Goal: Task Accomplishment & Management: Manage account settings

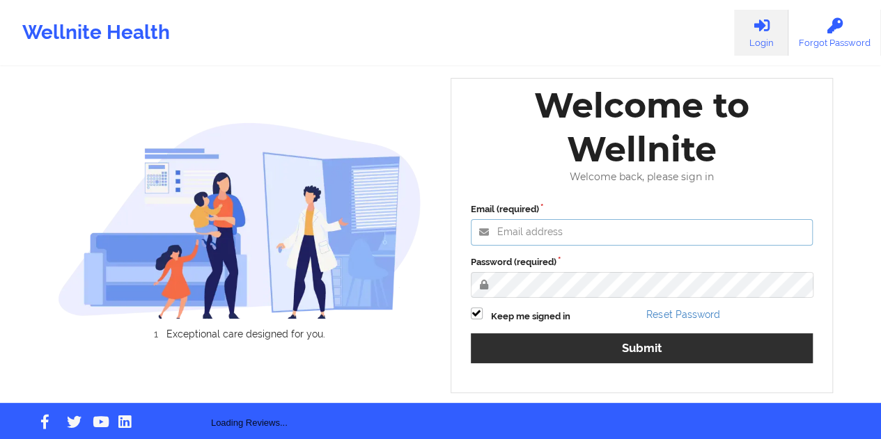
type input "[EMAIL_ADDRESS][DOMAIN_NAME]"
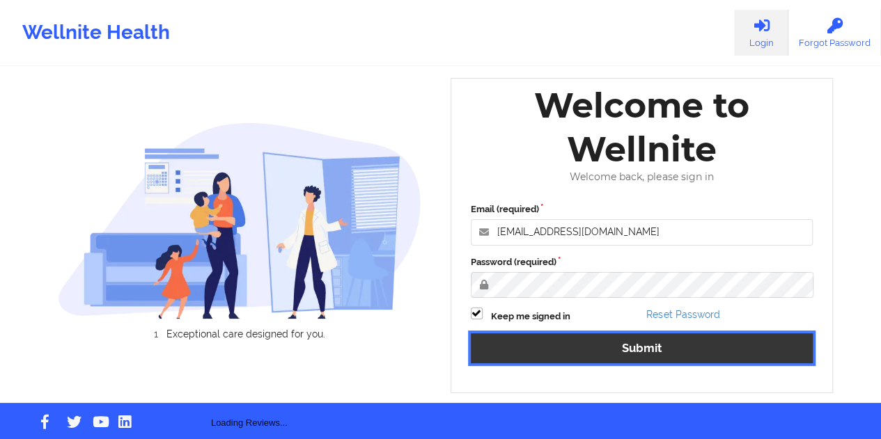
click at [657, 357] on button "Submit" at bounding box center [642, 348] width 343 height 30
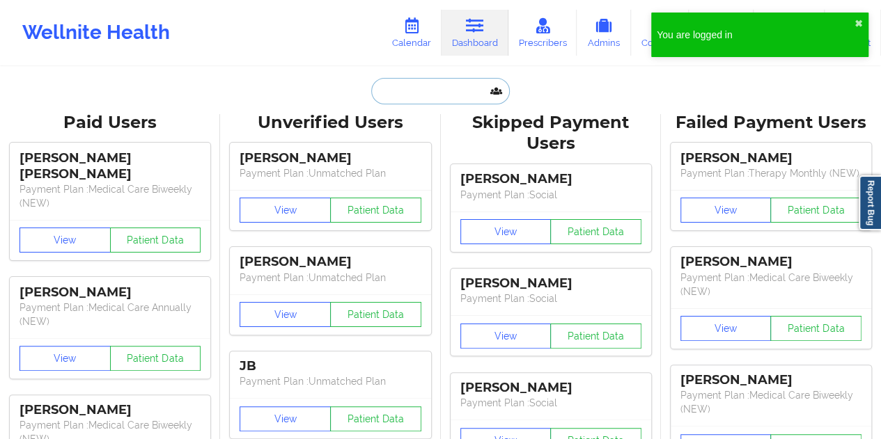
click at [429, 91] on input "text" at bounding box center [440, 91] width 138 height 26
paste input "[EMAIL_ADDRESS][DOMAIN_NAME]"
type input "[EMAIL_ADDRESS][DOMAIN_NAME]"
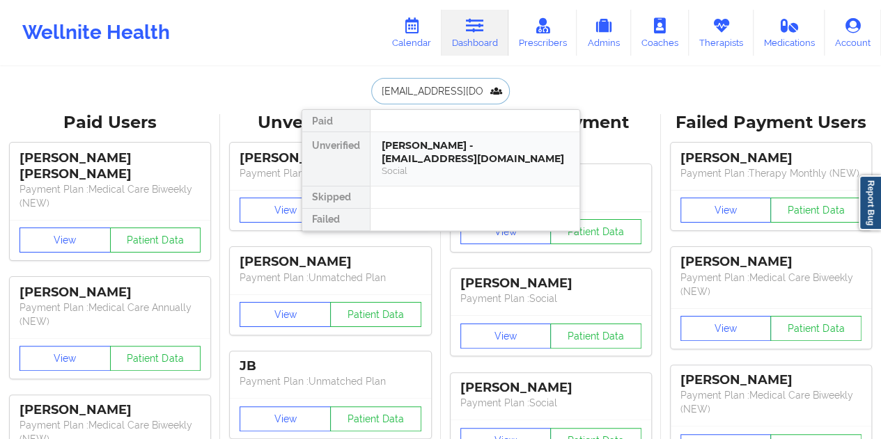
click at [451, 139] on div "[PERSON_NAME] - [EMAIL_ADDRESS][DOMAIN_NAME]" at bounding box center [475, 152] width 187 height 26
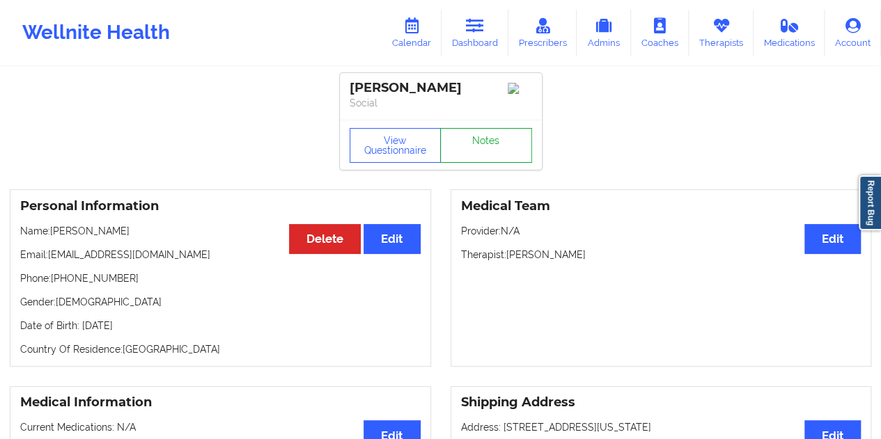
click at [481, 155] on link "Notes" at bounding box center [486, 145] width 92 height 35
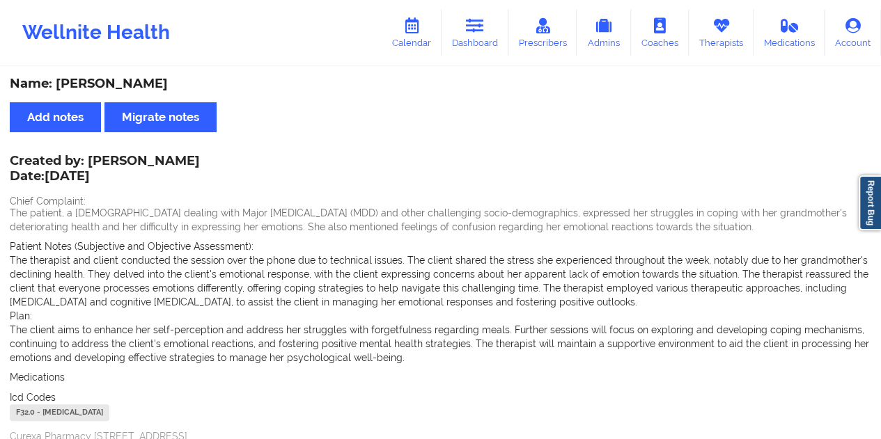
click at [124, 84] on div "Name: [PERSON_NAME]" at bounding box center [440, 84] width 861 height 16
copy div "[PERSON_NAME]"
drag, startPoint x: 90, startPoint y: 158, endPoint x: 166, endPoint y: 154, distance: 76.0
click at [166, 154] on div "Created by: [PERSON_NAME] Date: [DATE]" at bounding box center [105, 170] width 190 height 32
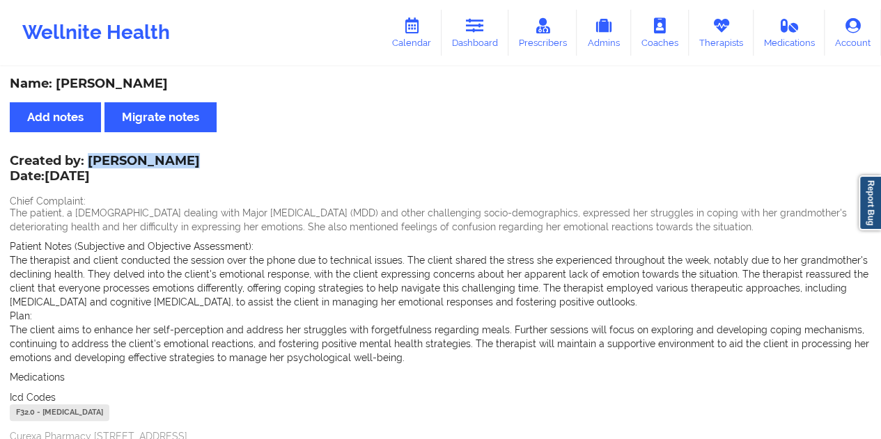
copy div "[PERSON_NAME]"
drag, startPoint x: 473, startPoint y: 35, endPoint x: 461, endPoint y: 64, distance: 31.5
click at [473, 35] on link "Dashboard" at bounding box center [474, 33] width 67 height 46
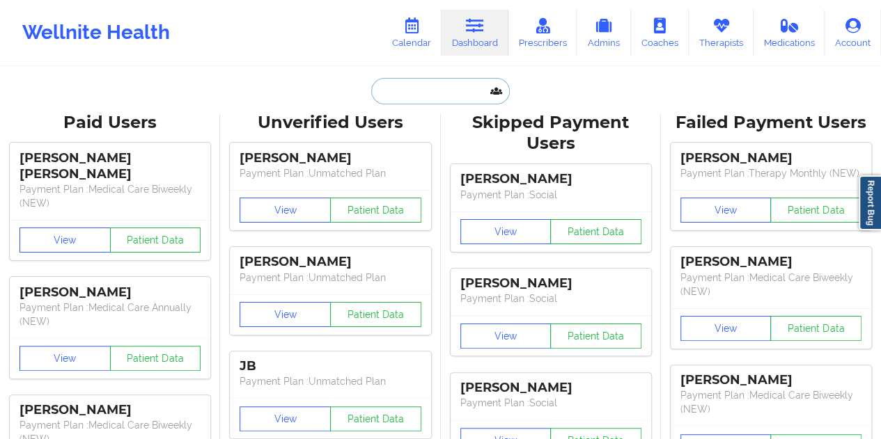
click at [424, 87] on input "text" at bounding box center [440, 91] width 138 height 26
paste input "[EMAIL_ADDRESS][DOMAIN_NAME]"
type input "[EMAIL_ADDRESS][DOMAIN_NAME]"
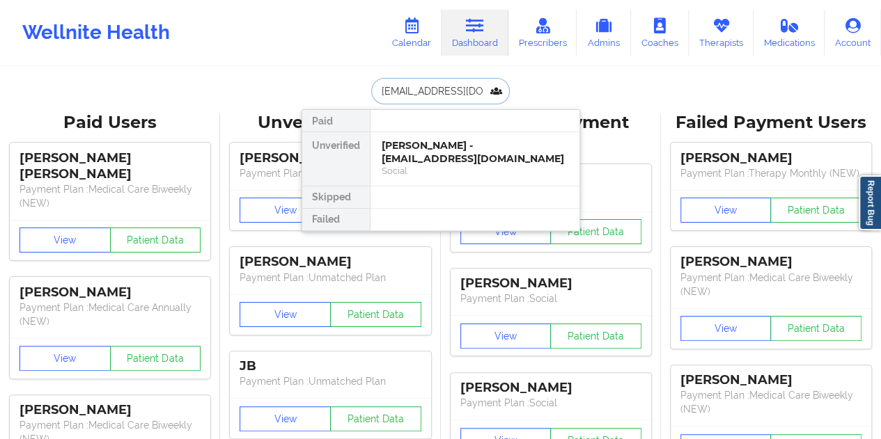
scroll to position [0, 13]
click at [437, 165] on div "Social" at bounding box center [475, 171] width 187 height 12
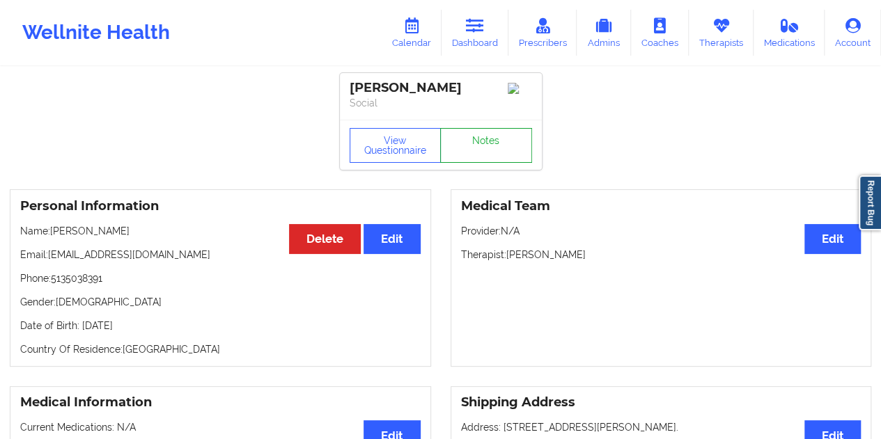
click at [486, 157] on link "Notes" at bounding box center [486, 145] width 92 height 35
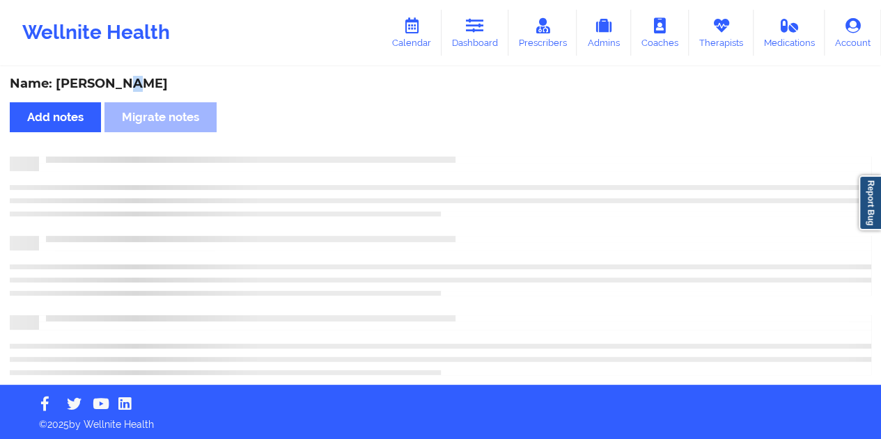
click at [123, 84] on div "Name: [PERSON_NAME]" at bounding box center [440, 84] width 861 height 16
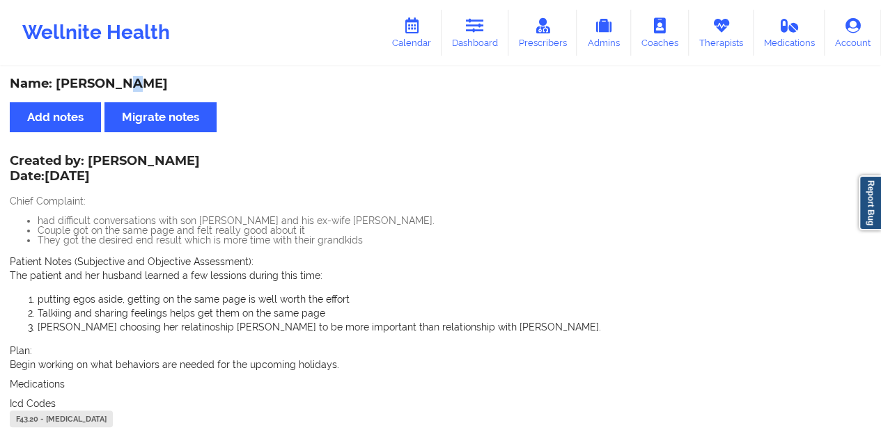
click at [123, 84] on div "Name: [PERSON_NAME]" at bounding box center [440, 84] width 861 height 16
copy div "u"
click at [145, 82] on div "Name: [PERSON_NAME]" at bounding box center [440, 84] width 861 height 16
copy div "[PERSON_NAME]"
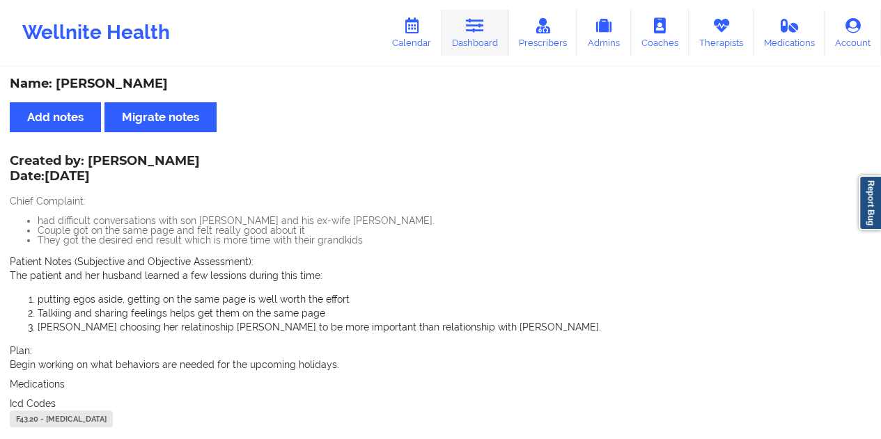
click at [480, 40] on link "Dashboard" at bounding box center [474, 33] width 67 height 46
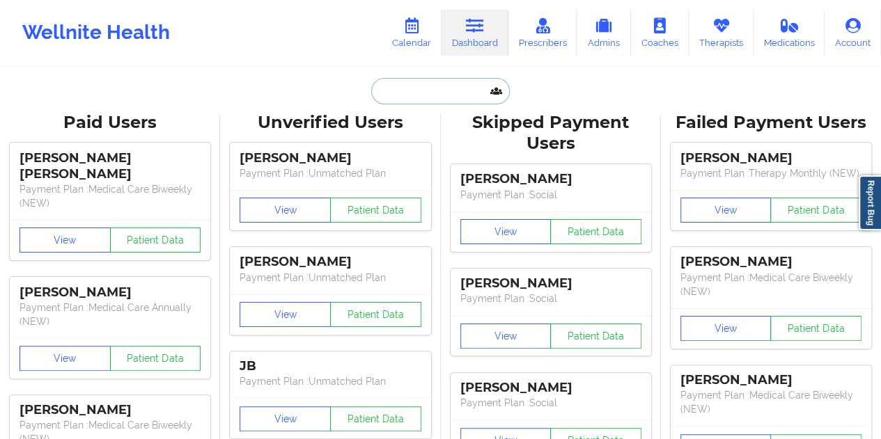
click at [429, 87] on input "text" at bounding box center [440, 91] width 138 height 26
paste input "[PERSON_NAME][EMAIL_ADDRESS][PERSON_NAME][DOMAIN_NAME]"
type input "[PERSON_NAME][EMAIL_ADDRESS][PERSON_NAME][DOMAIN_NAME]"
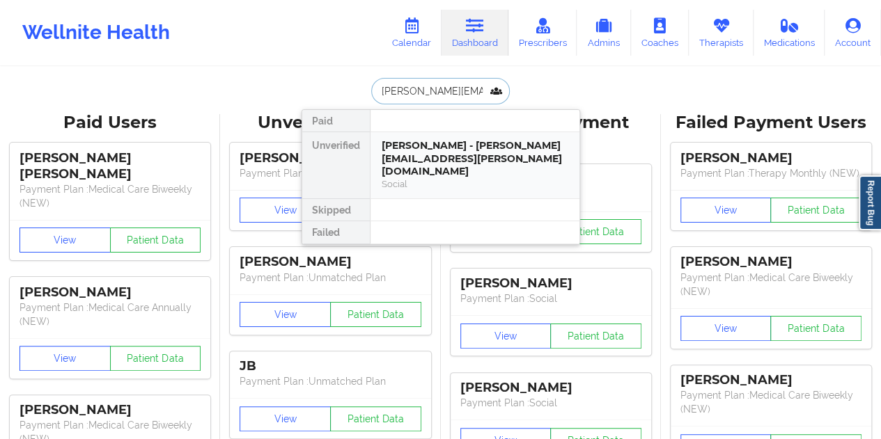
click at [456, 178] on div "Social" at bounding box center [475, 184] width 187 height 12
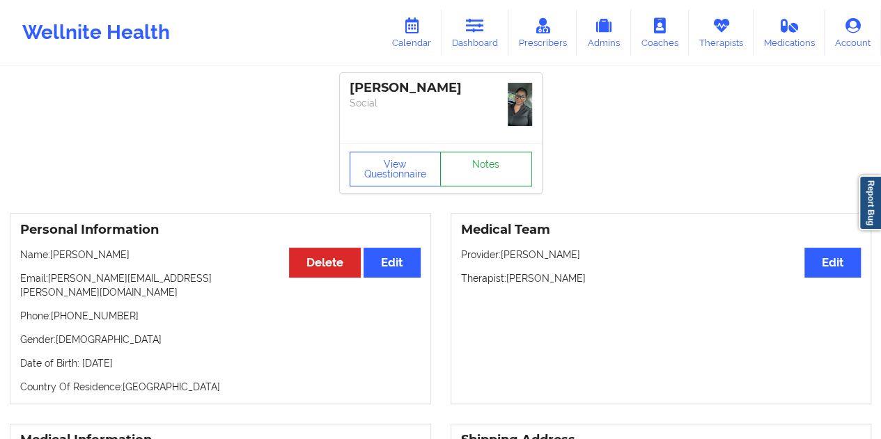
click at [489, 152] on link "Notes" at bounding box center [486, 169] width 92 height 35
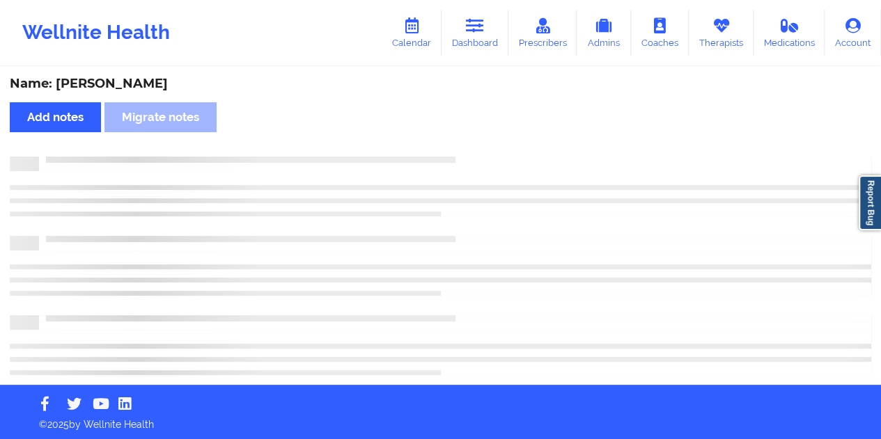
click at [119, 91] on div "Name: [PERSON_NAME]" at bounding box center [440, 84] width 861 height 16
click at [118, 89] on div "Name: [PERSON_NAME]" at bounding box center [440, 84] width 861 height 16
click at [118, 84] on div "Name: [PERSON_NAME]" at bounding box center [440, 84] width 861 height 16
copy div "[PERSON_NAME]"
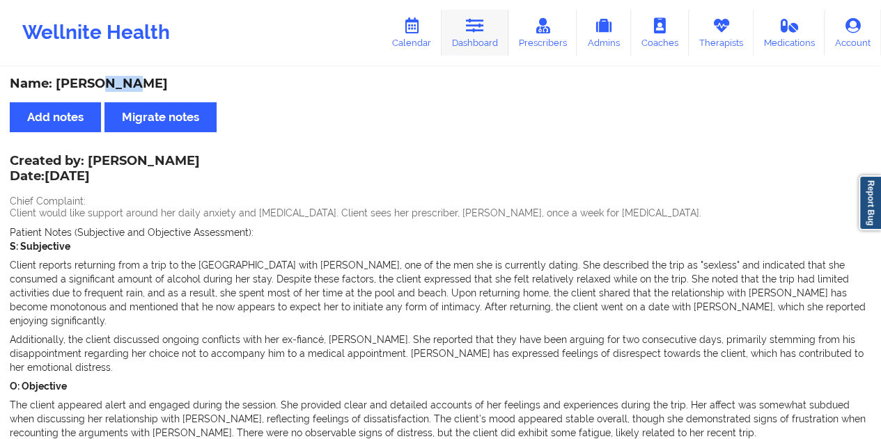
click at [475, 33] on icon at bounding box center [475, 25] width 18 height 15
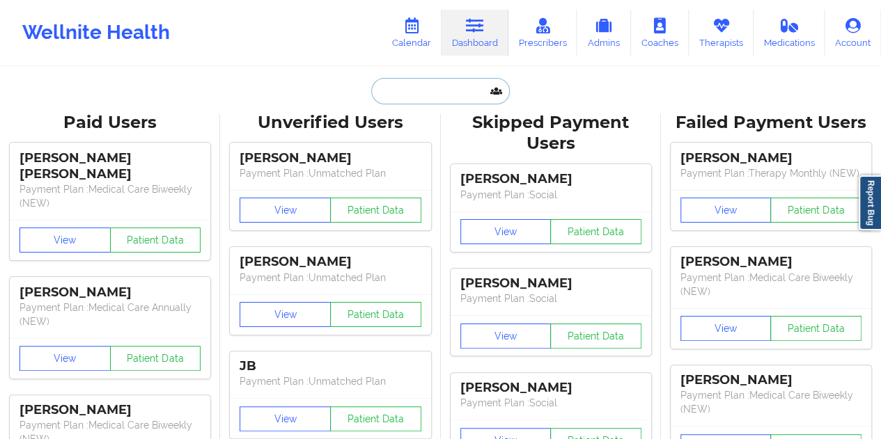
click at [437, 97] on input "text" at bounding box center [440, 91] width 138 height 26
paste input "[EMAIL_ADDRESS][DOMAIN_NAME]"
type input "[EMAIL_ADDRESS][DOMAIN_NAME]"
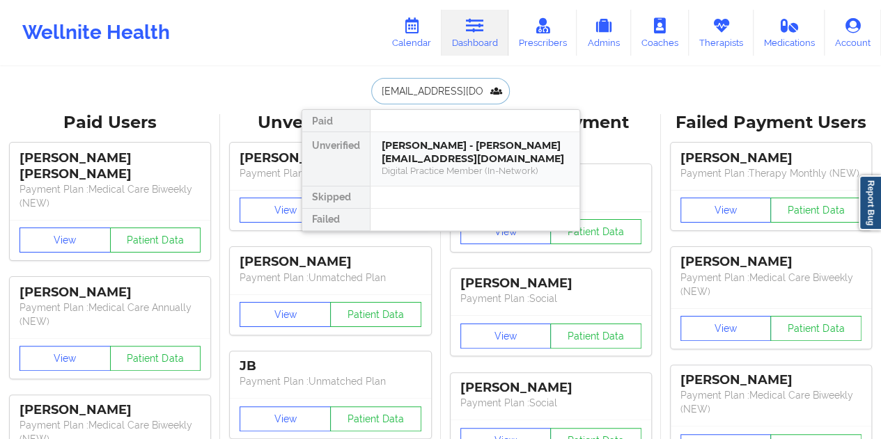
click at [435, 157] on div "[PERSON_NAME] - [PERSON_NAME][EMAIL_ADDRESS][DOMAIN_NAME]" at bounding box center [475, 152] width 187 height 26
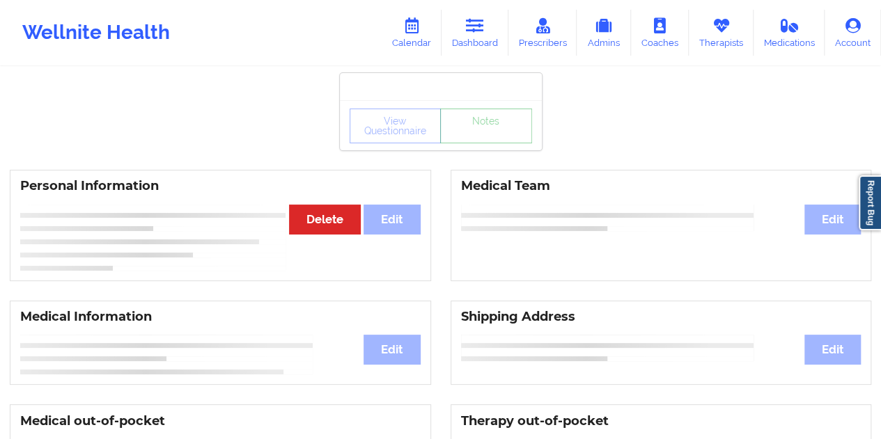
click at [473, 143] on link "Notes" at bounding box center [486, 126] width 92 height 35
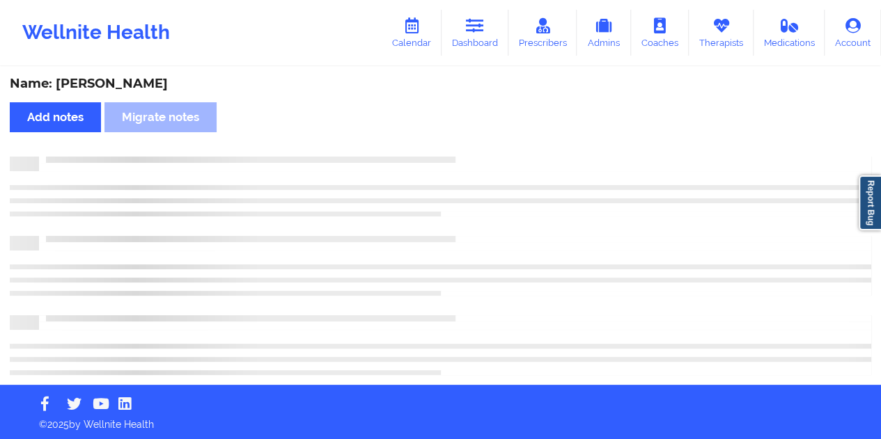
click at [147, 88] on div "Name: [PERSON_NAME]" at bounding box center [440, 84] width 861 height 16
copy div "Beaghley"
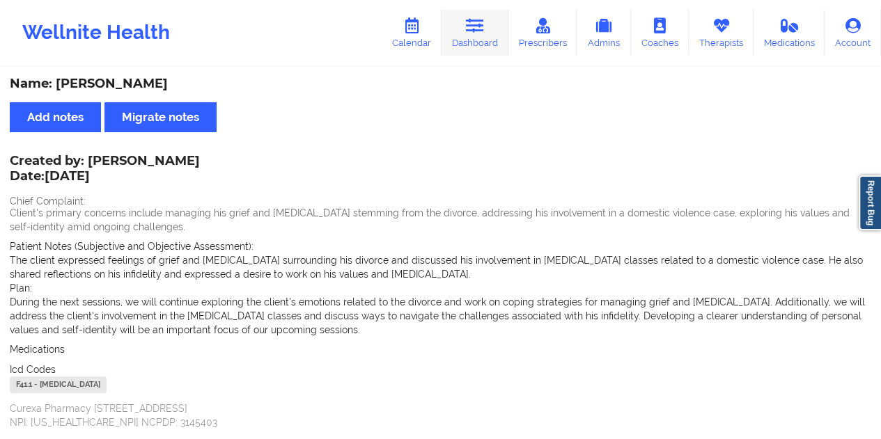
click at [487, 28] on link "Dashboard" at bounding box center [474, 33] width 67 height 46
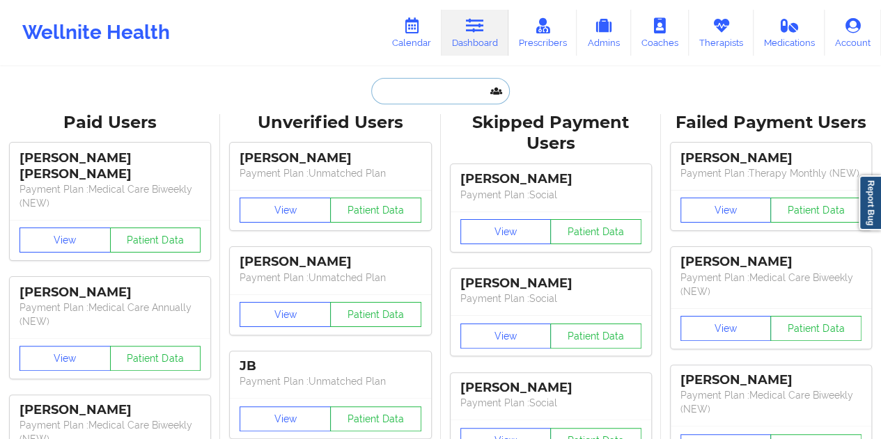
drag, startPoint x: 487, startPoint y: 55, endPoint x: 427, endPoint y: 83, distance: 66.0
click at [425, 82] on input "text" at bounding box center [440, 91] width 138 height 26
paste input "[EMAIL_ADDRESS][DOMAIN_NAME]"
type input "[EMAIL_ADDRESS][DOMAIN_NAME]"
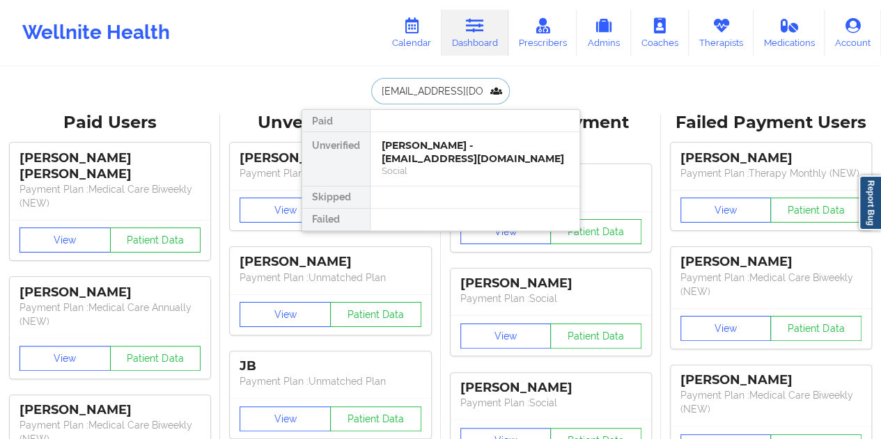
click at [444, 158] on div "[PERSON_NAME] - [EMAIL_ADDRESS][DOMAIN_NAME]" at bounding box center [475, 152] width 187 height 26
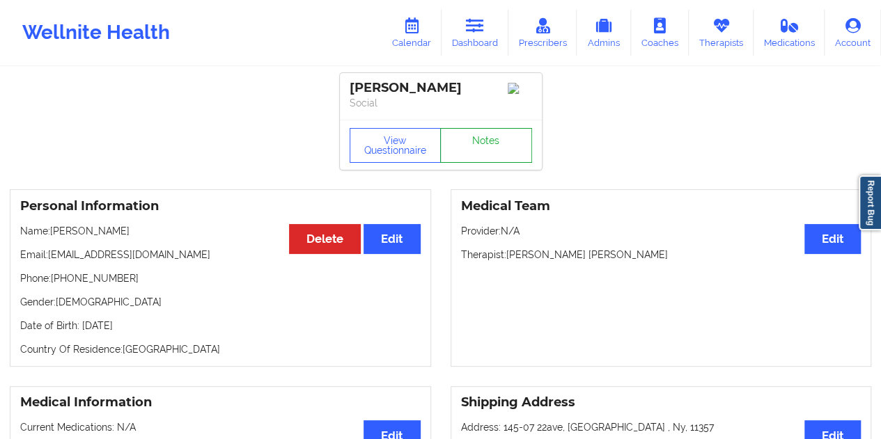
click at [480, 150] on link "Notes" at bounding box center [486, 145] width 92 height 35
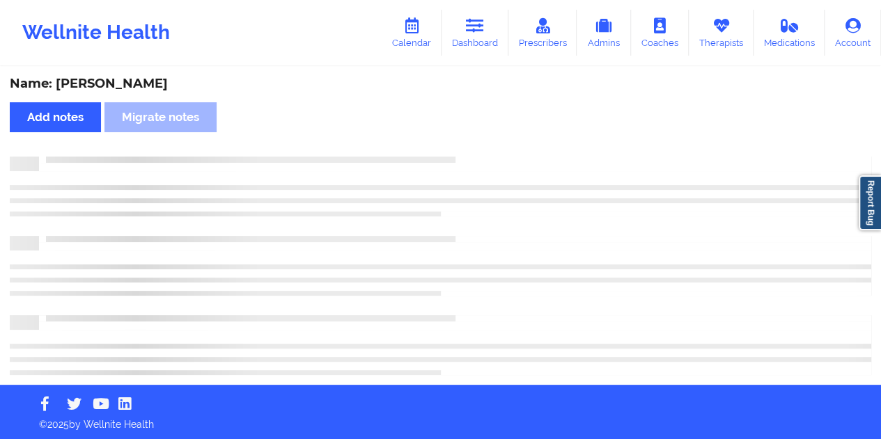
click at [123, 88] on div "Name: [PERSON_NAME]" at bounding box center [440, 84] width 861 height 16
copy div "Tsevis"
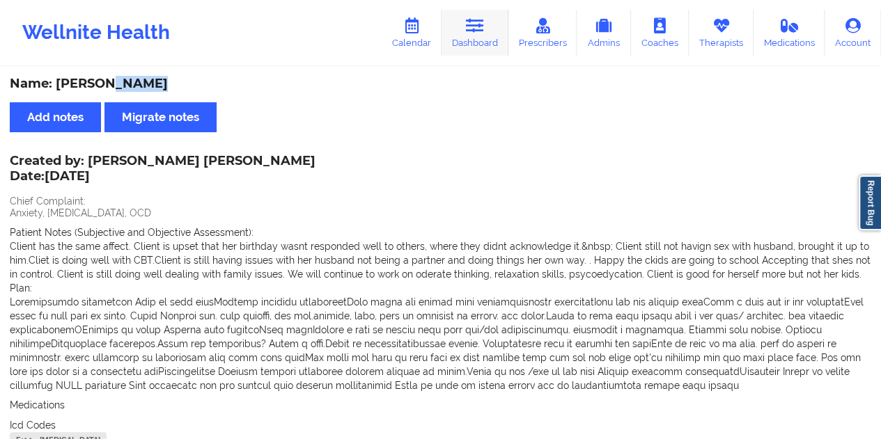
click at [482, 48] on link "Dashboard" at bounding box center [474, 33] width 67 height 46
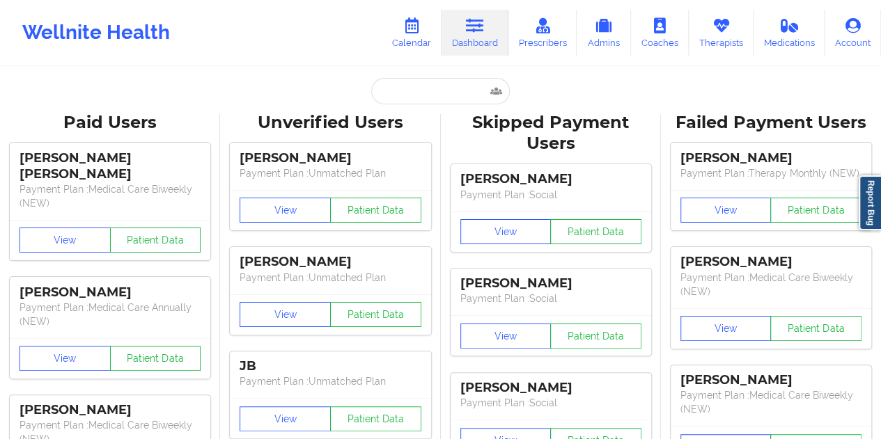
click at [429, 88] on input "text" at bounding box center [440, 91] width 138 height 26
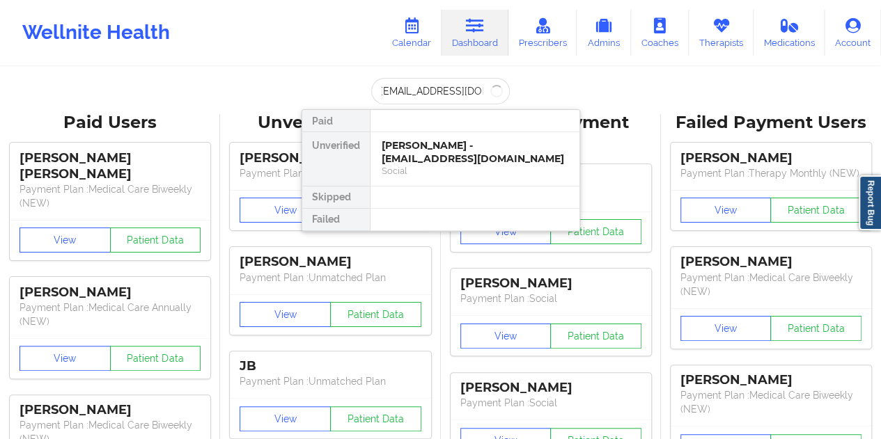
type input "[EMAIL_ADDRESS][DOMAIN_NAME]"
click at [462, 159] on div "[PERSON_NAME] - [EMAIL_ADDRESS][DOMAIN_NAME]" at bounding box center [475, 152] width 187 height 26
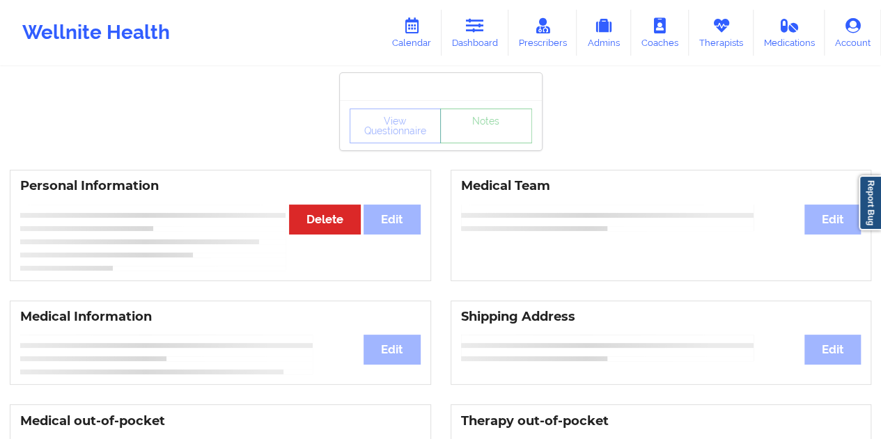
click at [489, 143] on link "Notes" at bounding box center [486, 126] width 92 height 35
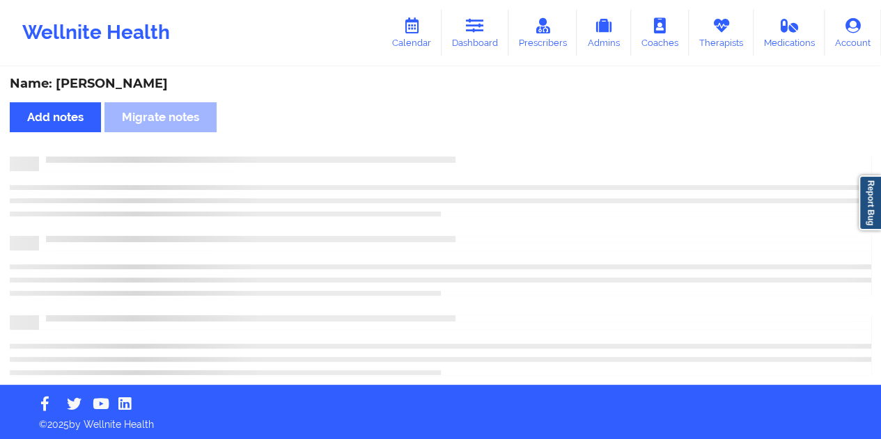
click at [134, 86] on div "Name: [PERSON_NAME]" at bounding box center [440, 84] width 861 height 16
copy div "[PERSON_NAME]"
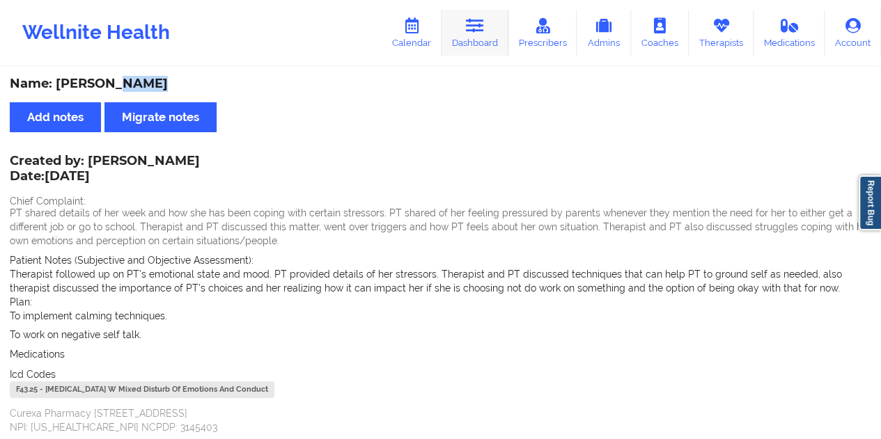
click at [484, 27] on icon at bounding box center [475, 25] width 18 height 15
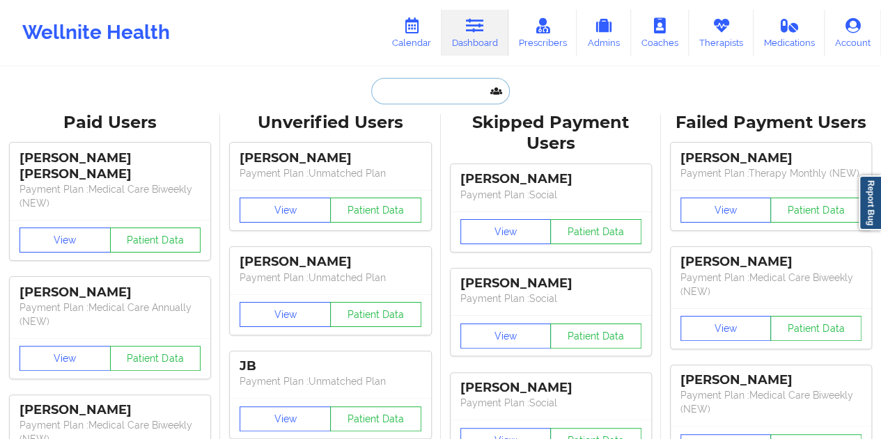
click at [425, 83] on input "text" at bounding box center [440, 91] width 138 height 26
paste input "[EMAIL_ADDRESS][DOMAIN_NAME]"
type input "[EMAIL_ADDRESS][DOMAIN_NAME]"
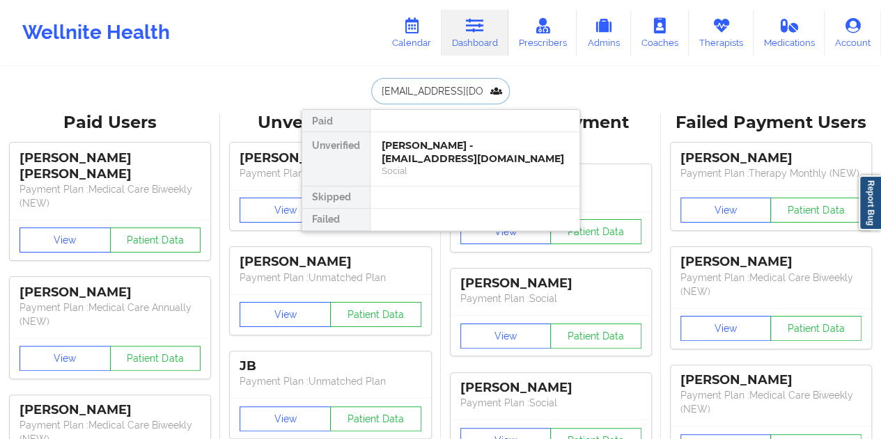
scroll to position [0, 26]
click at [465, 165] on div "Social" at bounding box center [475, 171] width 187 height 12
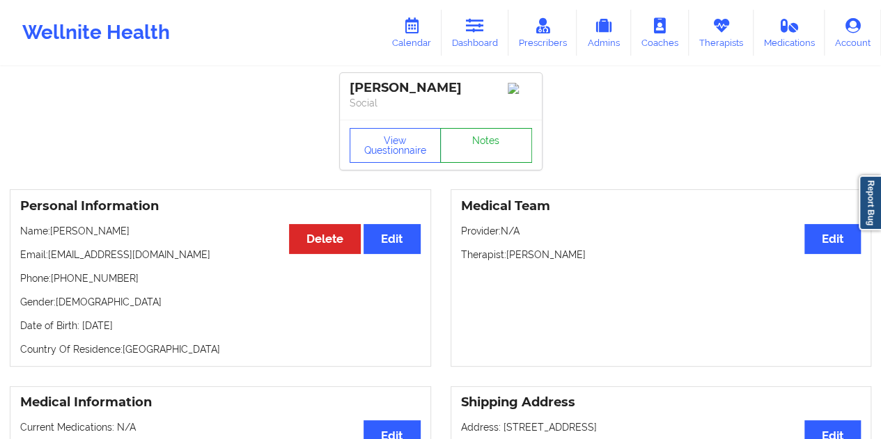
click at [480, 146] on link "Notes" at bounding box center [486, 145] width 92 height 35
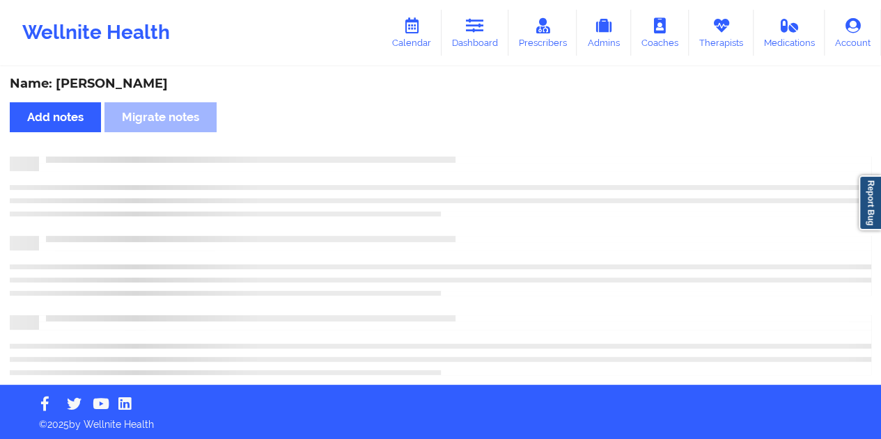
click at [121, 79] on div "Name: [PERSON_NAME]" at bounding box center [440, 84] width 861 height 16
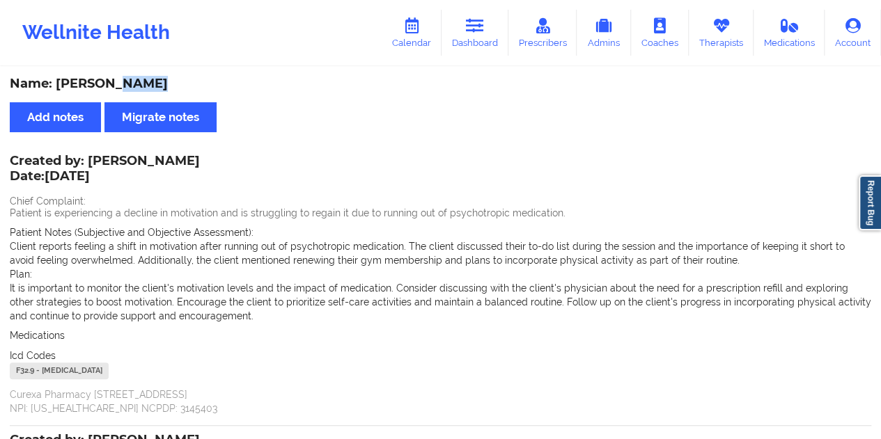
click at [121, 79] on div "Name: [PERSON_NAME]" at bounding box center [440, 84] width 861 height 16
copy div "[PERSON_NAME]"
click at [489, 25] on link "Dashboard" at bounding box center [474, 33] width 67 height 46
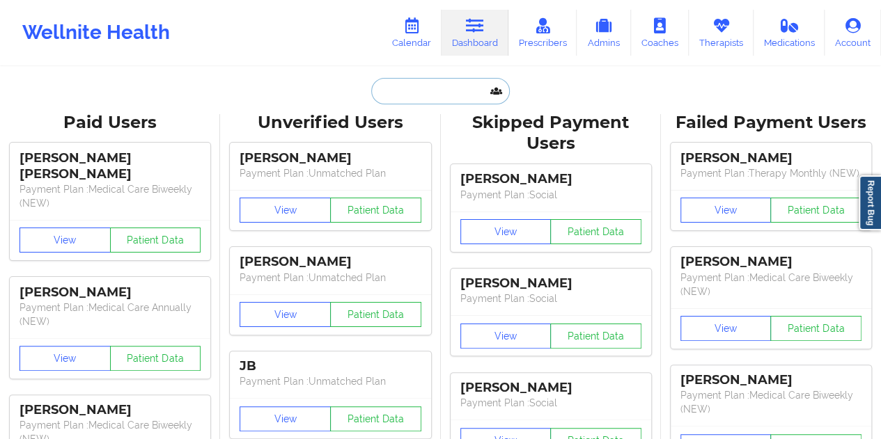
click at [415, 86] on input "text" at bounding box center [440, 91] width 138 height 26
paste input "[EMAIL_ADDRESS][DOMAIN_NAME]"
type input "[EMAIL_ADDRESS][DOMAIN_NAME]"
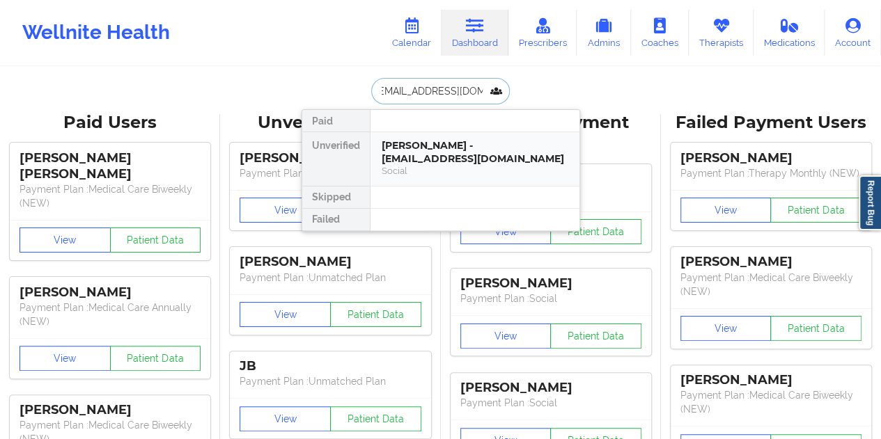
click at [416, 165] on div "Social" at bounding box center [475, 171] width 187 height 12
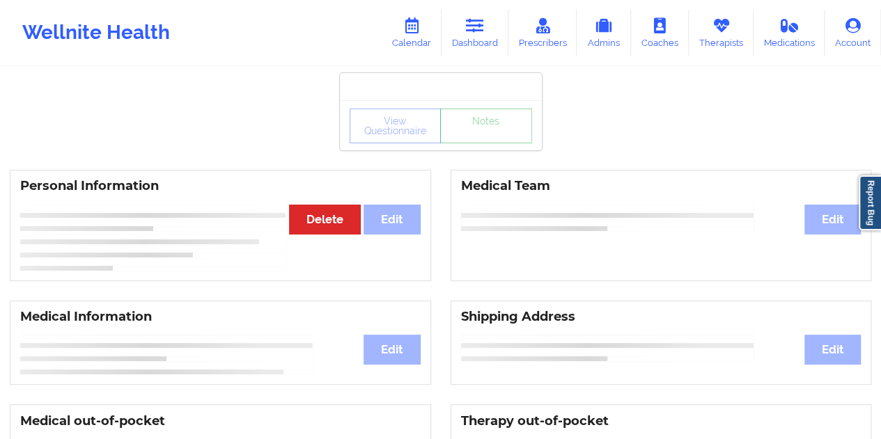
click at [501, 143] on link "Notes" at bounding box center [486, 126] width 92 height 35
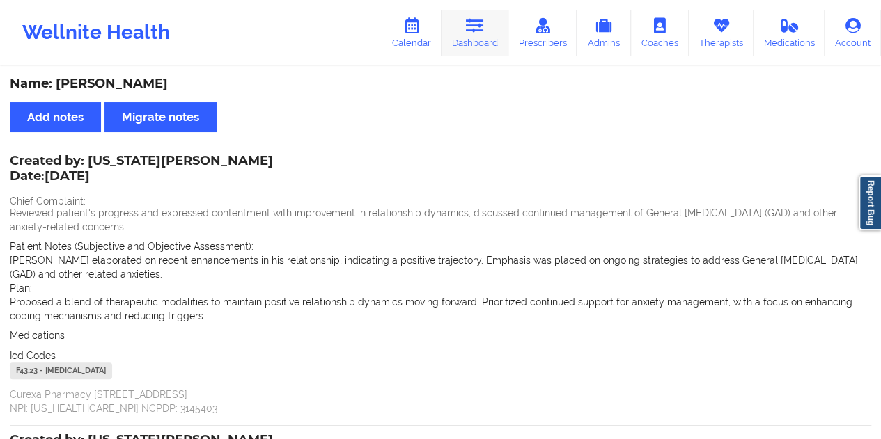
click at [500, 40] on link "Dashboard" at bounding box center [474, 33] width 67 height 46
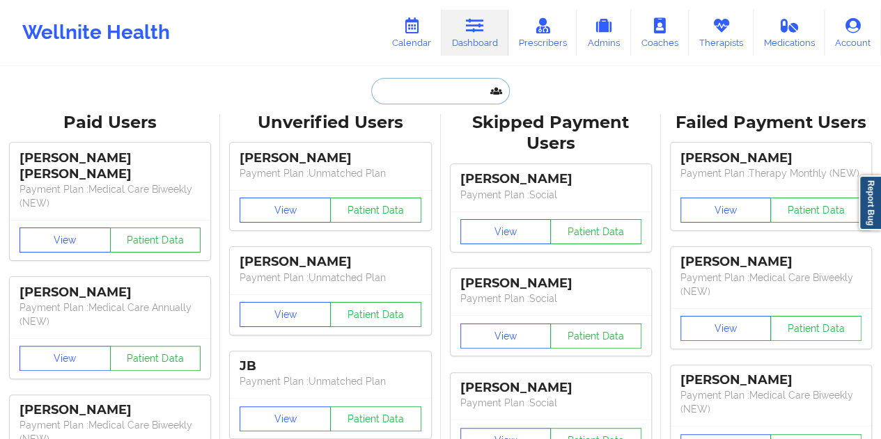
click at [434, 102] on input "text" at bounding box center [440, 91] width 138 height 26
paste input "[EMAIL_ADDRESS][DOMAIN_NAME]"
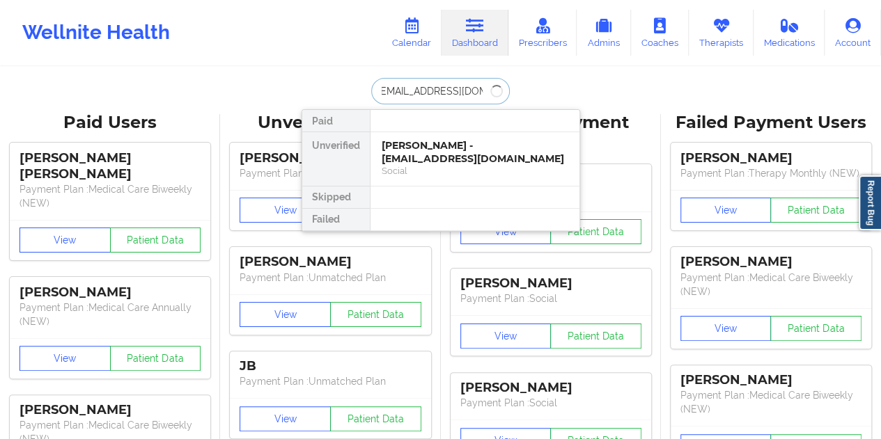
type input "[EMAIL_ADDRESS][DOMAIN_NAME]"
click at [448, 158] on div "[PERSON_NAME] - [EMAIL_ADDRESS][DOMAIN_NAME]" at bounding box center [475, 152] width 187 height 26
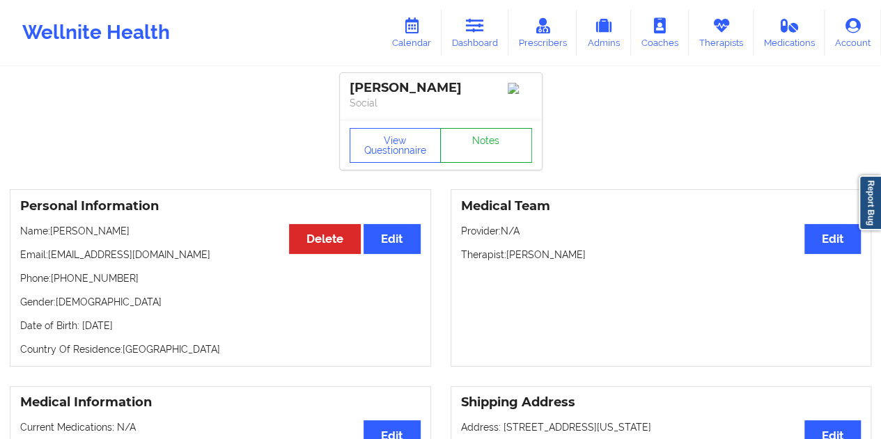
click at [478, 159] on link "Notes" at bounding box center [486, 145] width 92 height 35
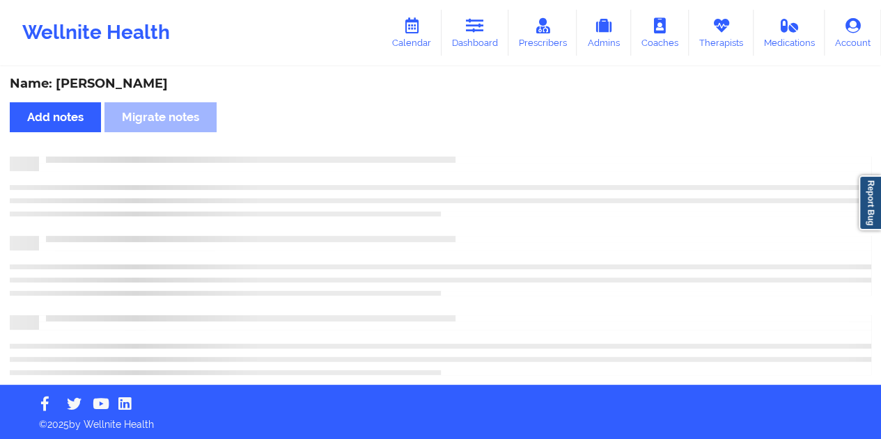
click at [110, 85] on div "Name: [PERSON_NAME]" at bounding box center [440, 84] width 861 height 16
click at [110, 84] on div "Name: [PERSON_NAME]" at bounding box center [440, 84] width 861 height 16
copy div "[PERSON_NAME]"
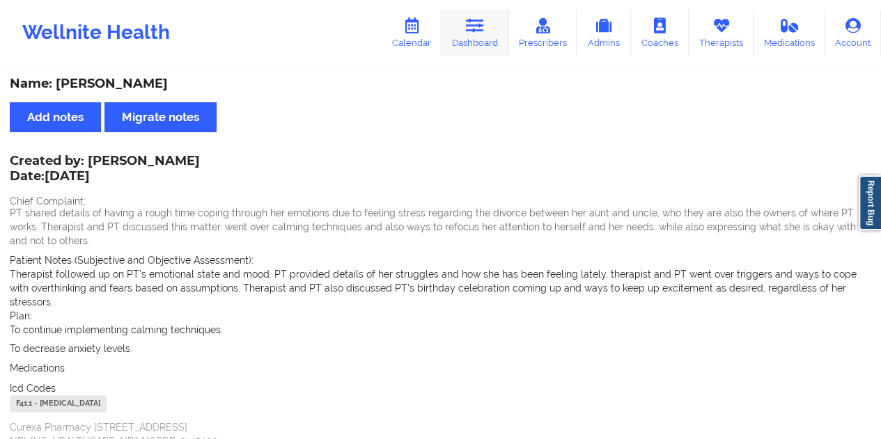
click at [490, 30] on link "Dashboard" at bounding box center [474, 33] width 67 height 46
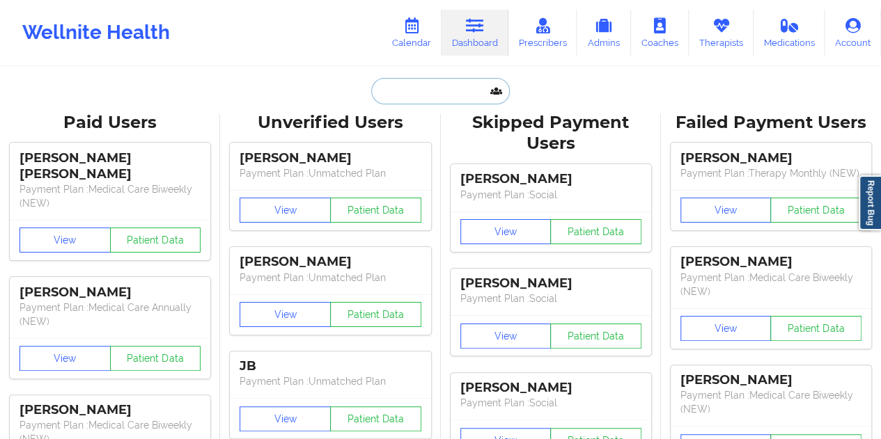
click at [424, 95] on input "text" at bounding box center [440, 91] width 138 height 26
paste input "[EMAIL_ADDRESS][DOMAIN_NAME]"
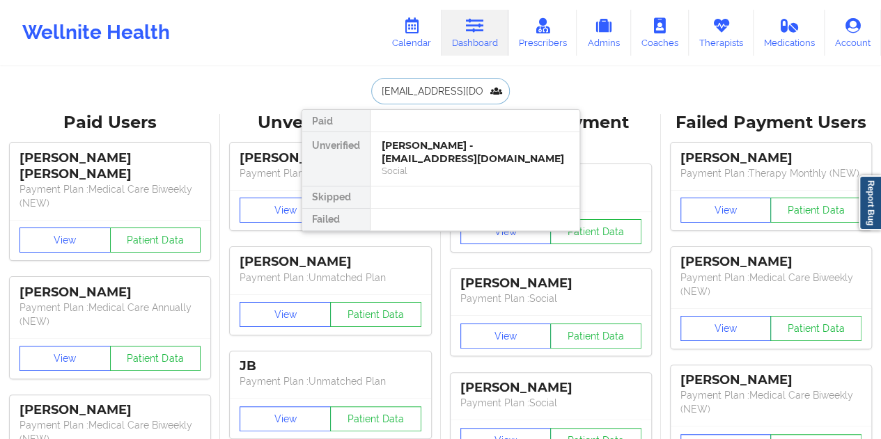
scroll to position [0, 10]
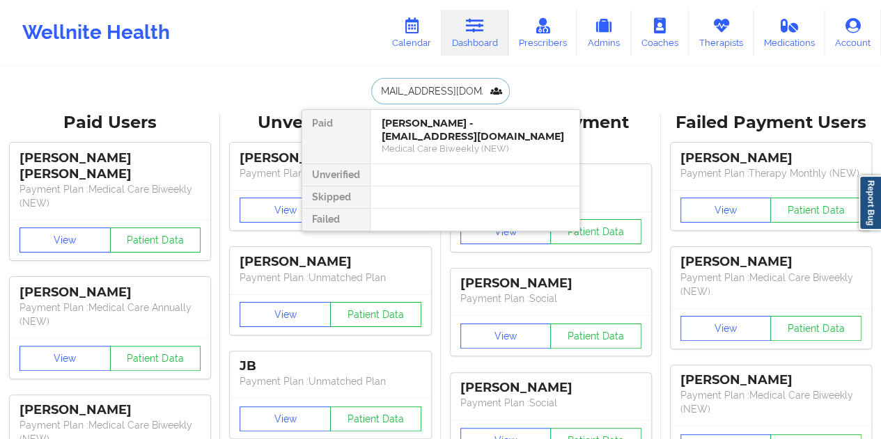
type input "[EMAIL_ADDRESS][DOMAIN_NAME]"
click at [468, 166] on div at bounding box center [475, 175] width 210 height 22
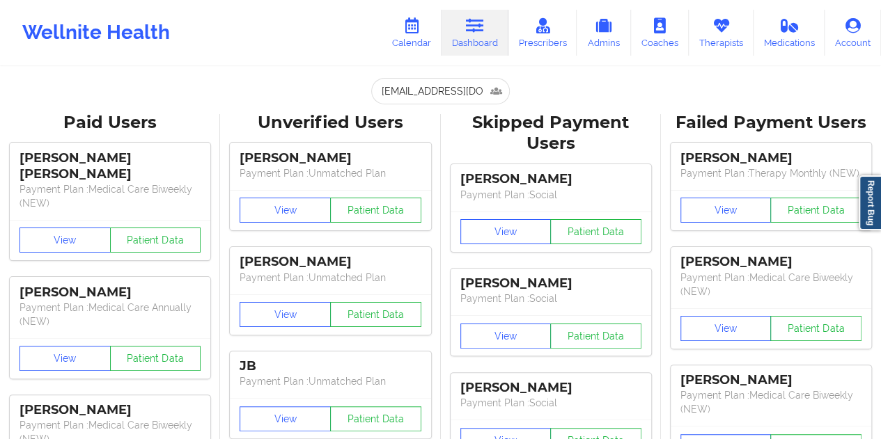
click at [456, 87] on input "[EMAIL_ADDRESS][DOMAIN_NAME]" at bounding box center [440, 91] width 138 height 26
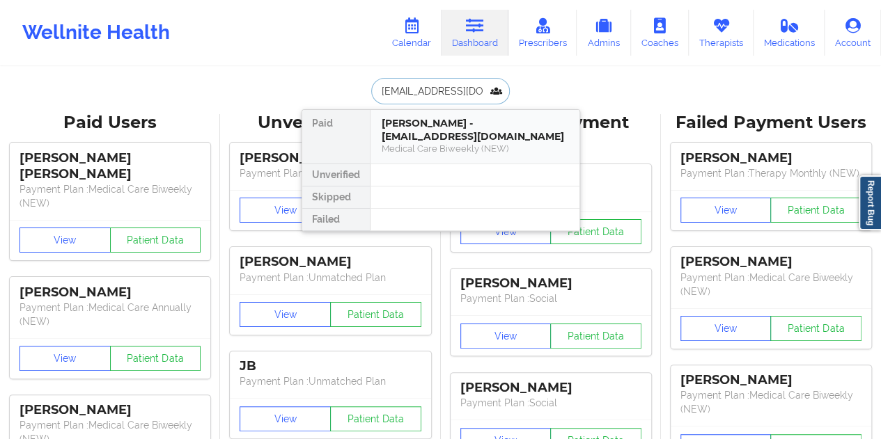
click at [467, 147] on div "Medical Care Biweekly (NEW)" at bounding box center [475, 149] width 187 height 12
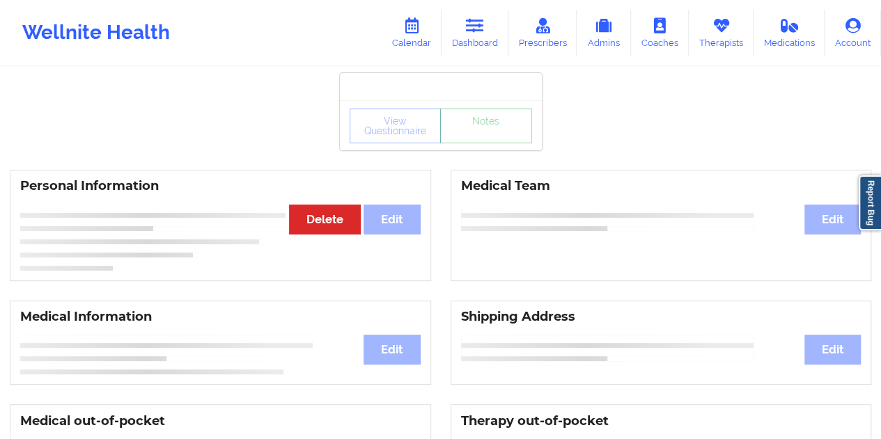
click at [485, 143] on link "Notes" at bounding box center [486, 126] width 92 height 35
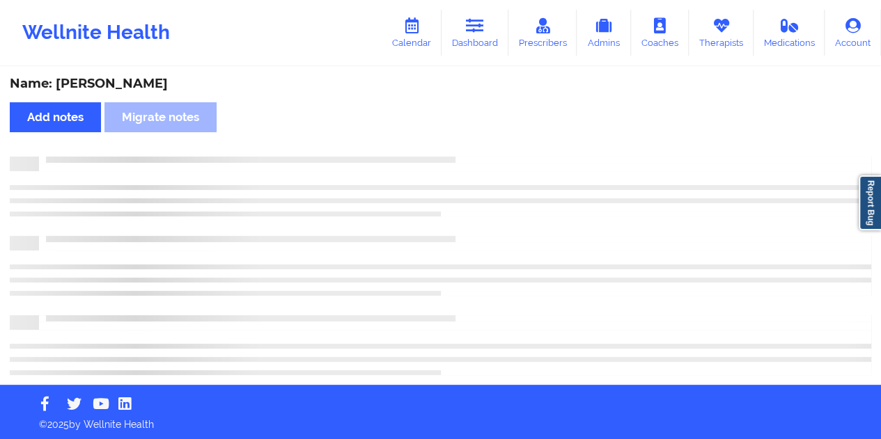
click at [117, 86] on div "Name: [PERSON_NAME]" at bounding box center [440, 84] width 861 height 16
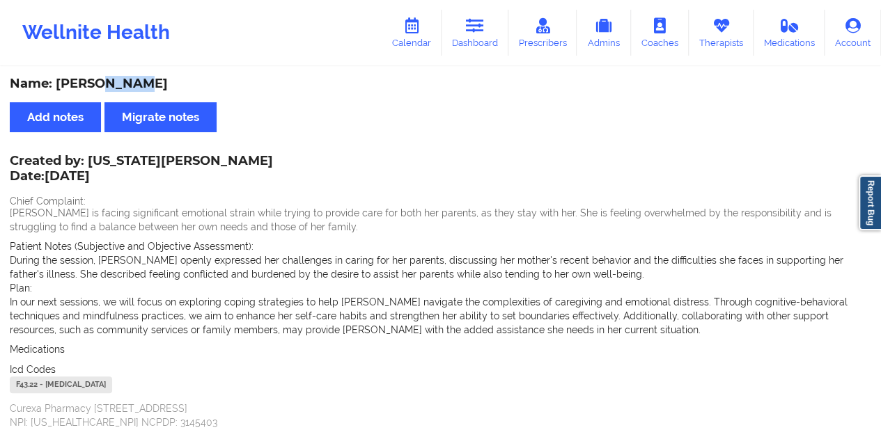
click at [117, 86] on div "Name: [PERSON_NAME]" at bounding box center [440, 84] width 861 height 16
drag, startPoint x: 478, startPoint y: 27, endPoint x: 478, endPoint y: 38, distance: 10.4
click at [478, 27] on icon at bounding box center [475, 25] width 18 height 15
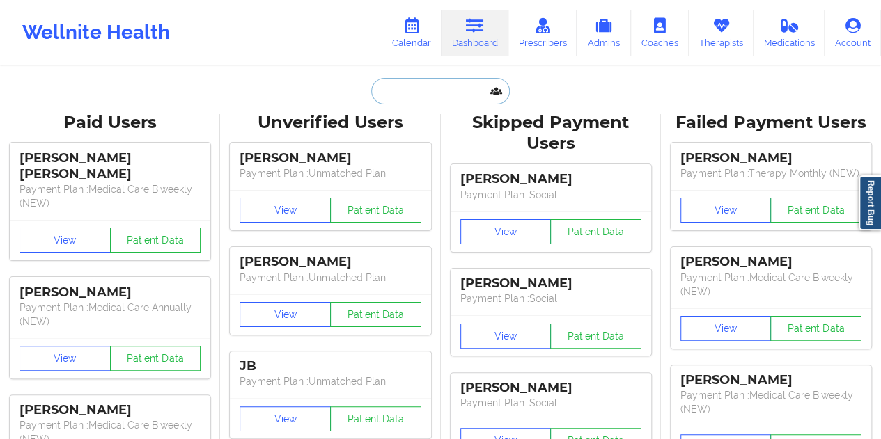
click at [431, 85] on input "text" at bounding box center [440, 91] width 138 height 26
paste input "[PERSON_NAME][EMAIL_ADDRESS][PERSON_NAME][DOMAIN_NAME]"
type input "[PERSON_NAME][EMAIL_ADDRESS][PERSON_NAME][DOMAIN_NAME]"
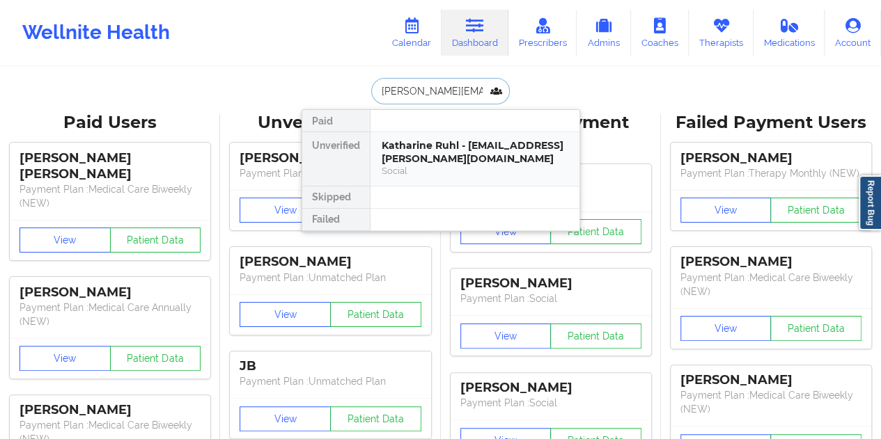
click at [460, 143] on div "Katharine Ruhl - [EMAIL_ADDRESS][PERSON_NAME][DOMAIN_NAME]" at bounding box center [475, 152] width 187 height 26
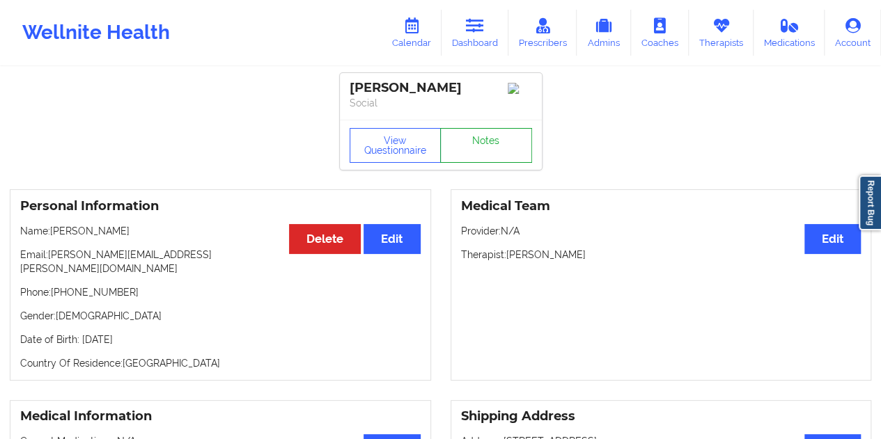
click at [503, 155] on link "Notes" at bounding box center [486, 145] width 92 height 35
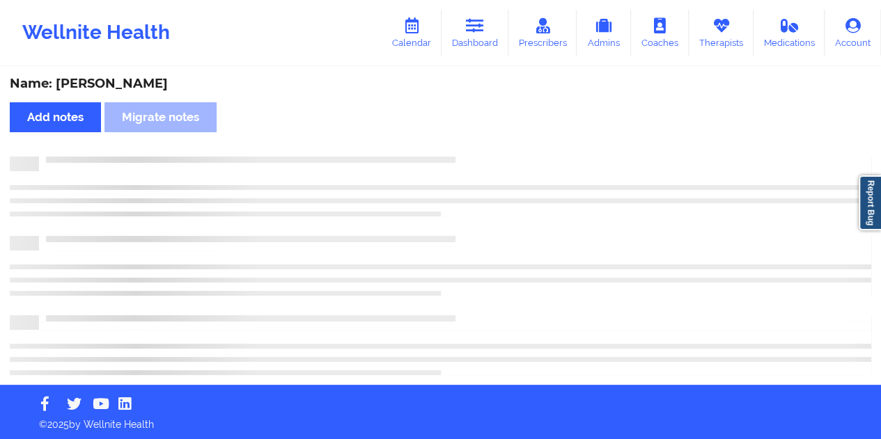
click at [141, 83] on div "Name: [PERSON_NAME]" at bounding box center [440, 84] width 861 height 16
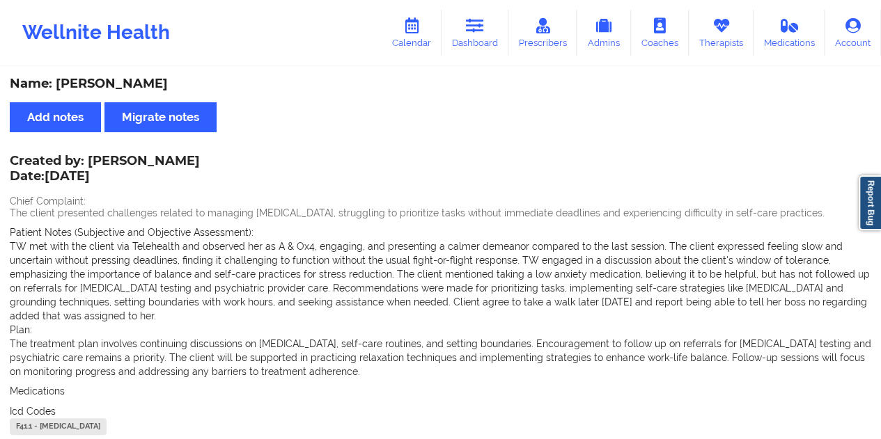
click at [141, 83] on div "Name: [PERSON_NAME]" at bounding box center [440, 84] width 861 height 16
click at [491, 35] on link "Dashboard" at bounding box center [474, 33] width 67 height 46
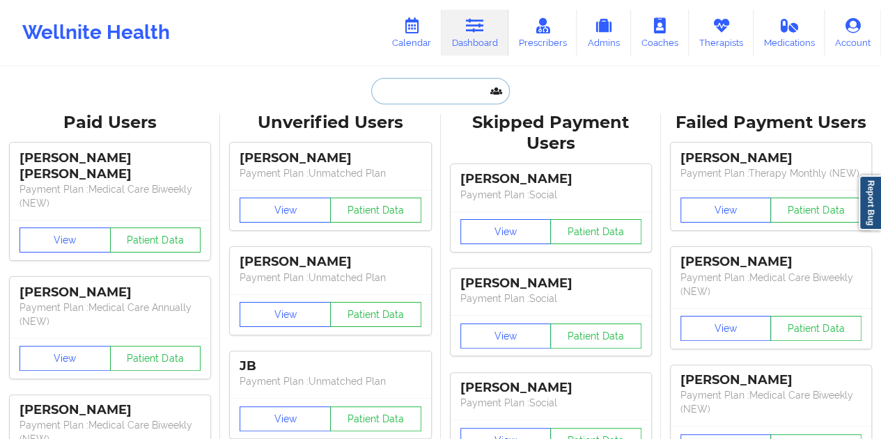
click at [427, 97] on input "text" at bounding box center [440, 91] width 138 height 26
paste input "[EMAIL_ADDRESS][DOMAIN_NAME]"
type input "[EMAIL_ADDRESS][DOMAIN_NAME]"
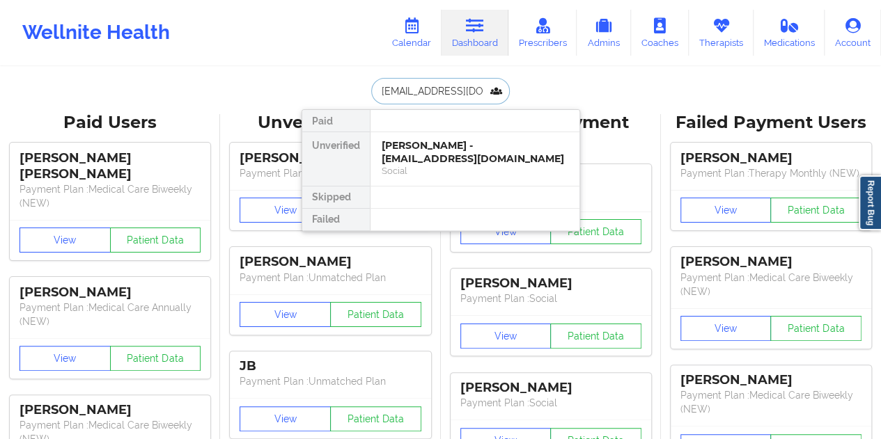
click at [419, 157] on div "[PERSON_NAME] - [EMAIL_ADDRESS][DOMAIN_NAME]" at bounding box center [475, 152] width 187 height 26
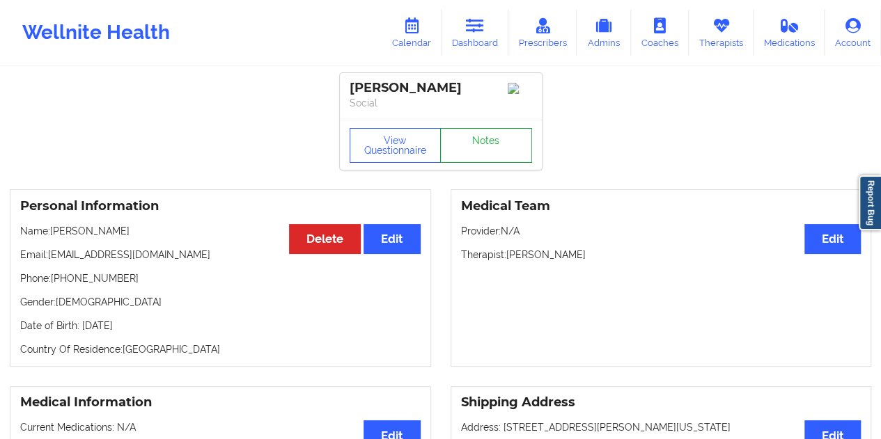
click at [465, 146] on link "Notes" at bounding box center [486, 145] width 92 height 35
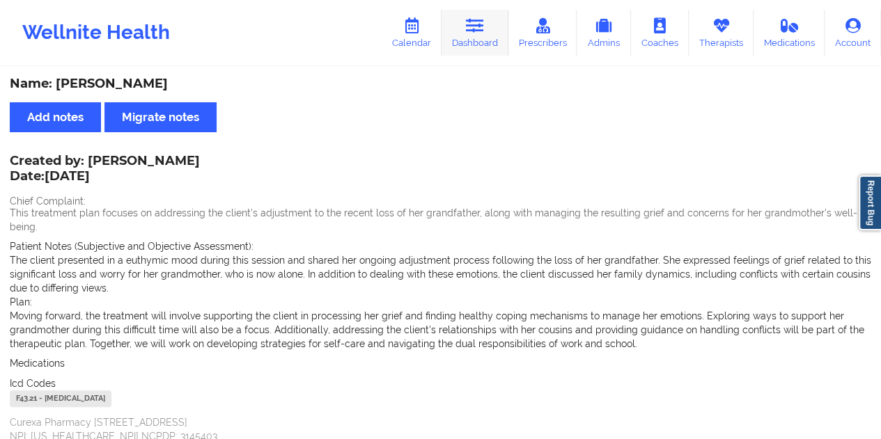
click at [487, 45] on link "Dashboard" at bounding box center [474, 33] width 67 height 46
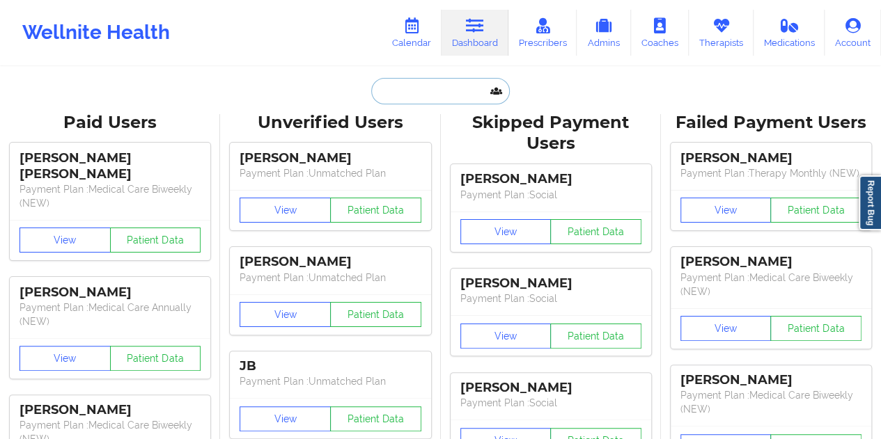
click at [464, 81] on input "text" at bounding box center [440, 91] width 138 height 26
paste input "[EMAIL_ADDRESS][DOMAIN_NAME]"
type input "[EMAIL_ADDRESS][DOMAIN_NAME]"
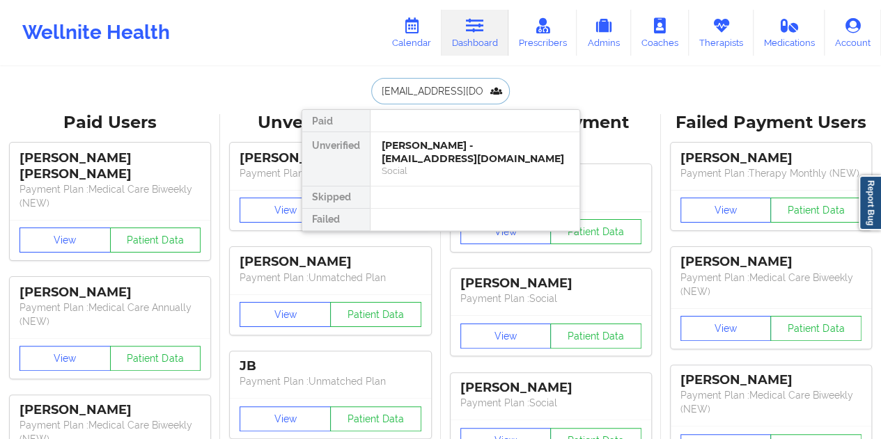
scroll to position [0, 6]
click at [452, 154] on div "[PERSON_NAME] - [EMAIL_ADDRESS][DOMAIN_NAME]" at bounding box center [475, 152] width 187 height 26
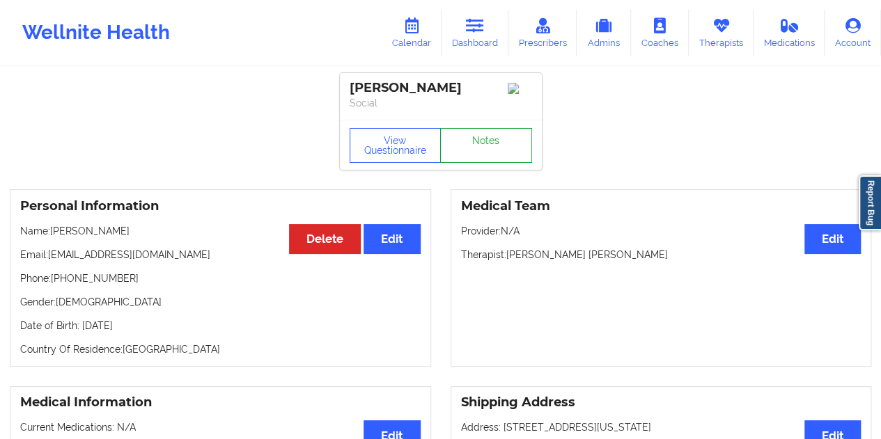
click at [478, 145] on link "Notes" at bounding box center [486, 145] width 92 height 35
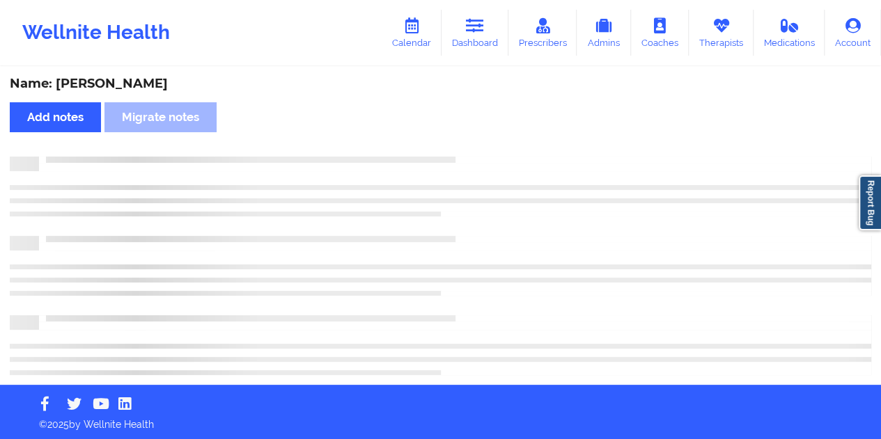
click at [144, 79] on div "Name: [PERSON_NAME]" at bounding box center [440, 84] width 861 height 16
click at [144, 80] on div "Name: [PERSON_NAME]" at bounding box center [440, 84] width 861 height 16
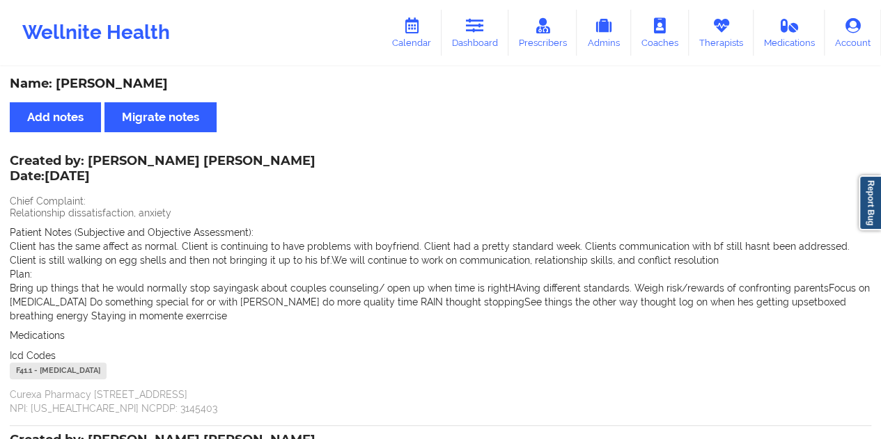
click at [481, 56] on div "Wellnite Health Calendar Dashboard Prescribers Admins Coaches Therapists Medica…" at bounding box center [440, 33] width 881 height 56
click at [476, 36] on link "Dashboard" at bounding box center [474, 33] width 67 height 46
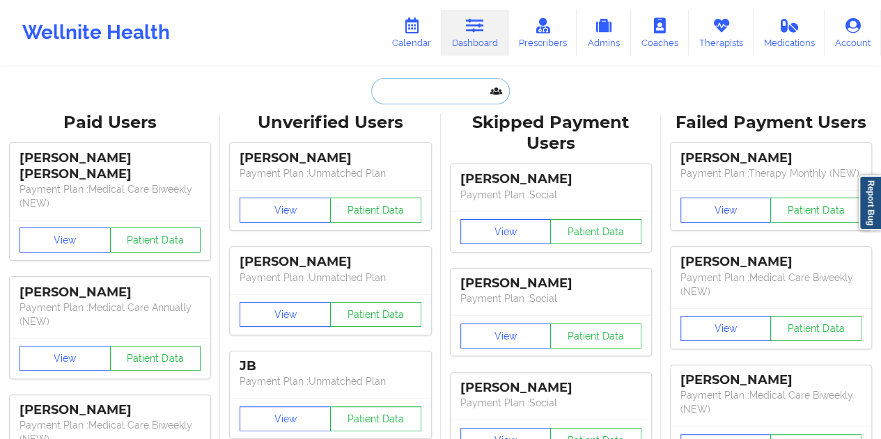
click at [421, 95] on input "text" at bounding box center [440, 91] width 138 height 26
paste input "[EMAIL_ADDRESS][DOMAIN_NAME]"
type input "[EMAIL_ADDRESS][DOMAIN_NAME]"
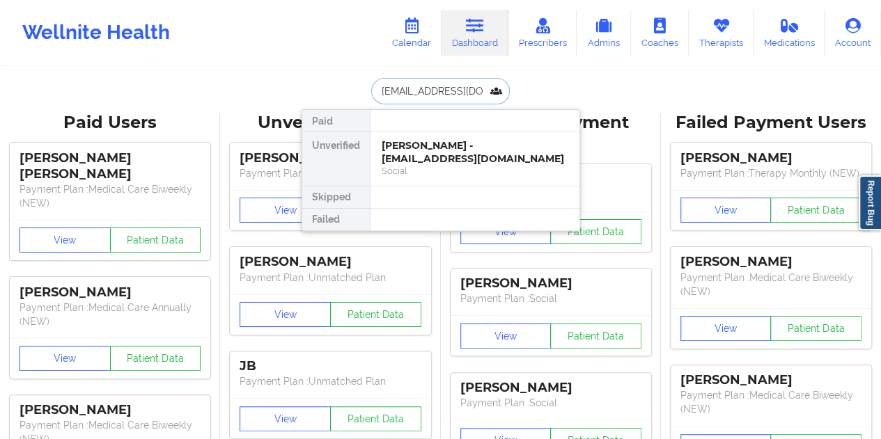
click at [442, 148] on div "[PERSON_NAME] - [EMAIL_ADDRESS][DOMAIN_NAME]" at bounding box center [475, 152] width 187 height 26
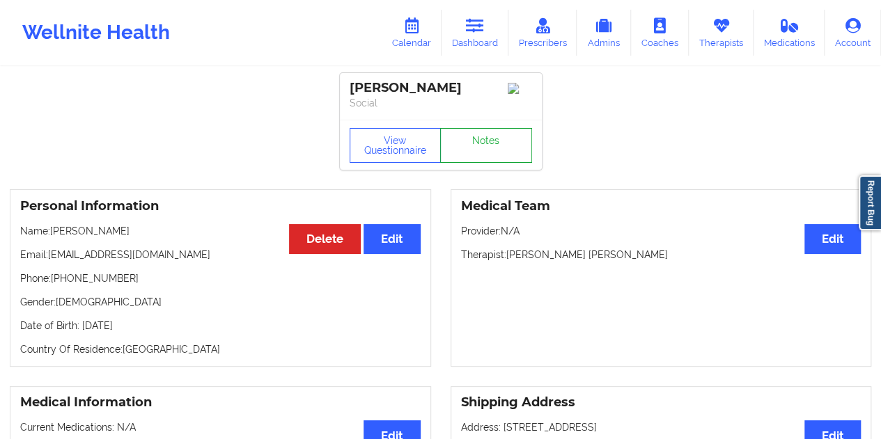
click at [481, 143] on link "Notes" at bounding box center [486, 145] width 92 height 35
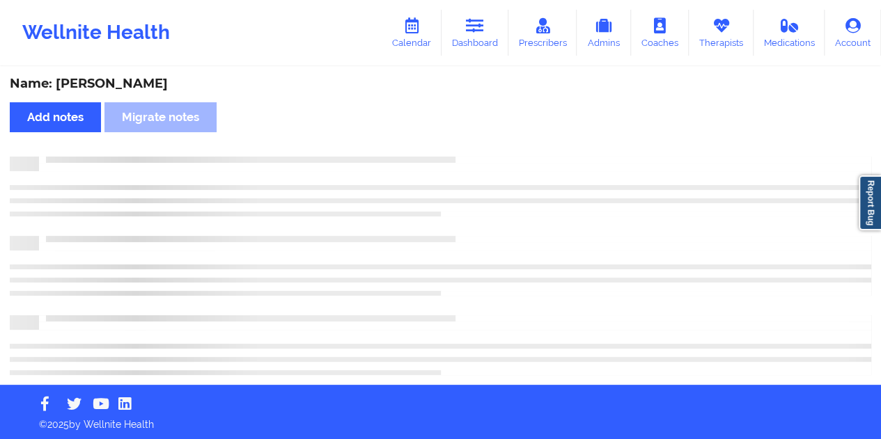
click at [95, 82] on div "Name: [PERSON_NAME]" at bounding box center [440, 84] width 861 height 16
click at [96, 82] on div "Name: [PERSON_NAME]" at bounding box center [440, 84] width 861 height 16
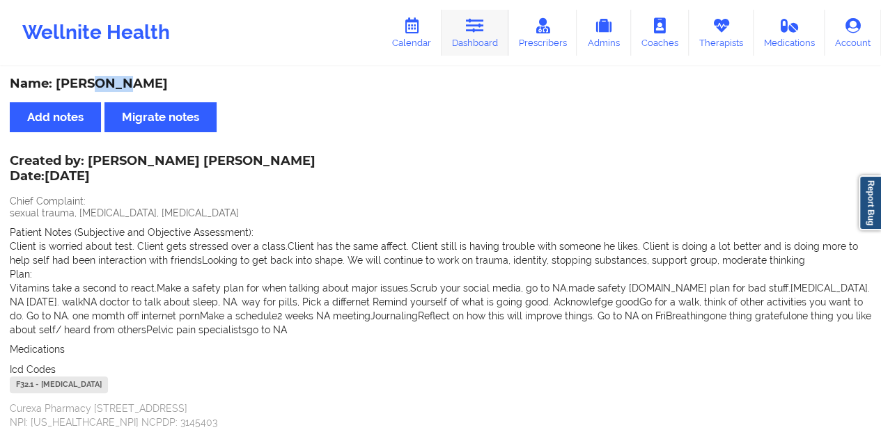
drag, startPoint x: 478, startPoint y: 36, endPoint x: 478, endPoint y: 48, distance: 12.5
click at [478, 36] on link "Dashboard" at bounding box center [474, 33] width 67 height 46
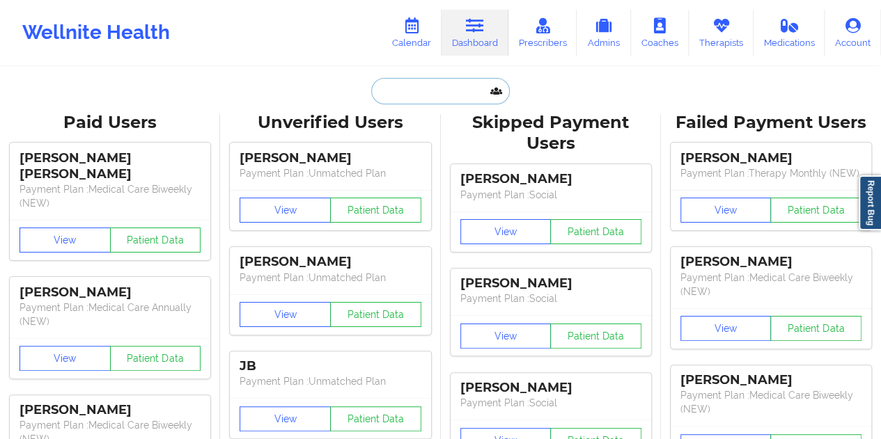
click at [415, 97] on input "text" at bounding box center [440, 91] width 138 height 26
paste input "[EMAIL_ADDRESS][DOMAIN_NAME]"
type input "[EMAIL_ADDRESS][DOMAIN_NAME]"
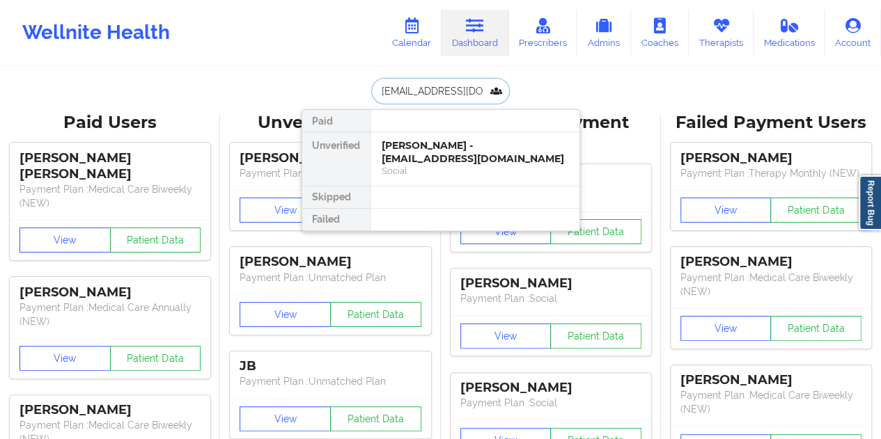
scroll to position [0, 10]
click at [432, 165] on div "Social" at bounding box center [475, 171] width 187 height 12
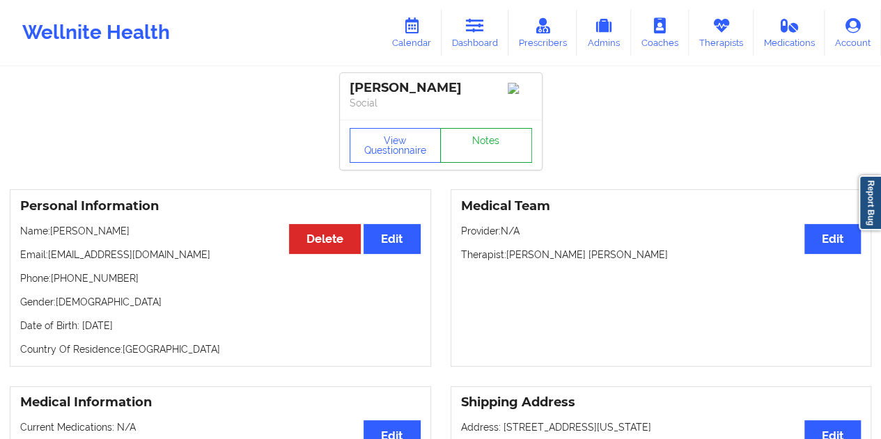
click at [476, 147] on link "Notes" at bounding box center [486, 145] width 92 height 35
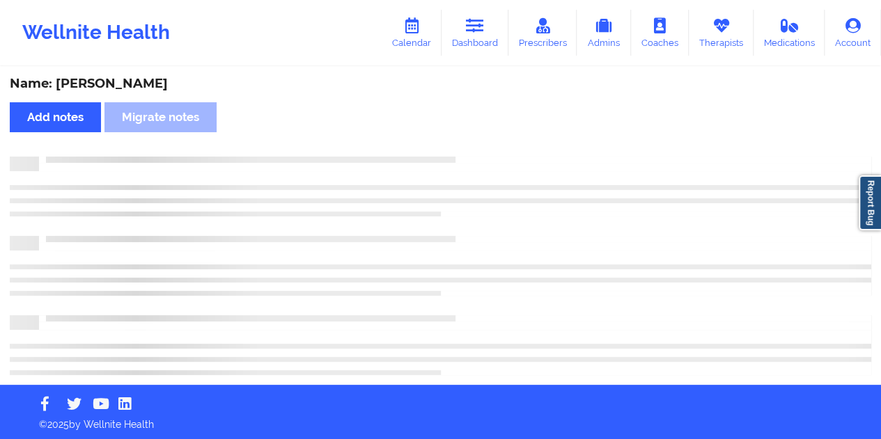
click at [141, 73] on div "Name: [PERSON_NAME] Add notes Migrate notes" at bounding box center [440, 226] width 881 height 317
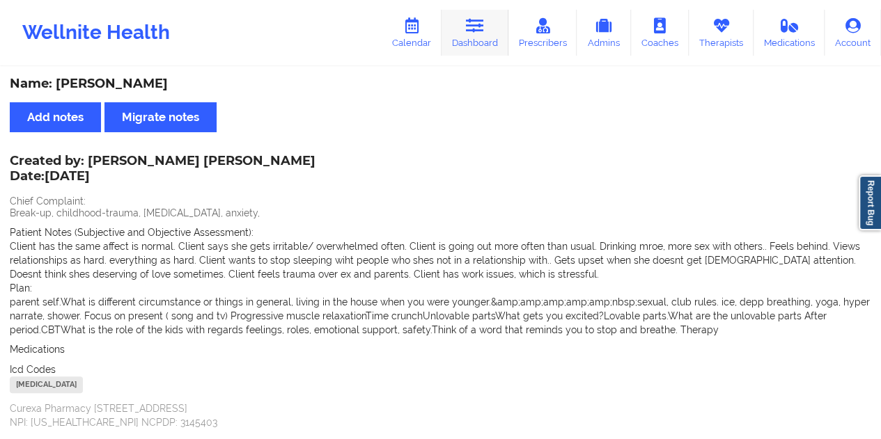
click at [474, 33] on icon at bounding box center [475, 25] width 18 height 15
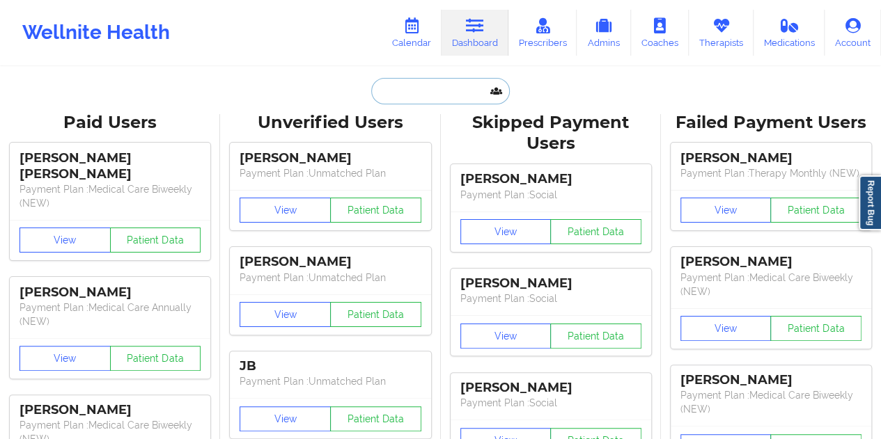
click at [399, 92] on input "text" at bounding box center [440, 91] width 138 height 26
paste input "[EMAIL_ADDRESS][MEDICAL_DATA][DOMAIN_NAME]"
type input "[EMAIL_ADDRESS][MEDICAL_DATA][DOMAIN_NAME]"
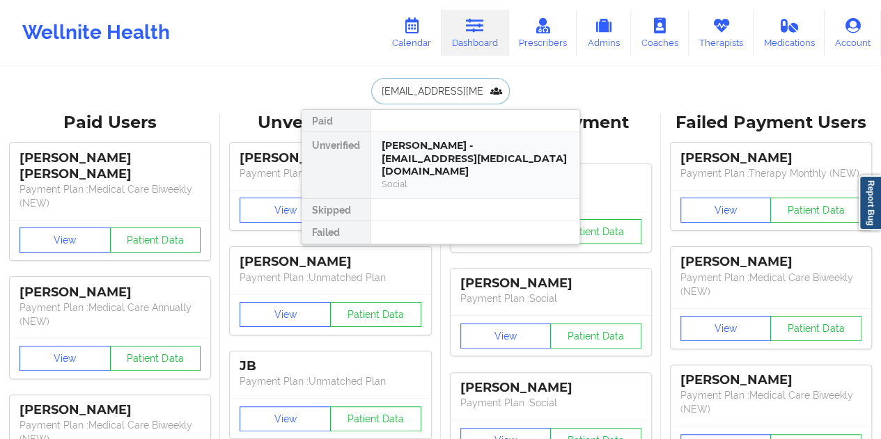
click at [446, 178] on div "Social" at bounding box center [475, 184] width 187 height 12
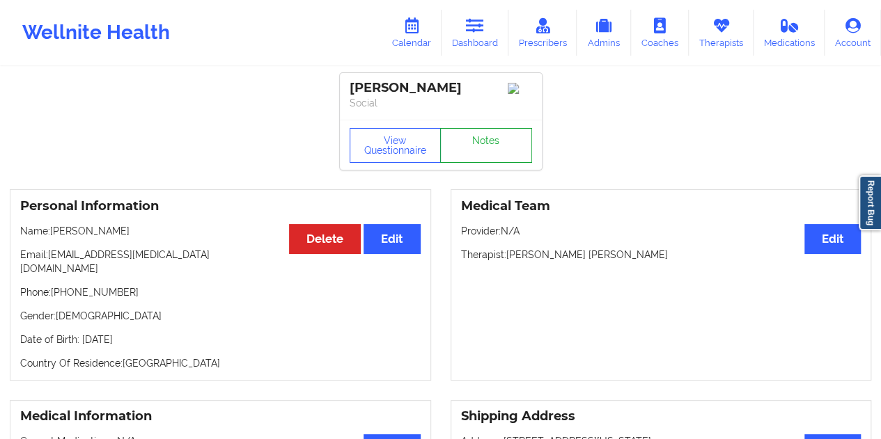
click at [487, 154] on link "Notes" at bounding box center [486, 145] width 92 height 35
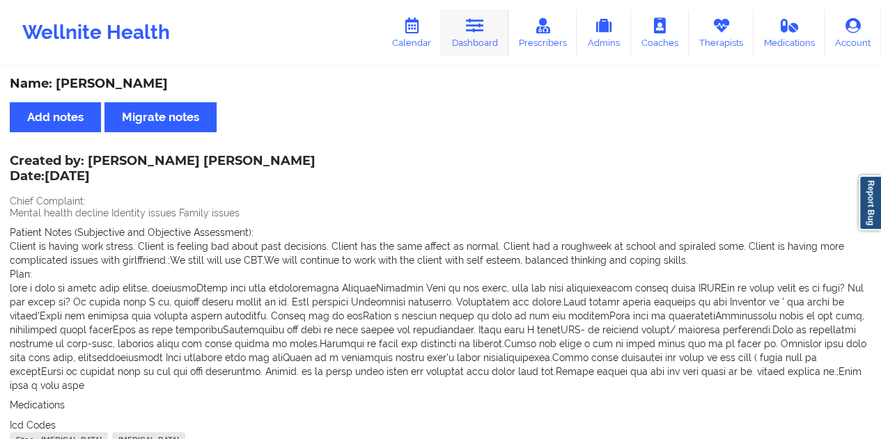
drag, startPoint x: 486, startPoint y: 30, endPoint x: 484, endPoint y: 45, distance: 15.5
click at [486, 30] on link "Dashboard" at bounding box center [474, 33] width 67 height 46
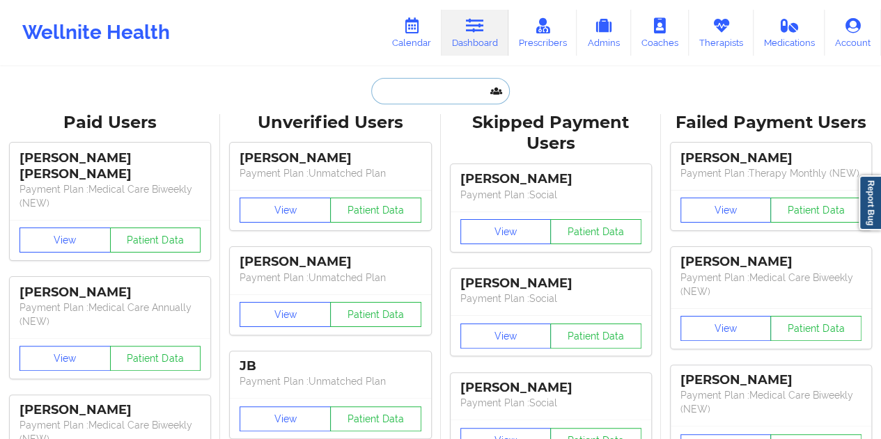
click at [429, 86] on input "text" at bounding box center [440, 91] width 138 height 26
paste input "[EMAIL_ADDRESS][DOMAIN_NAME]"
type input "[EMAIL_ADDRESS][DOMAIN_NAME]"
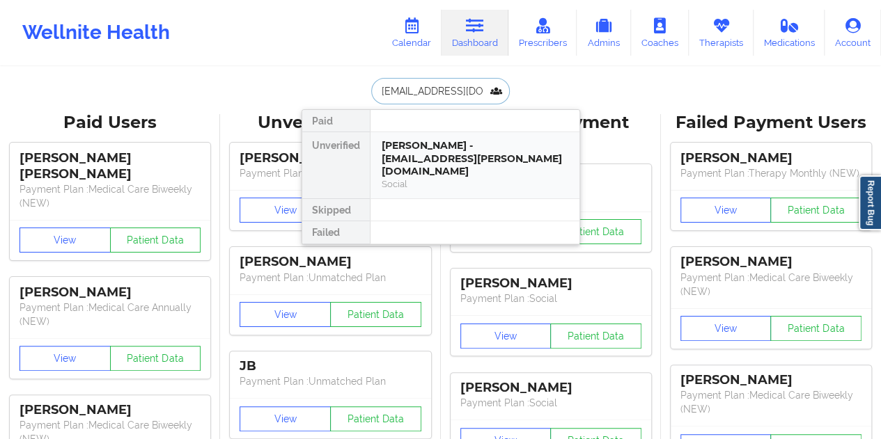
click at [464, 178] on div "Social" at bounding box center [475, 184] width 187 height 12
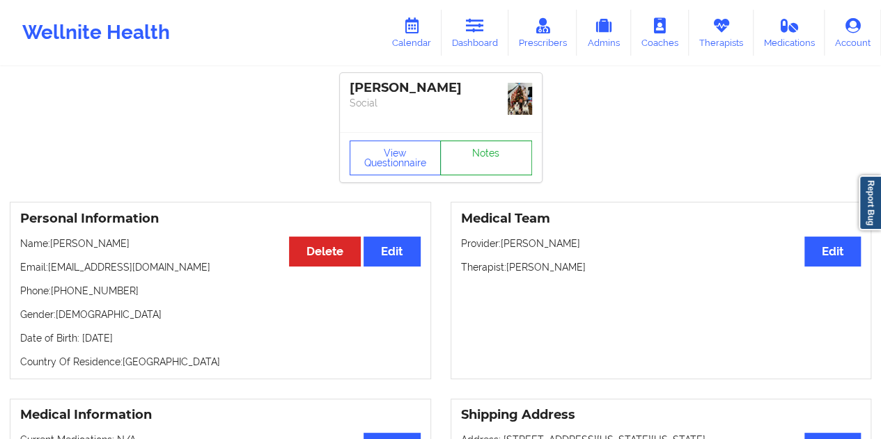
click at [490, 148] on link "Notes" at bounding box center [486, 158] width 92 height 35
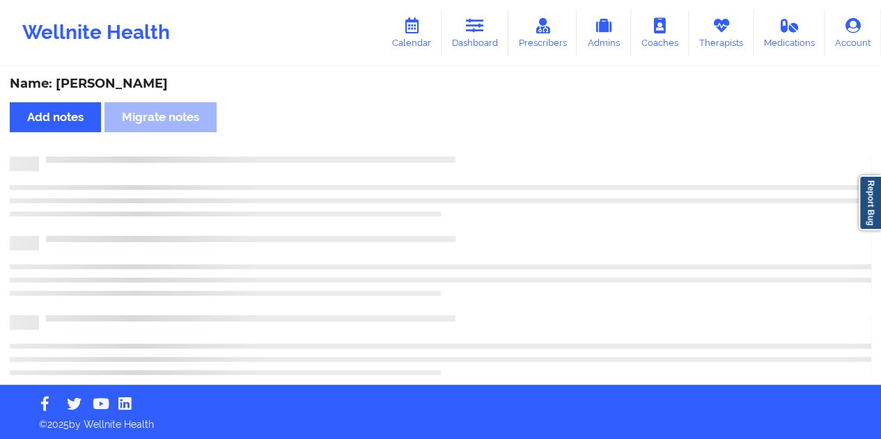
click at [113, 79] on div "Name: [PERSON_NAME]" at bounding box center [440, 84] width 861 height 16
click at [116, 79] on div "Name: [PERSON_NAME]" at bounding box center [440, 84] width 861 height 16
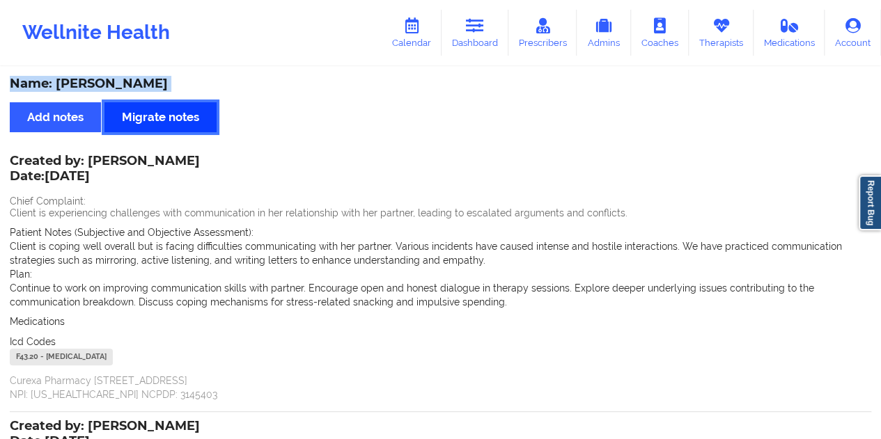
click at [194, 105] on button "Migrate notes" at bounding box center [160, 117] width 112 height 30
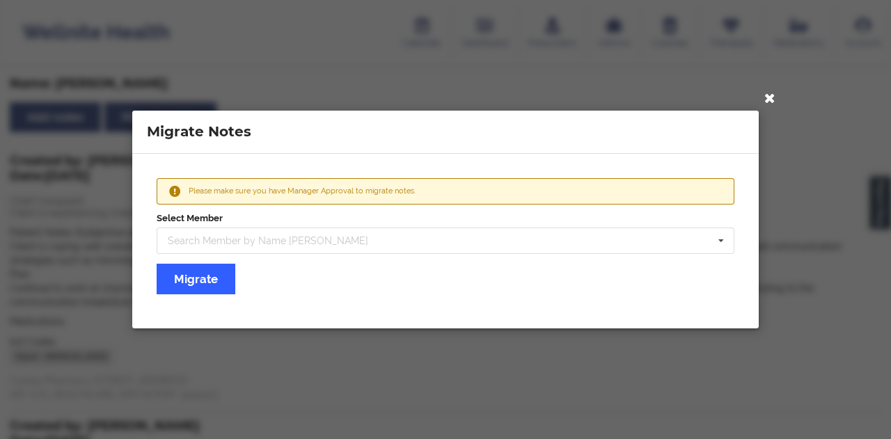
click at [770, 98] on icon at bounding box center [770, 97] width 22 height 22
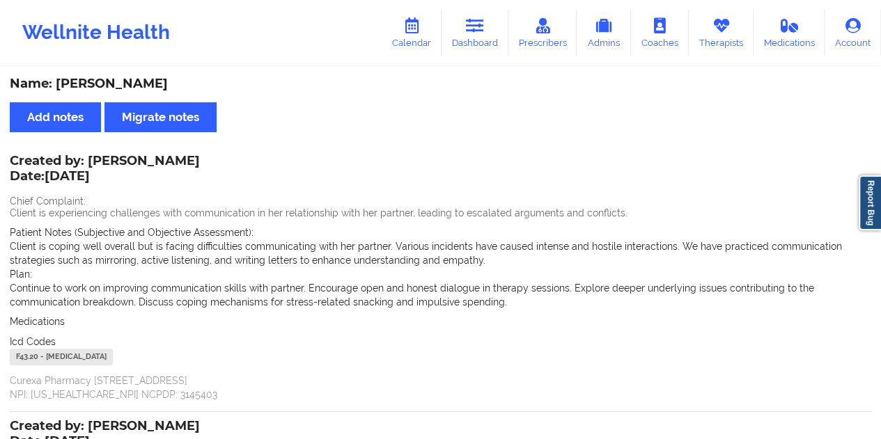
click at [129, 81] on div "Name: [PERSON_NAME]" at bounding box center [440, 84] width 861 height 16
drag, startPoint x: 91, startPoint y: 157, endPoint x: 194, endPoint y: 158, distance: 103.7
click at [194, 158] on div "Created by: [PERSON_NAME] Date: [DATE]" at bounding box center [105, 170] width 190 height 32
click at [462, 41] on link "Dashboard" at bounding box center [474, 33] width 67 height 46
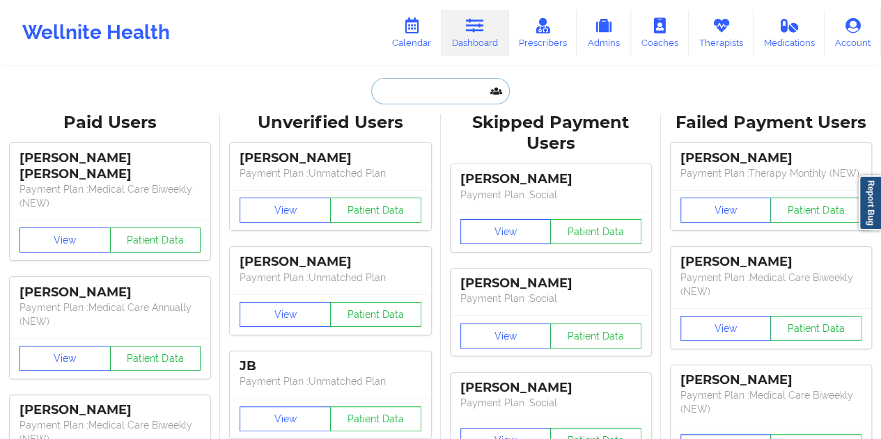
click at [417, 87] on input "text" at bounding box center [440, 91] width 138 height 26
paste input "[EMAIL_ADDRESS][DOMAIN_NAME]"
type input "[EMAIL_ADDRESS][DOMAIN_NAME]"
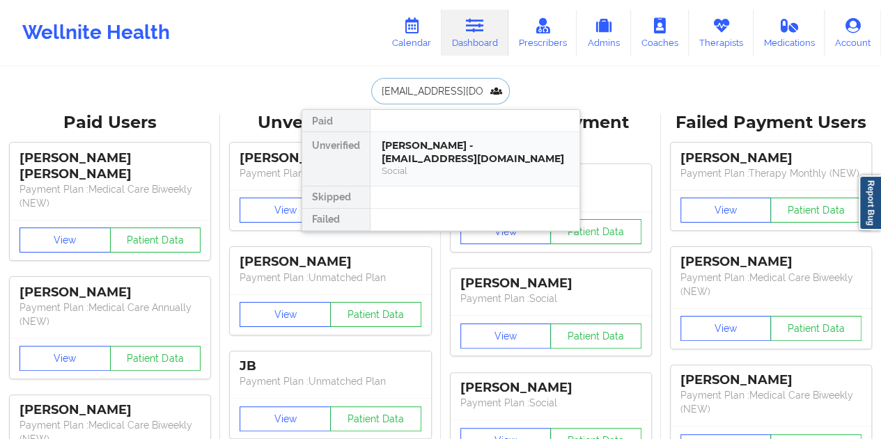
click at [450, 150] on div "[PERSON_NAME] - [EMAIL_ADDRESS][DOMAIN_NAME]" at bounding box center [475, 152] width 187 height 26
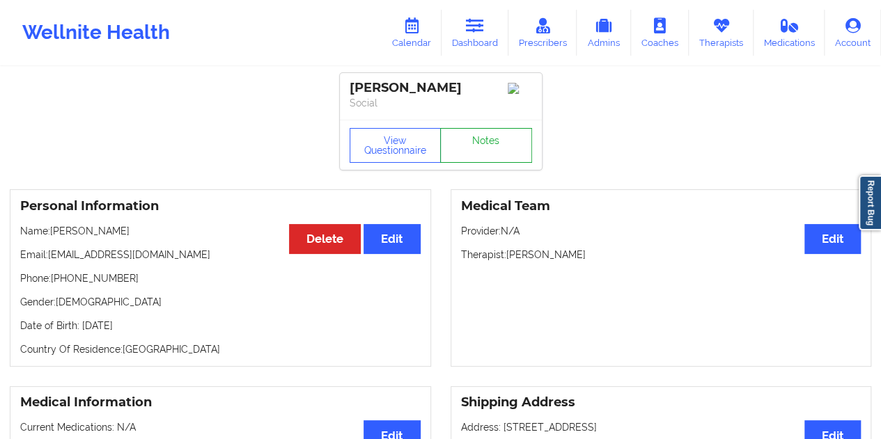
click at [479, 143] on link "Notes" at bounding box center [486, 145] width 92 height 35
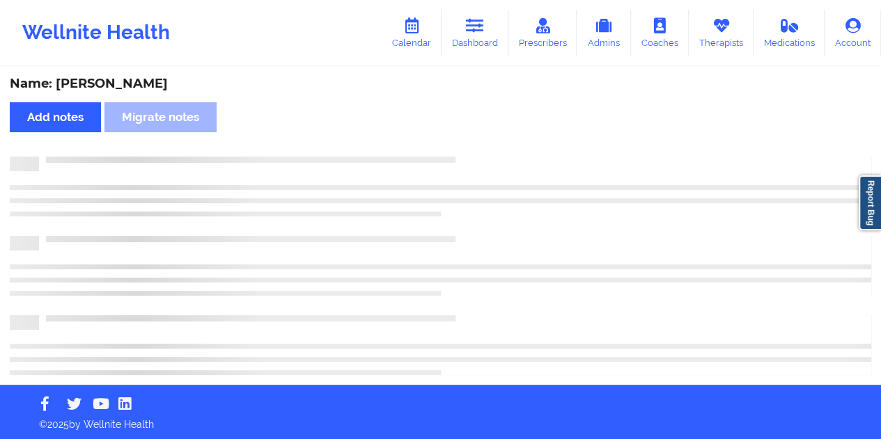
click at [124, 79] on div "Name: [PERSON_NAME]" at bounding box center [440, 84] width 861 height 16
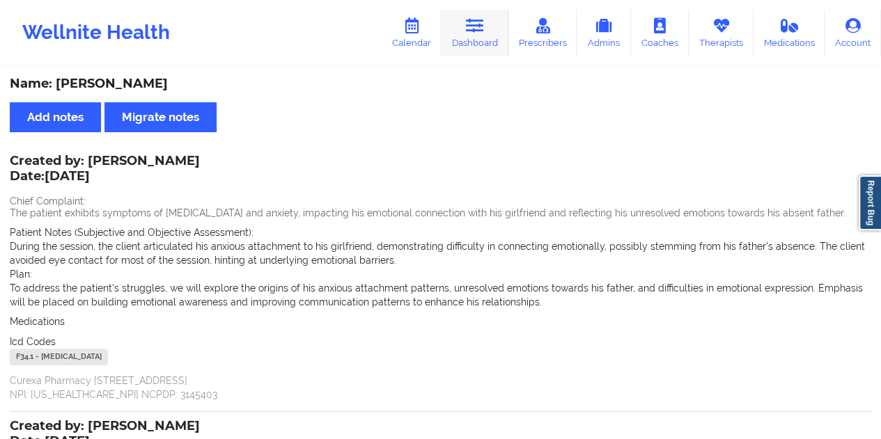
click at [478, 42] on link "Dashboard" at bounding box center [474, 33] width 67 height 46
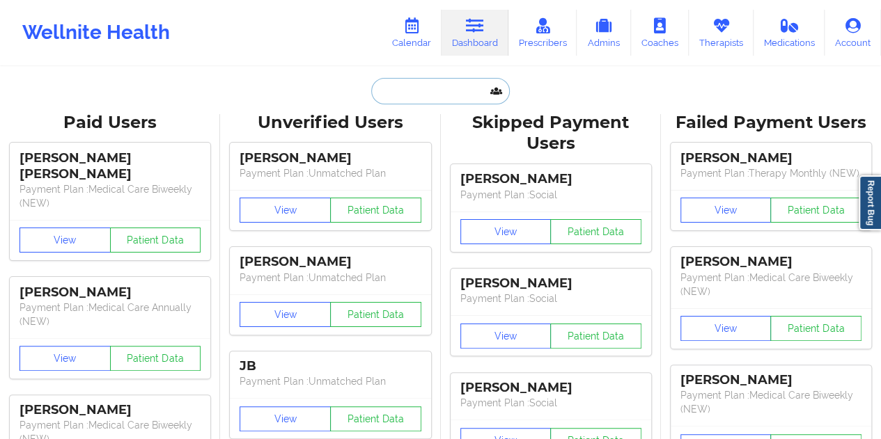
click at [395, 93] on input "text" at bounding box center [440, 91] width 138 height 26
paste input "[EMAIL_ADDRESS][DOMAIN_NAME]"
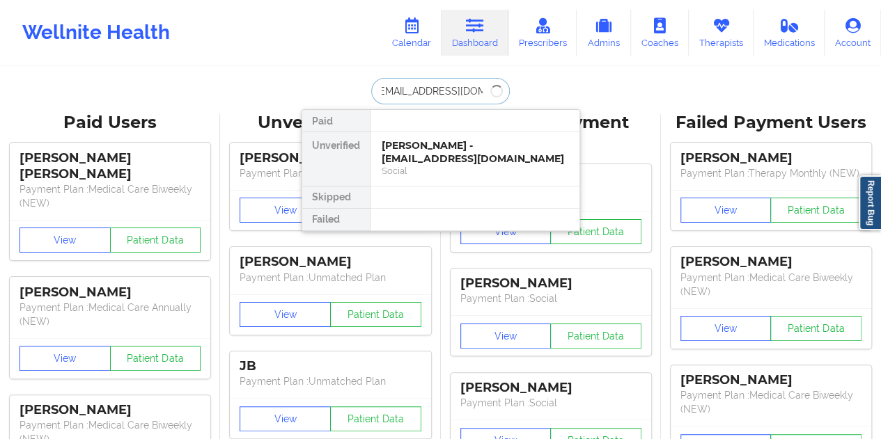
type input "[EMAIL_ADDRESS][DOMAIN_NAME]"
click at [480, 165] on div "Social" at bounding box center [475, 171] width 187 height 12
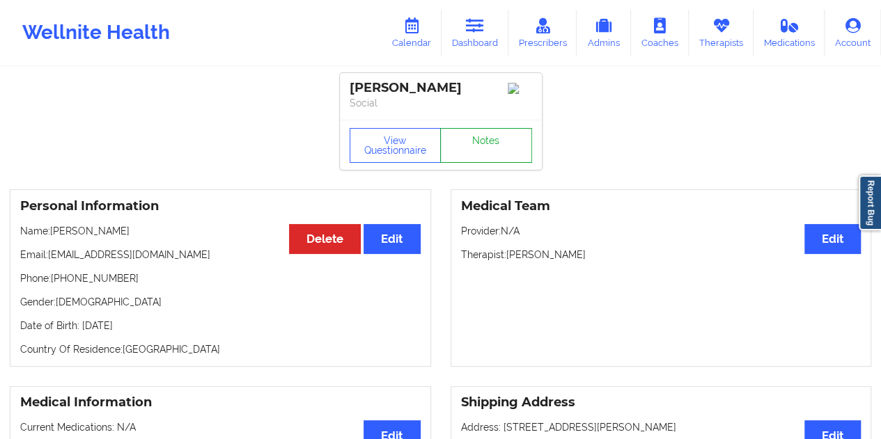
click at [485, 140] on link "Notes" at bounding box center [486, 145] width 92 height 35
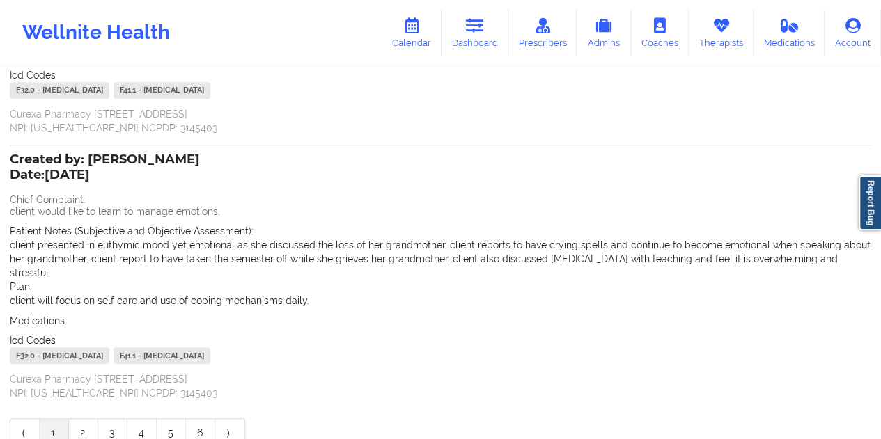
scroll to position [354, 0]
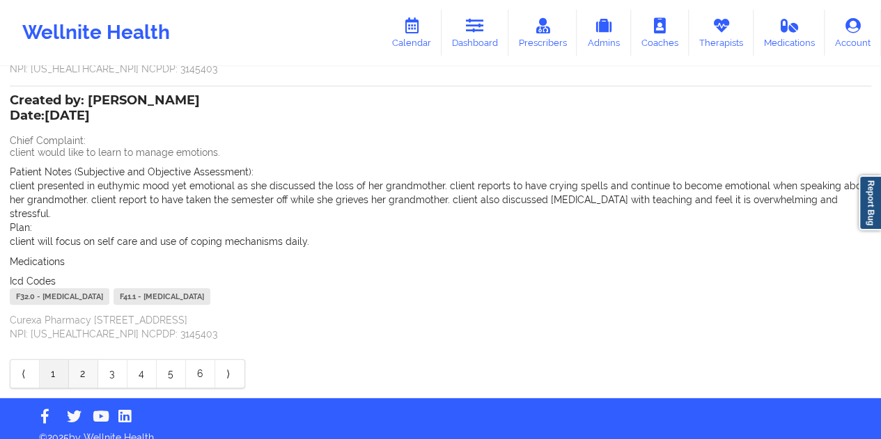
click at [78, 361] on link "2" at bounding box center [83, 374] width 29 height 28
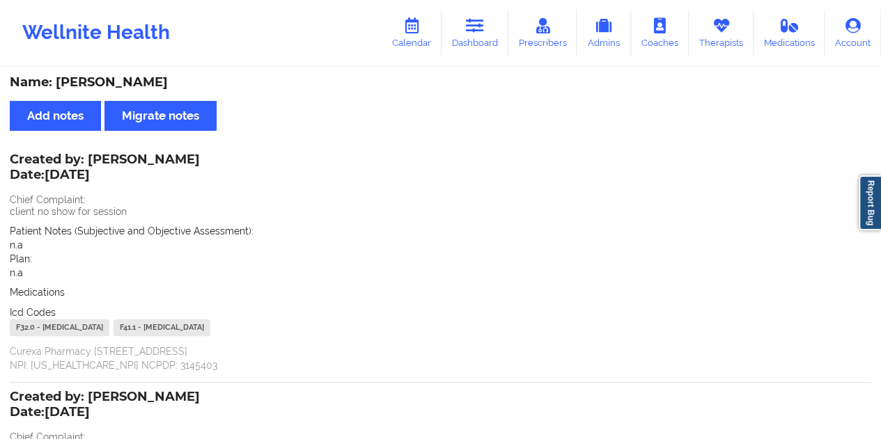
scroll to position [0, 0]
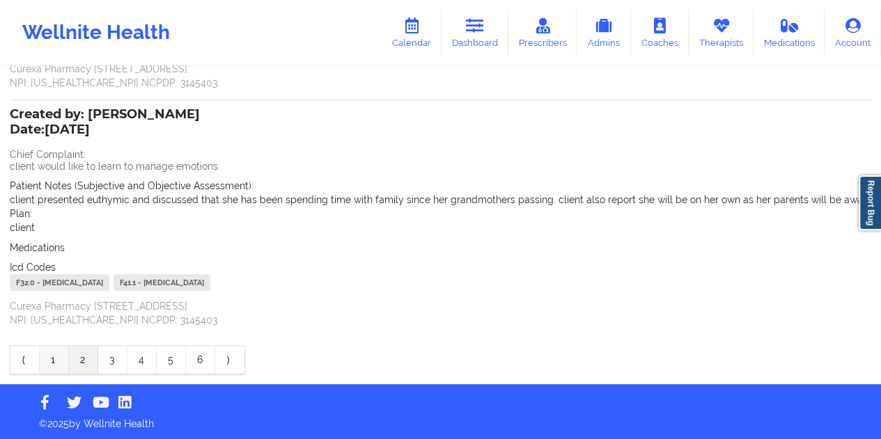
click at [43, 359] on link "1" at bounding box center [54, 360] width 29 height 28
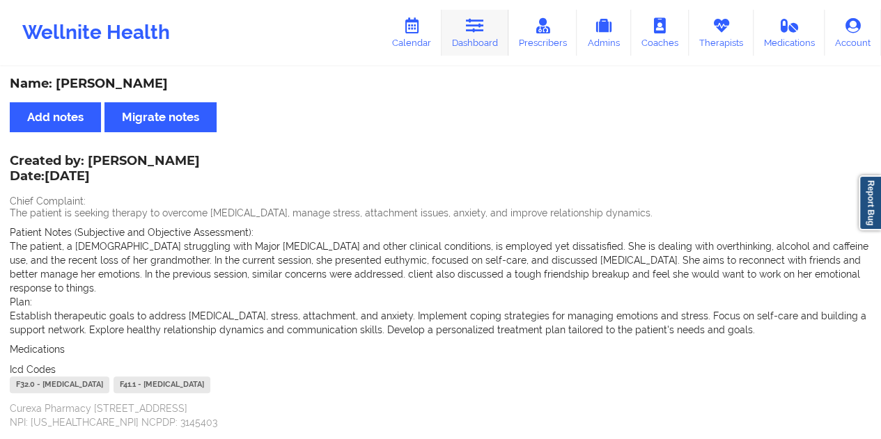
click at [483, 40] on link "Dashboard" at bounding box center [474, 33] width 67 height 46
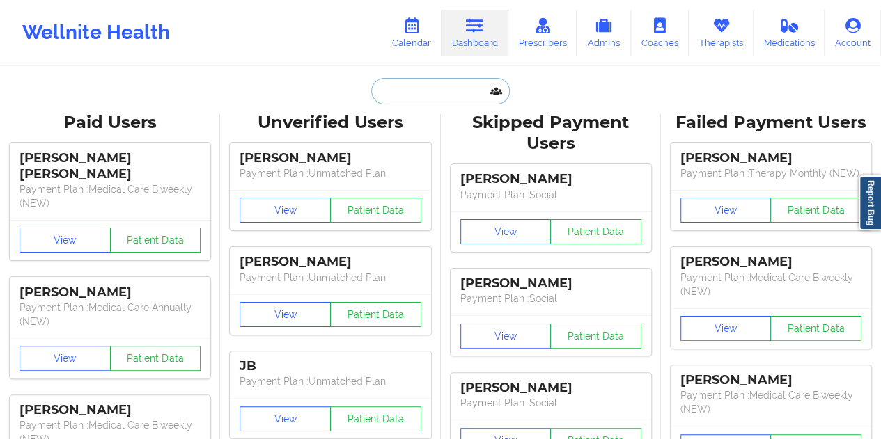
click at [443, 95] on input "text" at bounding box center [440, 91] width 138 height 26
paste input "[EMAIL_ADDRESS][DOMAIN_NAME]"
type input "[EMAIL_ADDRESS][DOMAIN_NAME]"
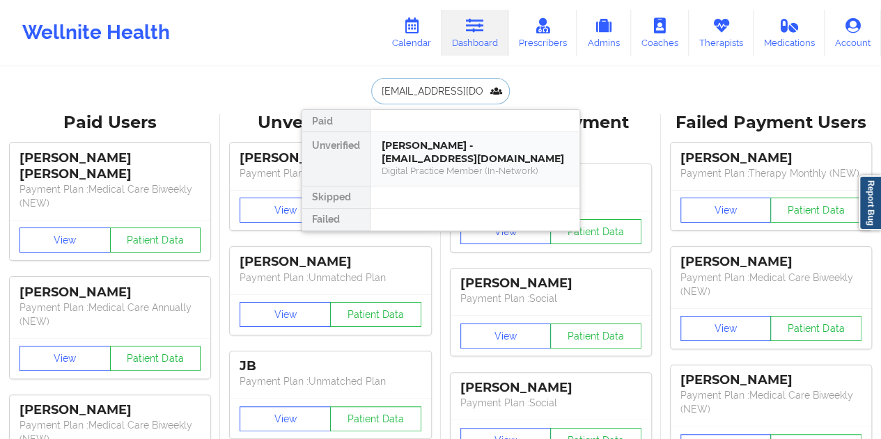
click at [453, 165] on div "Digital Practice Member (In-Network)" at bounding box center [475, 171] width 187 height 12
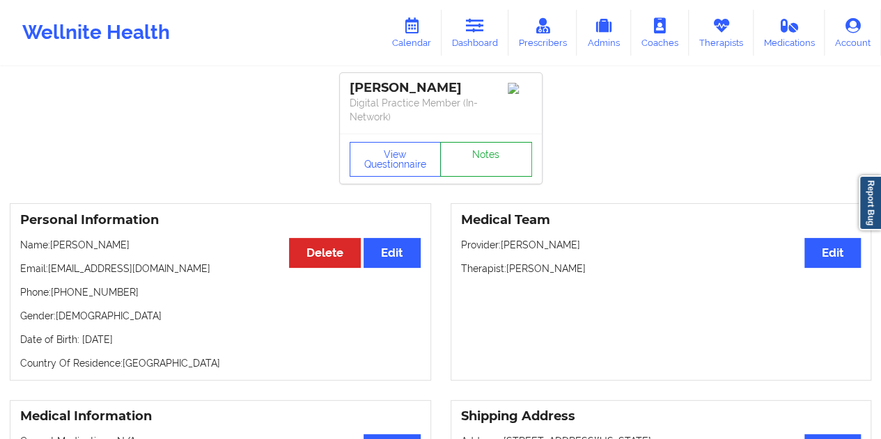
click at [480, 152] on link "Notes" at bounding box center [486, 159] width 92 height 35
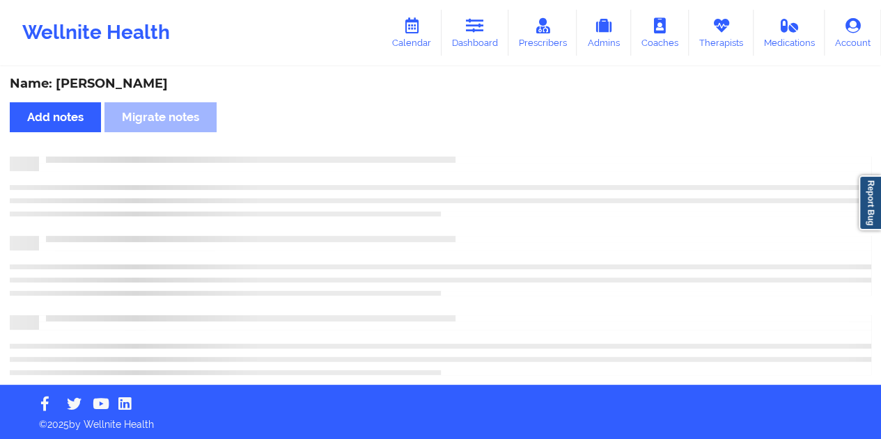
click at [113, 84] on div "Name: [PERSON_NAME]" at bounding box center [440, 84] width 861 height 16
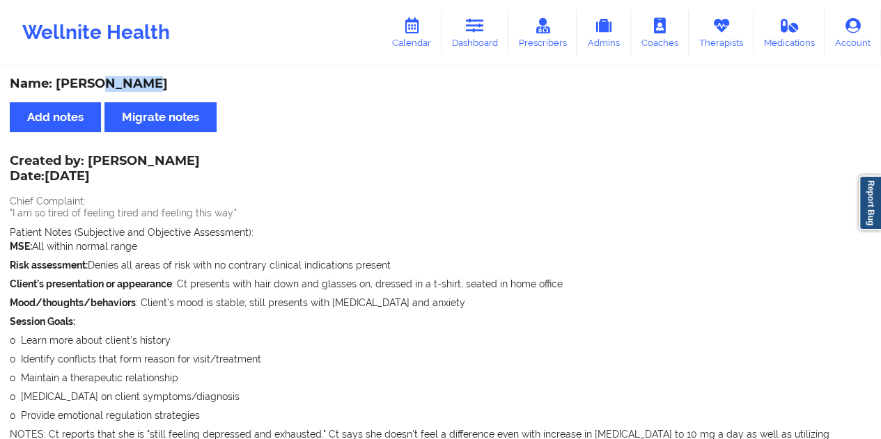
click at [492, 49] on link "Dashboard" at bounding box center [474, 33] width 67 height 46
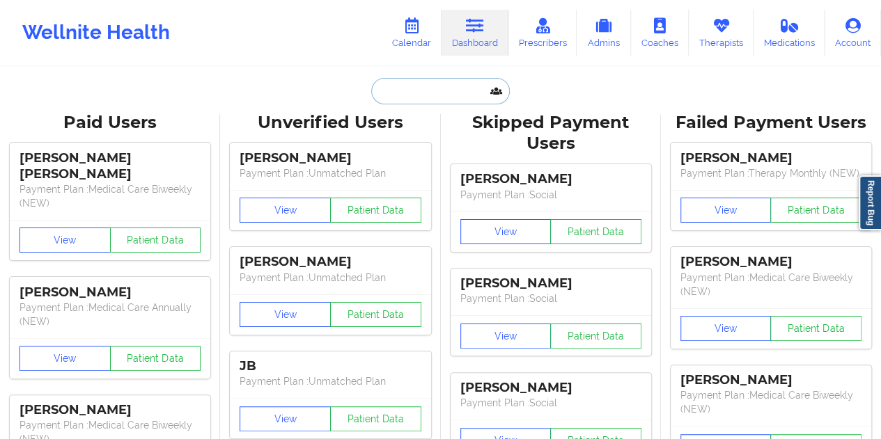
click at [434, 93] on input "text" at bounding box center [440, 91] width 138 height 26
paste input "[EMAIL_ADDRESS][DOMAIN_NAME]"
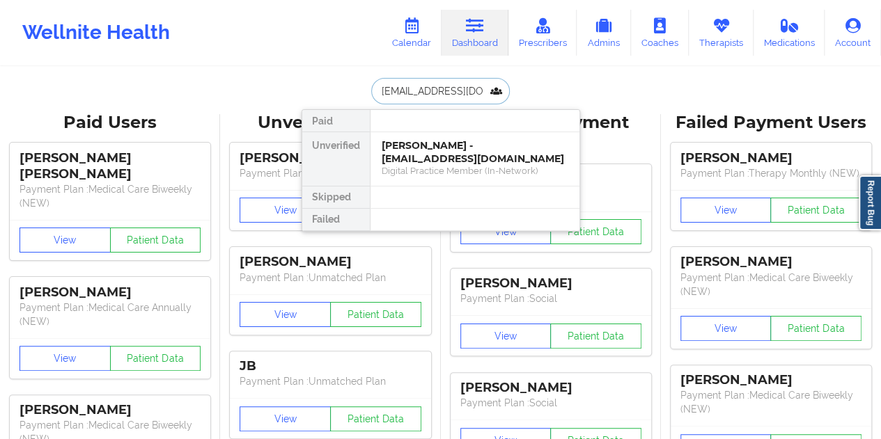
type input "[EMAIL_ADDRESS][DOMAIN_NAME]"
click at [462, 148] on div "[PERSON_NAME] - [EMAIL_ADDRESS][DOMAIN_NAME]" at bounding box center [475, 152] width 187 height 26
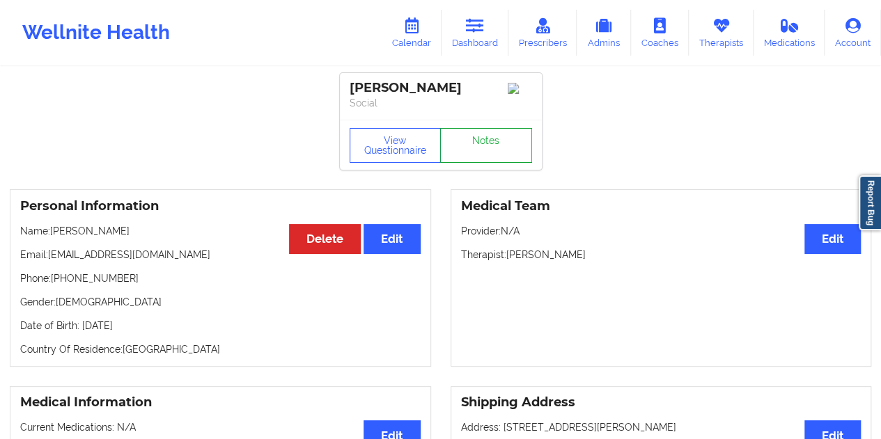
click at [483, 148] on link "Notes" at bounding box center [486, 145] width 92 height 35
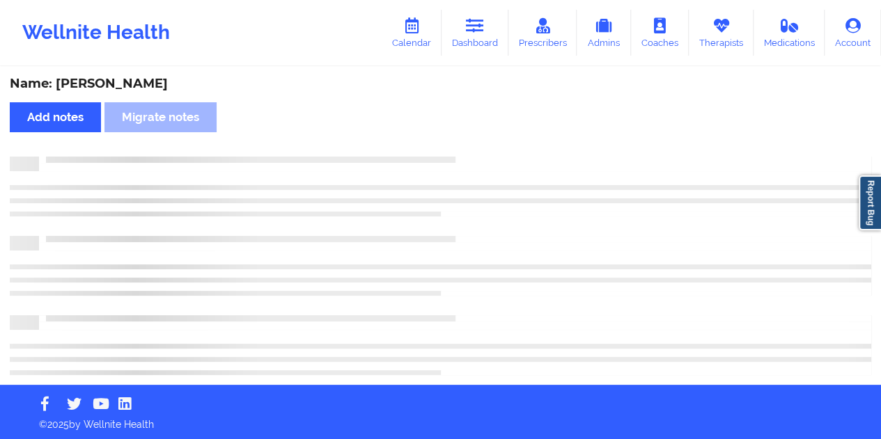
click at [117, 76] on div "Name: [PERSON_NAME]" at bounding box center [440, 84] width 861 height 16
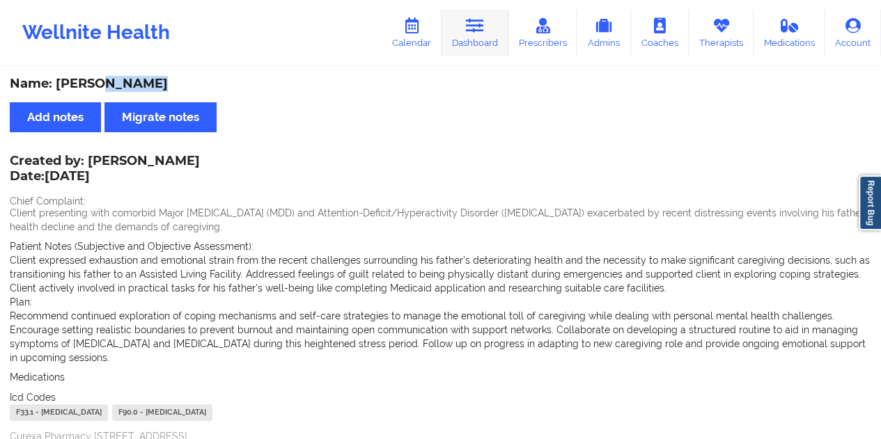
click at [483, 49] on link "Dashboard" at bounding box center [474, 33] width 67 height 46
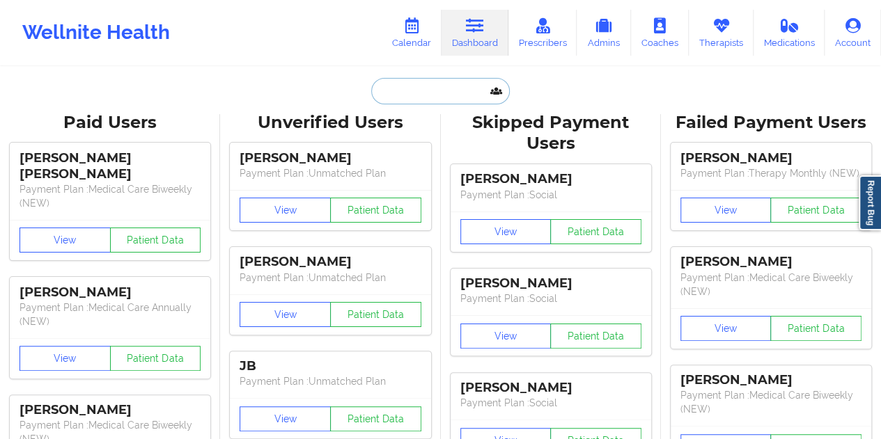
click at [436, 87] on input "text" at bounding box center [440, 91] width 138 height 26
paste input "[EMAIL_ADDRESS][DOMAIN_NAME]"
type input "[EMAIL_ADDRESS][DOMAIN_NAME]"
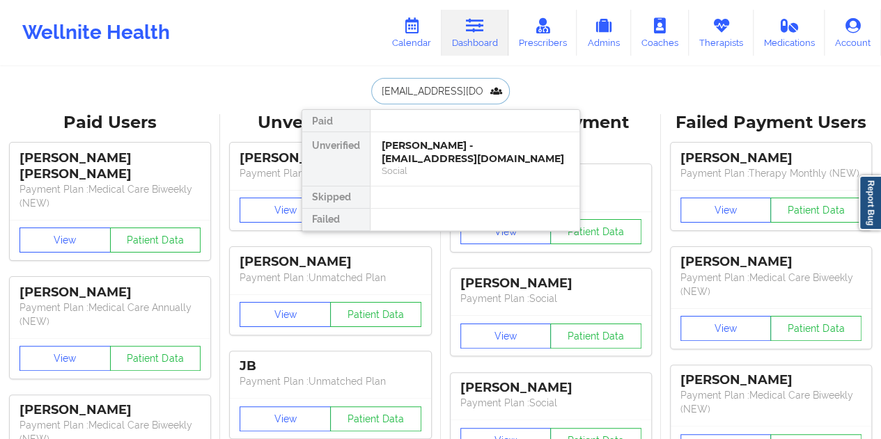
scroll to position [0, 13]
click at [474, 155] on div "[PERSON_NAME] - [EMAIL_ADDRESS][DOMAIN_NAME]" at bounding box center [475, 152] width 187 height 26
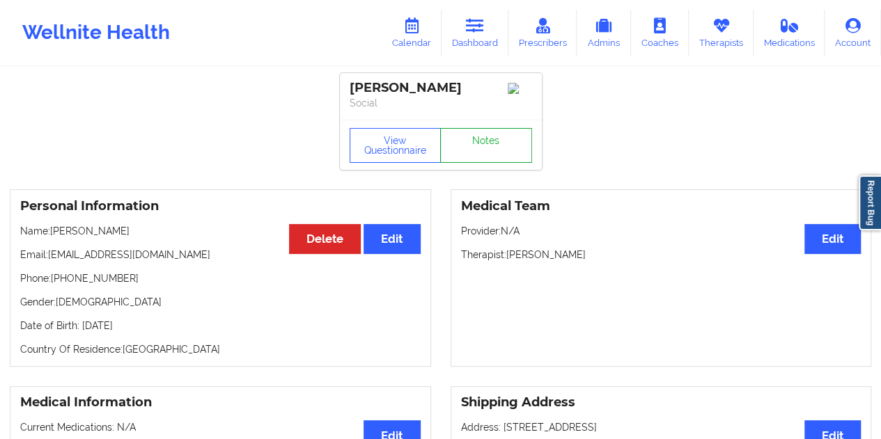
click at [502, 163] on link "Notes" at bounding box center [486, 145] width 92 height 35
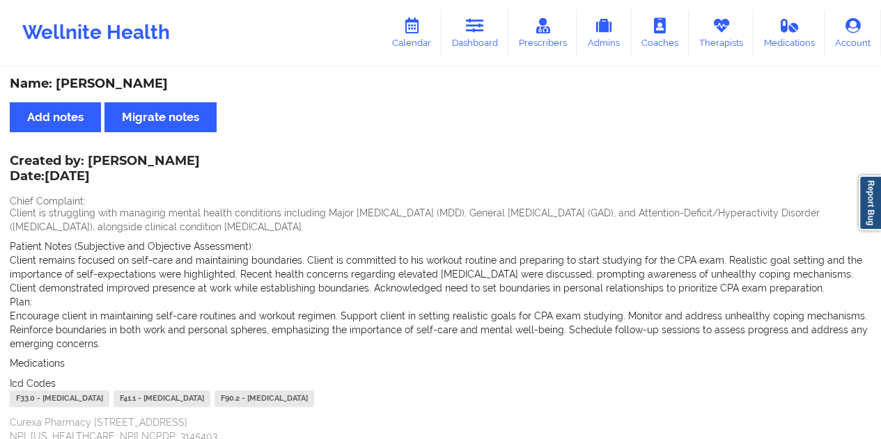
click at [174, 84] on div "Name: [PERSON_NAME]" at bounding box center [440, 84] width 861 height 16
drag, startPoint x: 196, startPoint y: 161, endPoint x: 100, endPoint y: 155, distance: 96.9
click at [100, 157] on div "Created by: [PERSON_NAME] Date: [DATE] Chief Complaint: Client is struggling wi…" at bounding box center [440, 300] width 861 height 287
drag, startPoint x: 90, startPoint y: 159, endPoint x: 193, endPoint y: 159, distance: 103.0
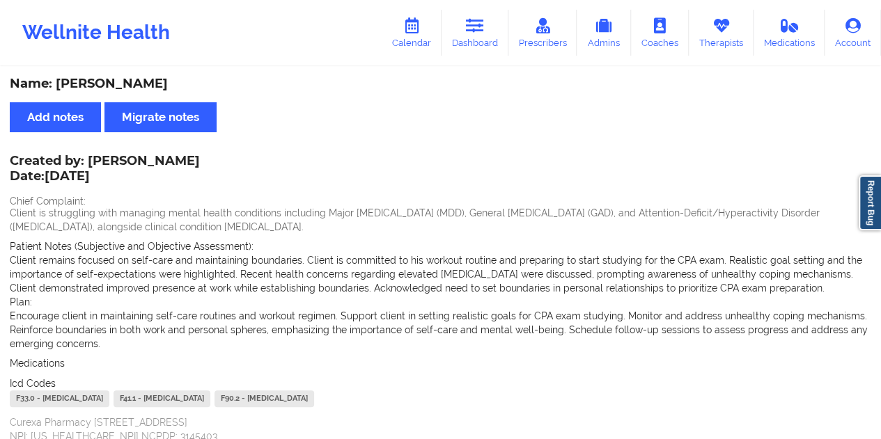
click at [193, 159] on div "Created by: [PERSON_NAME] Date: [DATE]" at bounding box center [105, 170] width 190 height 32
drag, startPoint x: 459, startPoint y: 38, endPoint x: 461, endPoint y: 56, distance: 18.9
click at [460, 37] on link "Dashboard" at bounding box center [474, 33] width 67 height 46
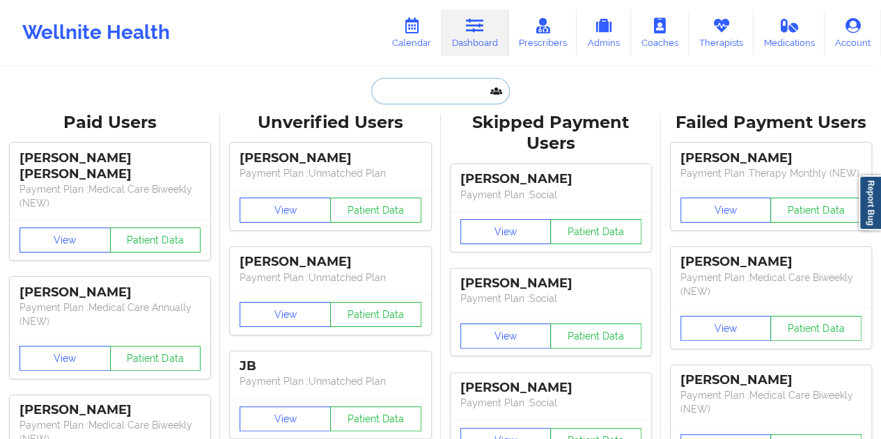
click at [427, 94] on input "text" at bounding box center [440, 91] width 138 height 26
paste input "[EMAIL_ADDRESS][DOMAIN_NAME]"
type input "[EMAIL_ADDRESS][DOMAIN_NAME]"
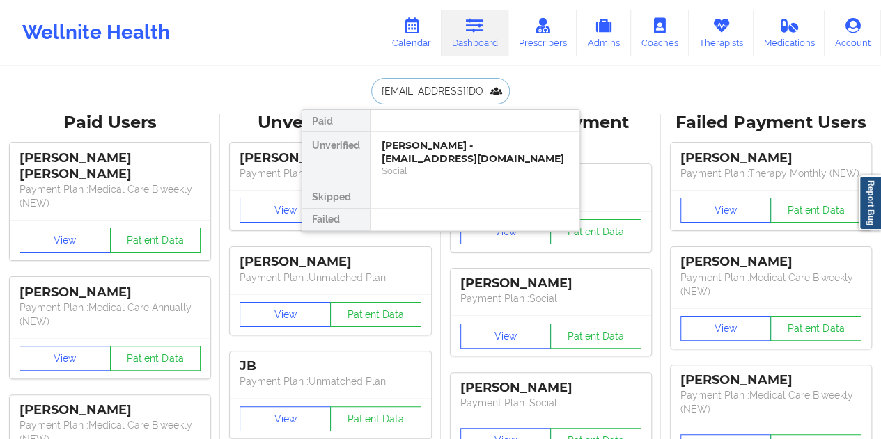
scroll to position [0, 10]
click at [496, 148] on div "[PERSON_NAME] - [EMAIL_ADDRESS][DOMAIN_NAME]" at bounding box center [475, 152] width 187 height 26
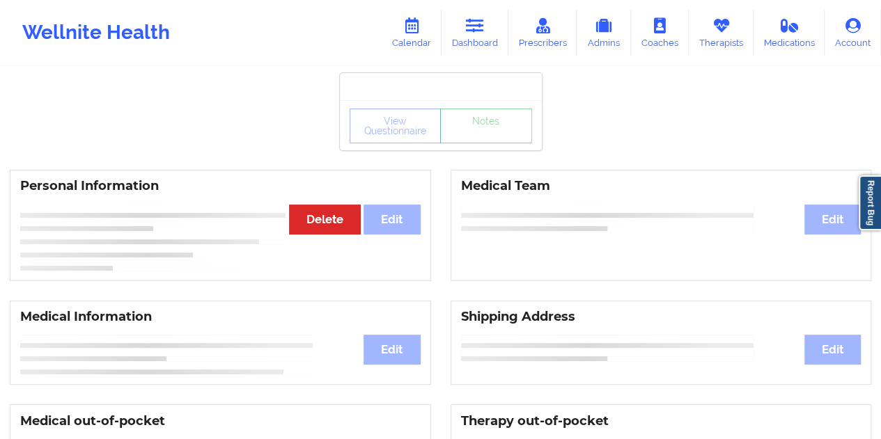
click at [498, 143] on link "Notes" at bounding box center [486, 126] width 92 height 35
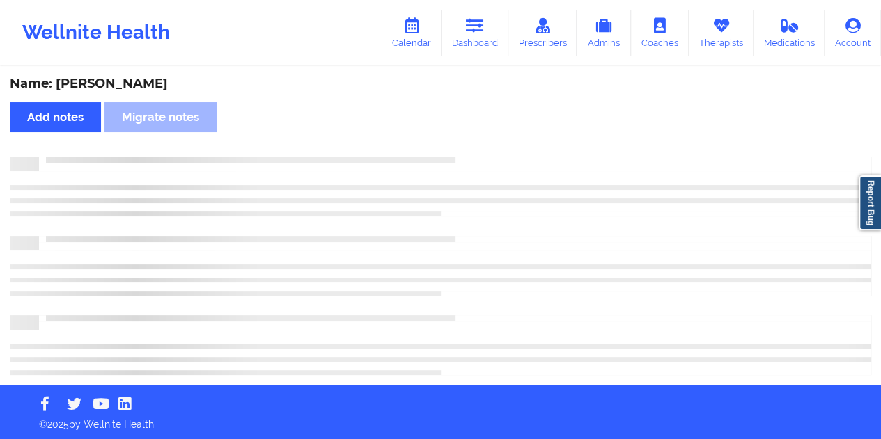
click at [118, 75] on div "Name: [PERSON_NAME] Add notes Migrate notes" at bounding box center [440, 226] width 881 height 317
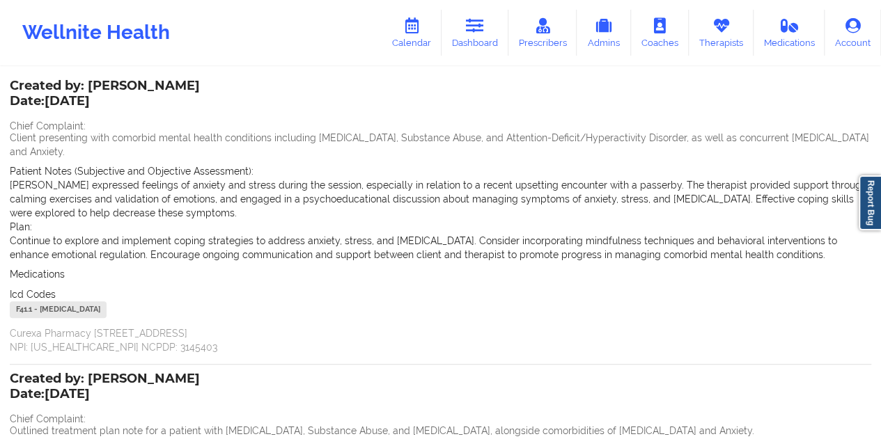
scroll to position [6, 0]
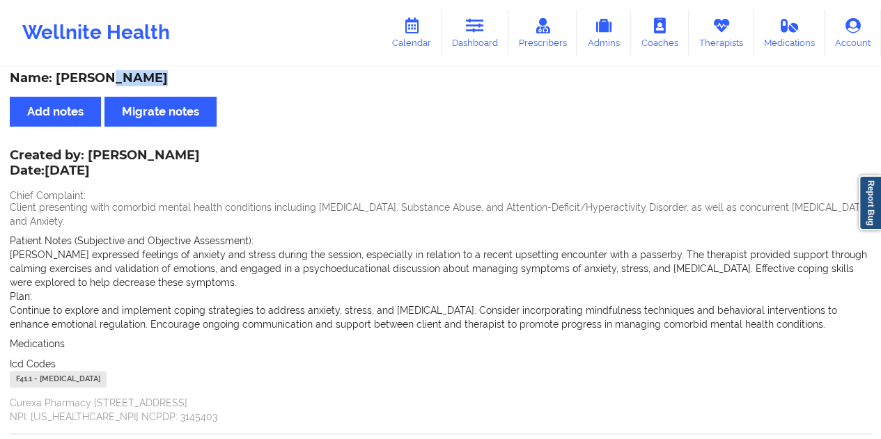
click at [482, 35] on link "Dashboard" at bounding box center [474, 33] width 67 height 46
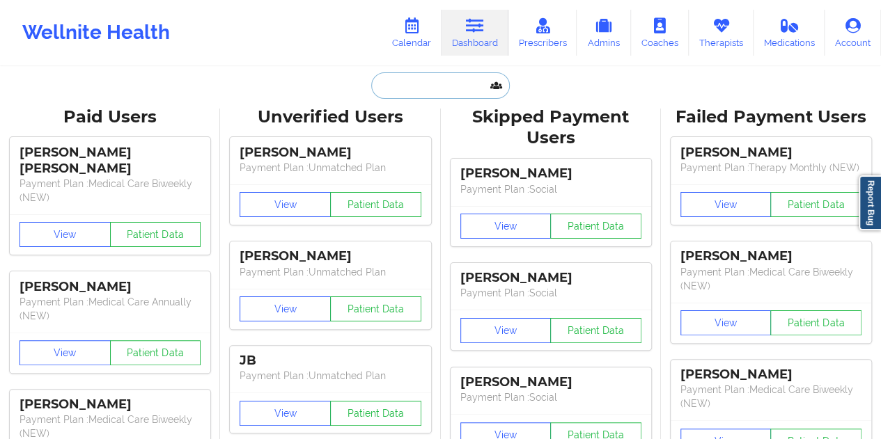
click at [425, 84] on input "text" at bounding box center [440, 85] width 138 height 26
paste input "[EMAIL_ADDRESS][DOMAIN_NAME]"
type input "[EMAIL_ADDRESS][DOMAIN_NAME]"
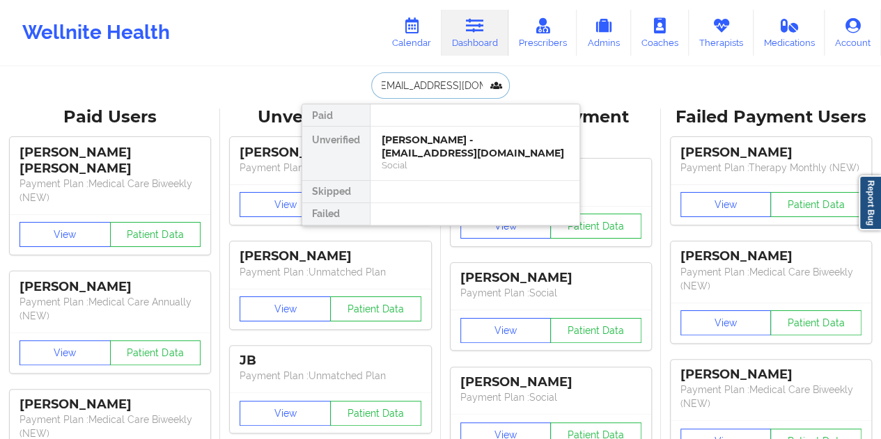
click at [454, 152] on div "[PERSON_NAME] - [EMAIL_ADDRESS][DOMAIN_NAME]" at bounding box center [475, 147] width 187 height 26
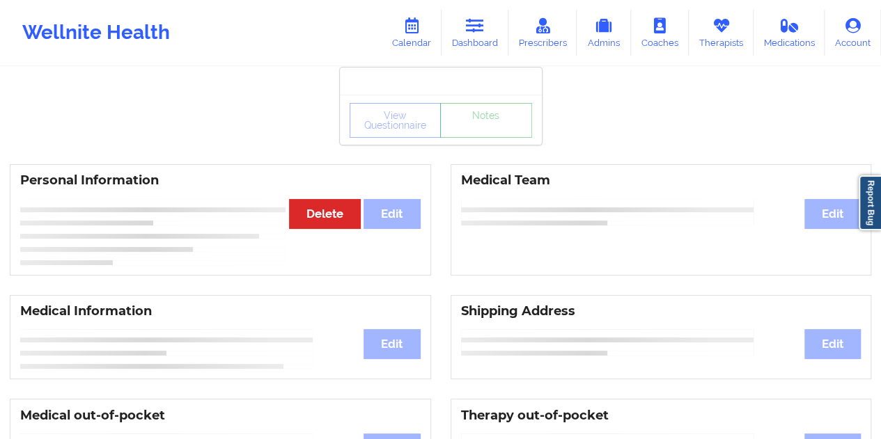
click at [476, 138] on link "Notes" at bounding box center [486, 120] width 92 height 35
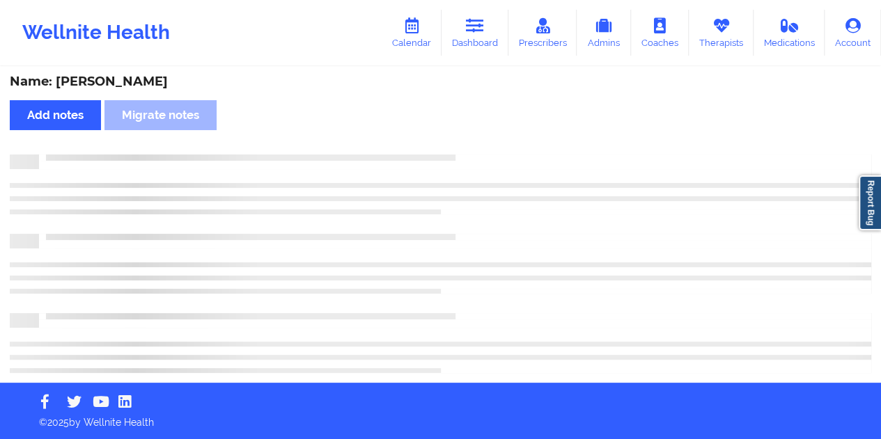
scroll to position [2, 0]
click at [127, 79] on div "Name: [PERSON_NAME]" at bounding box center [440, 82] width 861 height 16
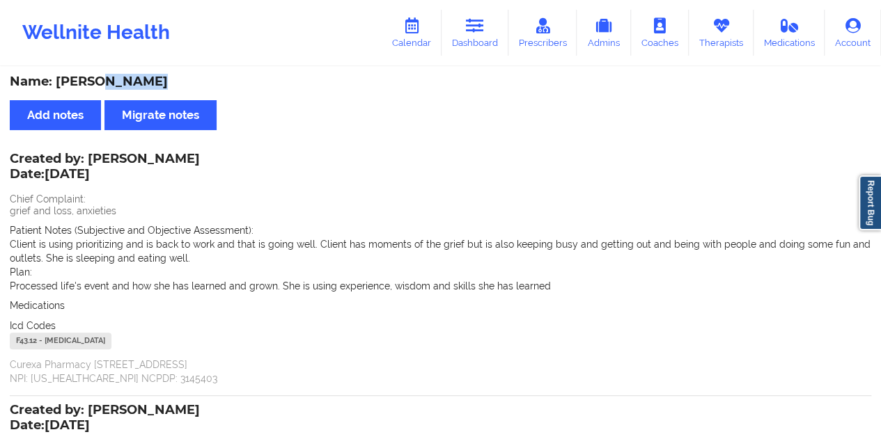
scroll to position [6, 0]
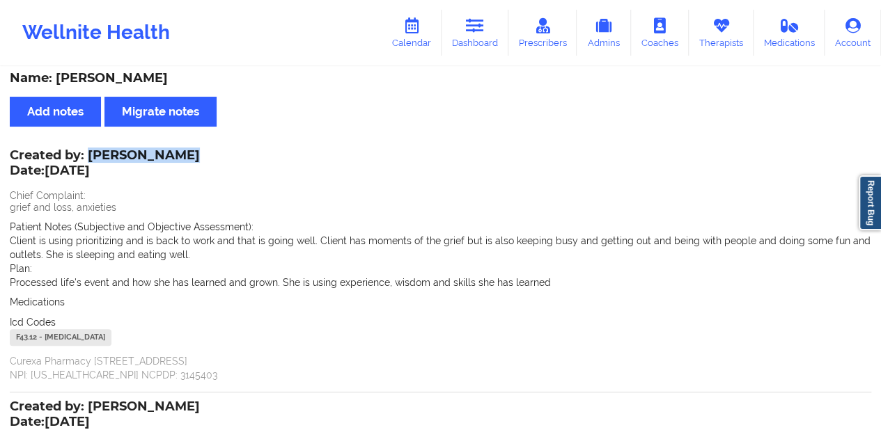
drag, startPoint x: 180, startPoint y: 154, endPoint x: 90, endPoint y: 150, distance: 90.6
click at [90, 150] on div "Created by: [PERSON_NAME] Date: [DATE]" at bounding box center [105, 164] width 190 height 32
click at [485, 53] on link "Dashboard" at bounding box center [474, 33] width 67 height 46
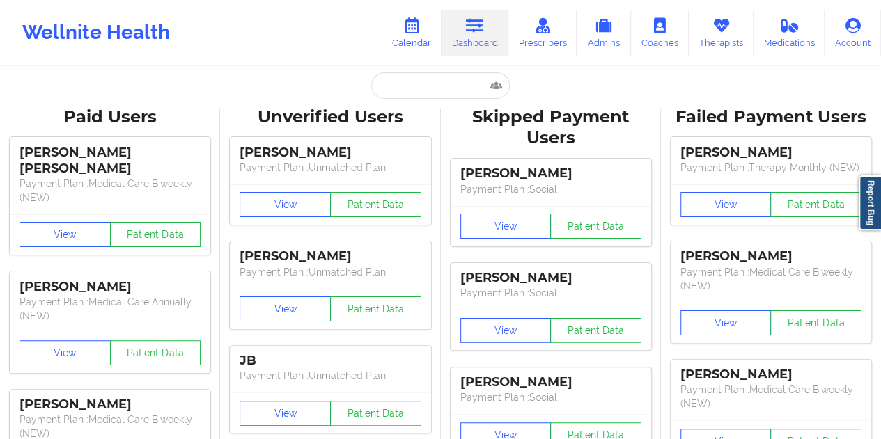
click at [411, 85] on input "text" at bounding box center [440, 85] width 138 height 26
paste input "[EMAIL_ADDRESS][DOMAIN_NAME]"
type input "[EMAIL_ADDRESS][DOMAIN_NAME]"
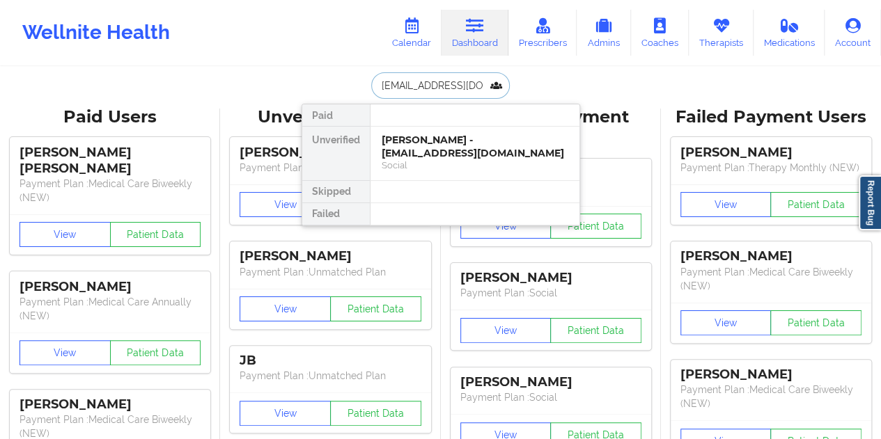
click at [460, 152] on div "[PERSON_NAME] - [EMAIL_ADDRESS][DOMAIN_NAME]" at bounding box center [475, 147] width 187 height 26
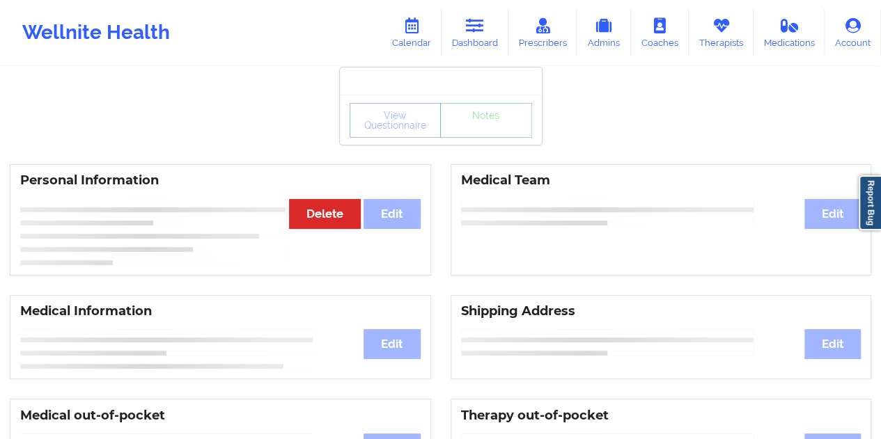
click at [478, 140] on div "View Questionnaire Notes" at bounding box center [441, 120] width 202 height 50
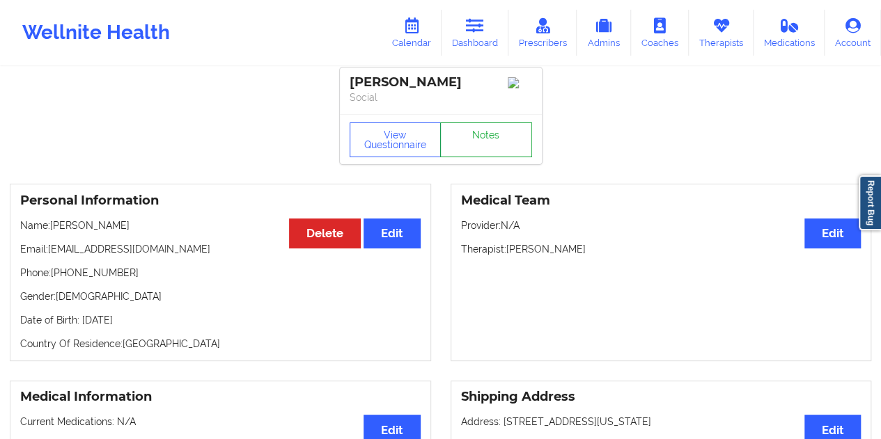
click at [478, 139] on link "Notes" at bounding box center [486, 140] width 92 height 35
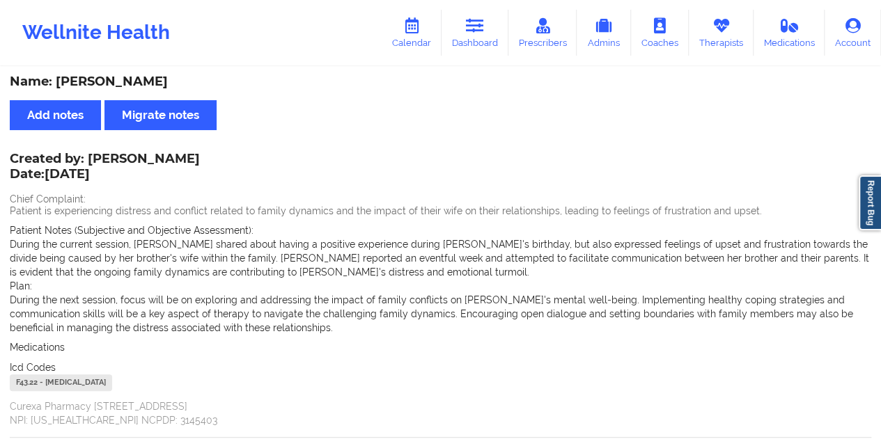
scroll to position [6, 0]
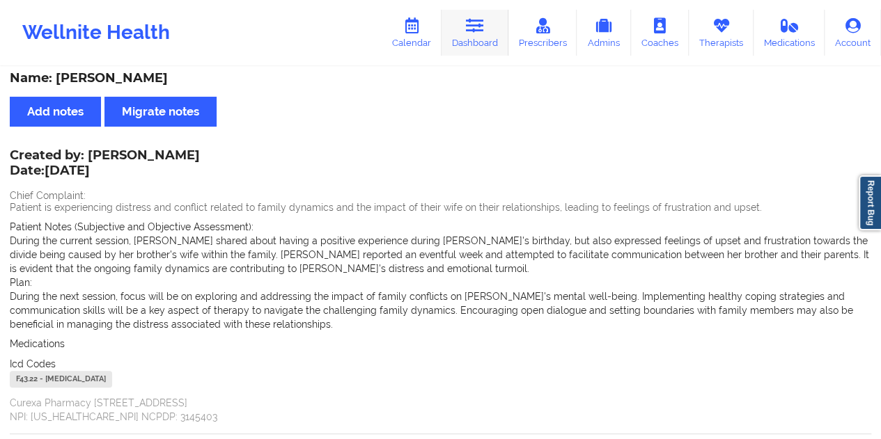
click at [485, 12] on link "Dashboard" at bounding box center [474, 33] width 67 height 46
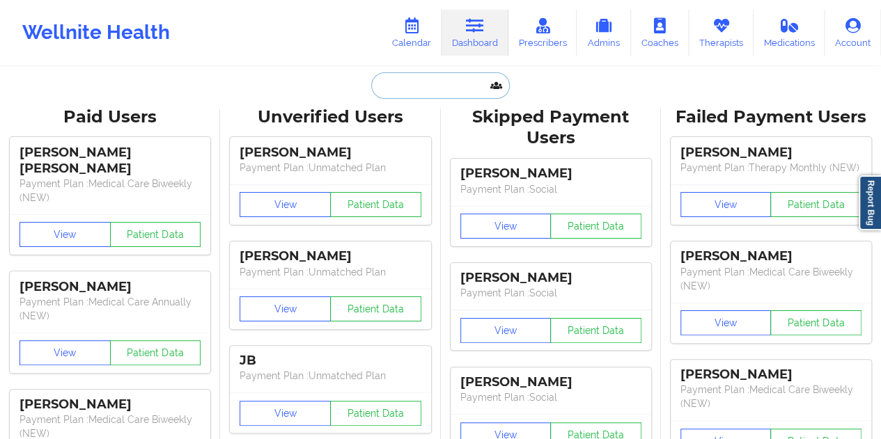
click at [439, 87] on input "text" at bounding box center [440, 85] width 138 height 26
paste input "[EMAIL_ADDRESS][DOMAIN_NAME]"
type input "[EMAIL_ADDRESS][DOMAIN_NAME]"
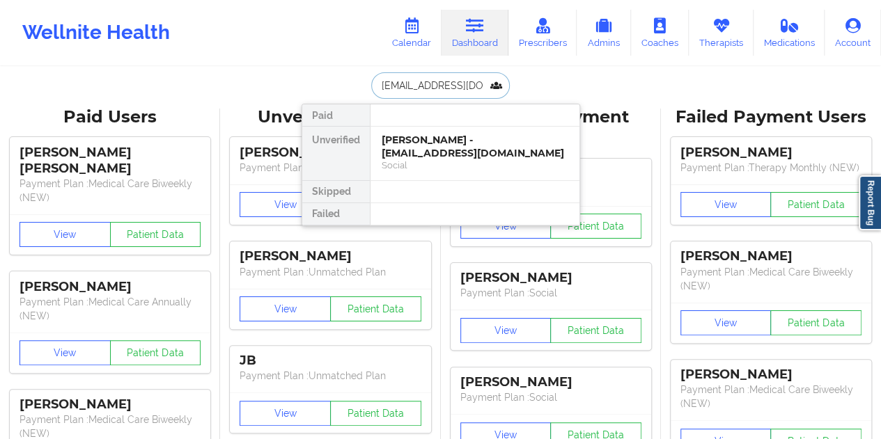
scroll to position [0, 27]
click at [454, 153] on div "[PERSON_NAME] - [EMAIL_ADDRESS][DOMAIN_NAME]" at bounding box center [475, 147] width 187 height 26
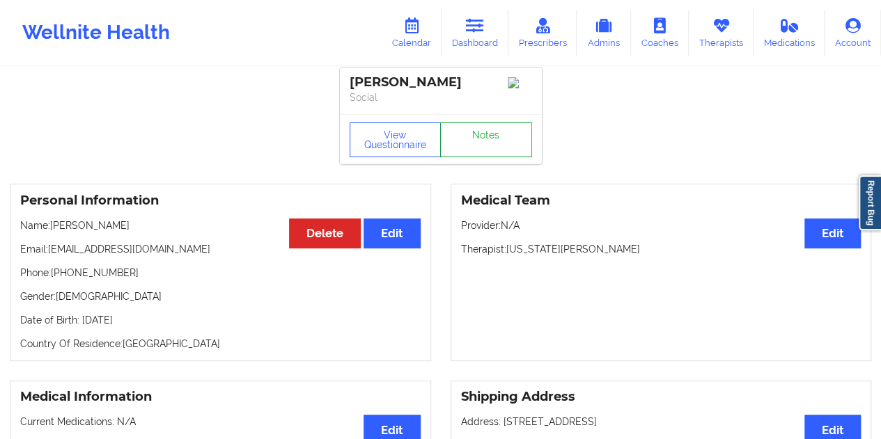
click at [484, 137] on link "Notes" at bounding box center [486, 140] width 92 height 35
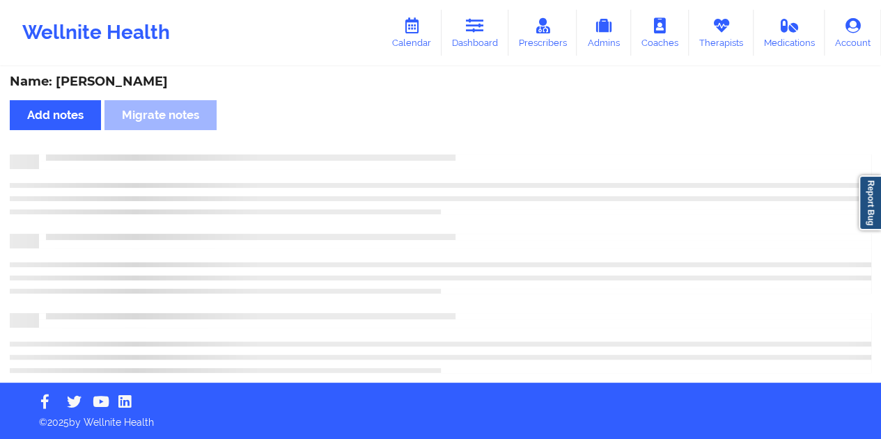
click at [136, 81] on div "Name: [PERSON_NAME]" at bounding box center [440, 82] width 861 height 16
click at [137, 81] on div "Name: [PERSON_NAME]" at bounding box center [440, 82] width 861 height 16
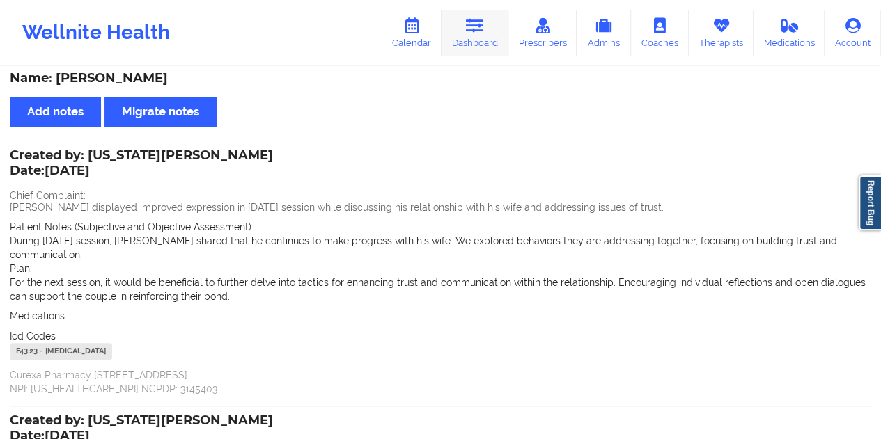
click at [482, 45] on link "Dashboard" at bounding box center [474, 33] width 67 height 46
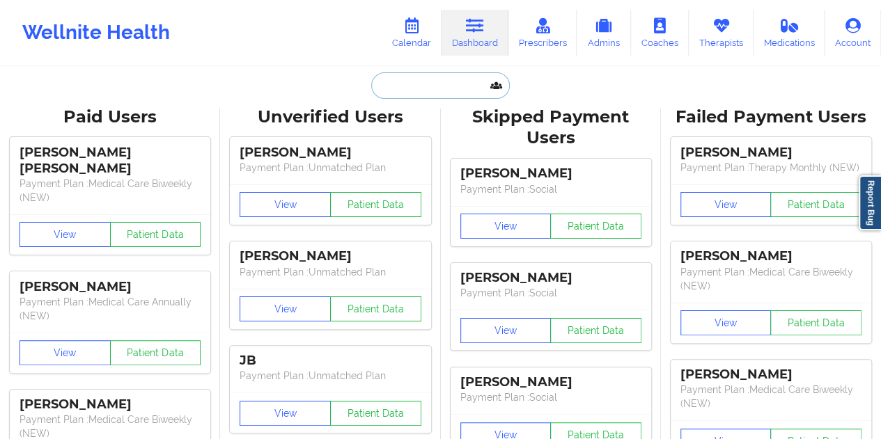
click at [432, 91] on input "text" at bounding box center [440, 85] width 138 height 26
paste input "[EMAIL_ADDRESS][DOMAIN_NAME]"
type input "[EMAIL_ADDRESS][DOMAIN_NAME]"
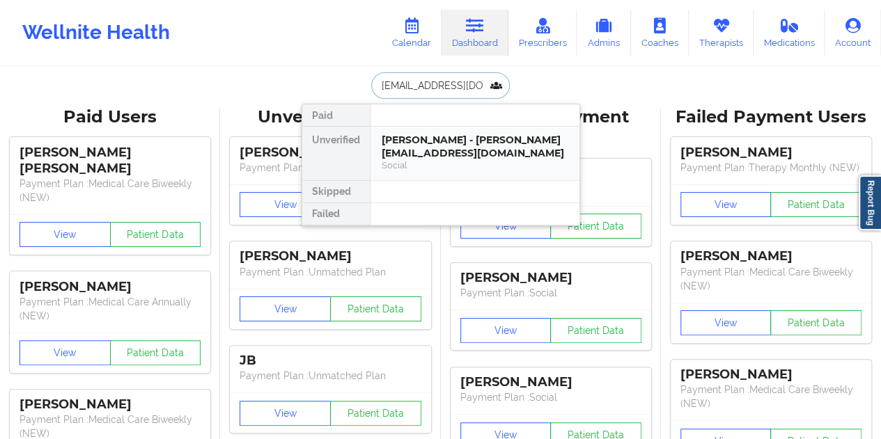
click at [444, 159] on div "Social" at bounding box center [475, 165] width 187 height 12
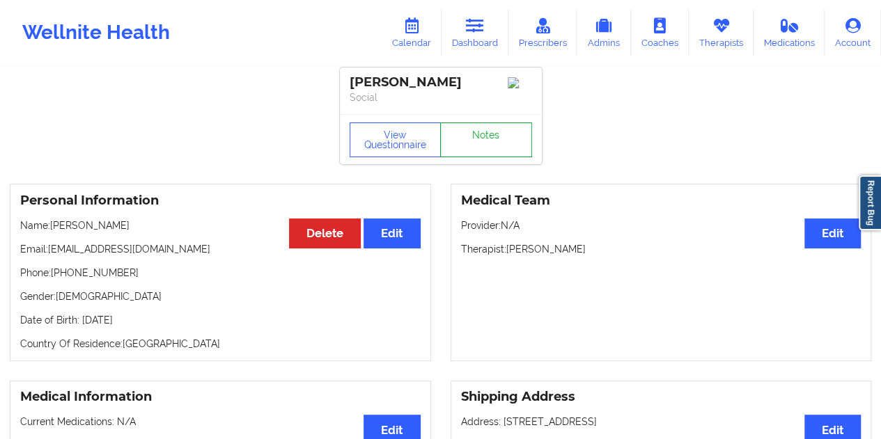
click at [469, 142] on link "Notes" at bounding box center [486, 140] width 92 height 35
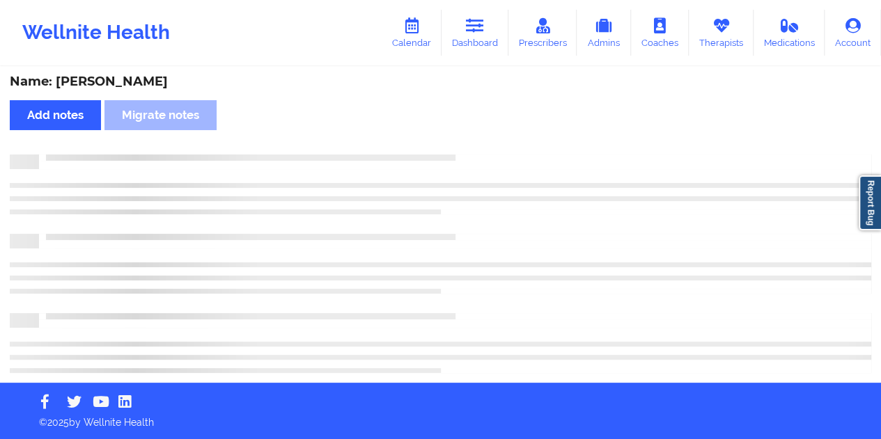
scroll to position [6, 0]
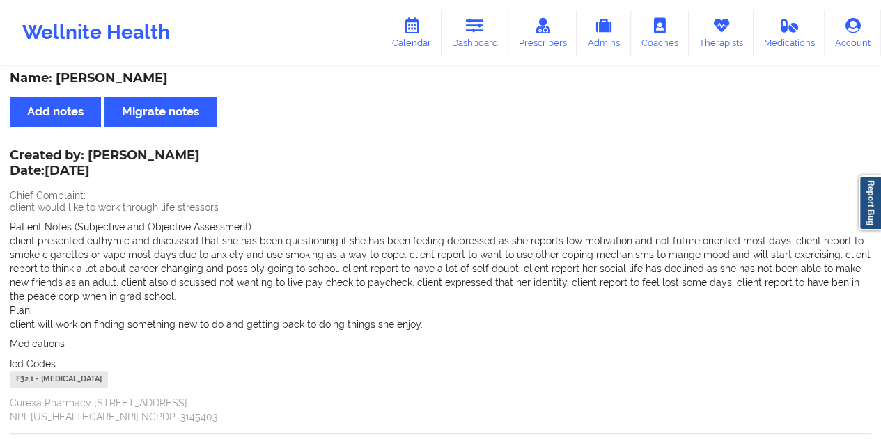
click at [129, 80] on div "Name: [PERSON_NAME]" at bounding box center [440, 78] width 861 height 16
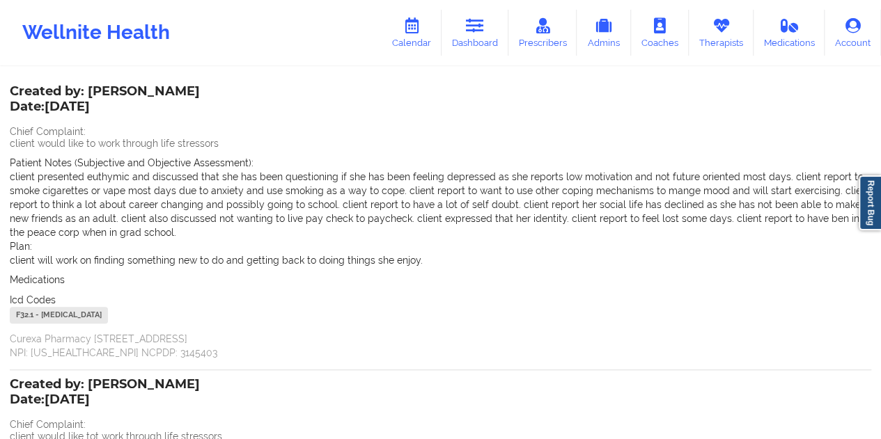
scroll to position [0, 0]
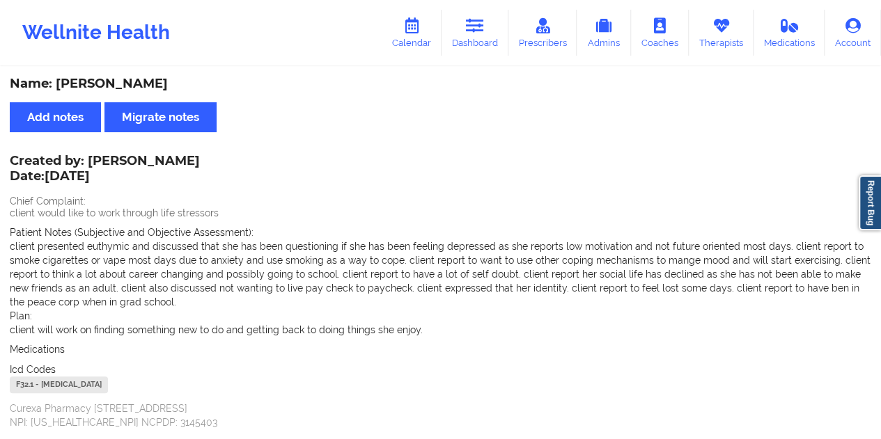
drag, startPoint x: 482, startPoint y: 42, endPoint x: 482, endPoint y: 56, distance: 13.9
click at [482, 42] on link "Dashboard" at bounding box center [474, 33] width 67 height 46
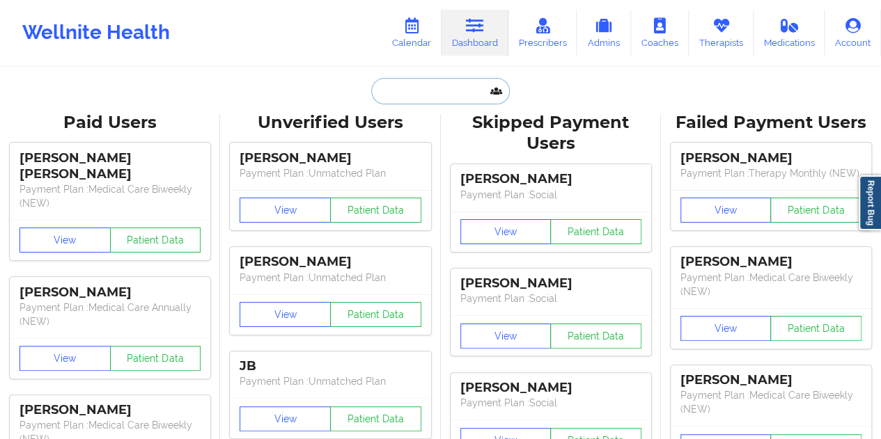
click at [432, 90] on input "text" at bounding box center [440, 91] width 138 height 26
paste input "[PERSON_NAME][EMAIL_ADDRESS][PERSON_NAME][DOMAIN_NAME]"
type input "[PERSON_NAME][EMAIL_ADDRESS][PERSON_NAME][DOMAIN_NAME]"
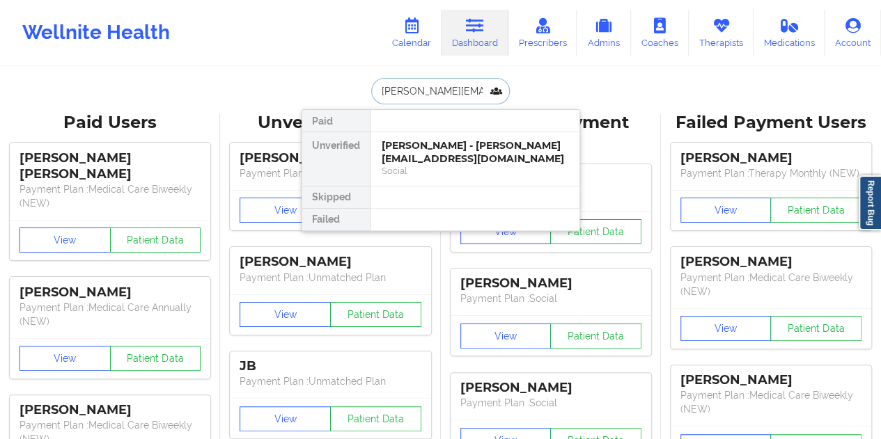
scroll to position [0, 16]
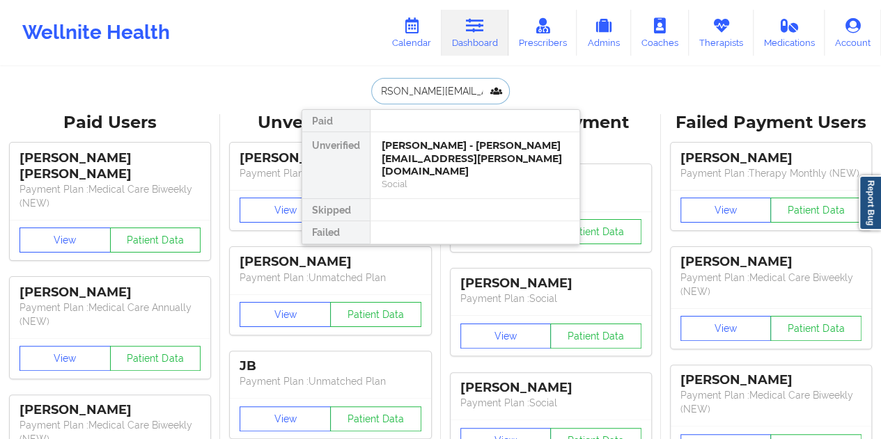
click at [440, 152] on div "[PERSON_NAME] - [PERSON_NAME][EMAIL_ADDRESS][PERSON_NAME][DOMAIN_NAME]" at bounding box center [475, 158] width 187 height 39
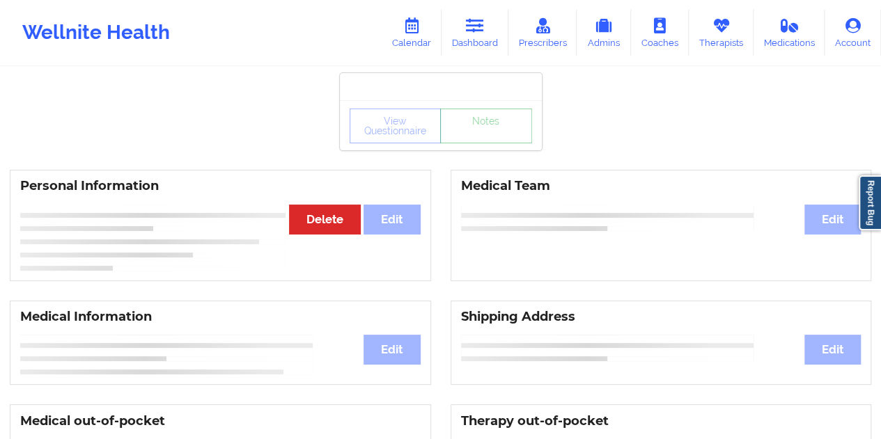
click at [471, 143] on link "Notes" at bounding box center [486, 126] width 92 height 35
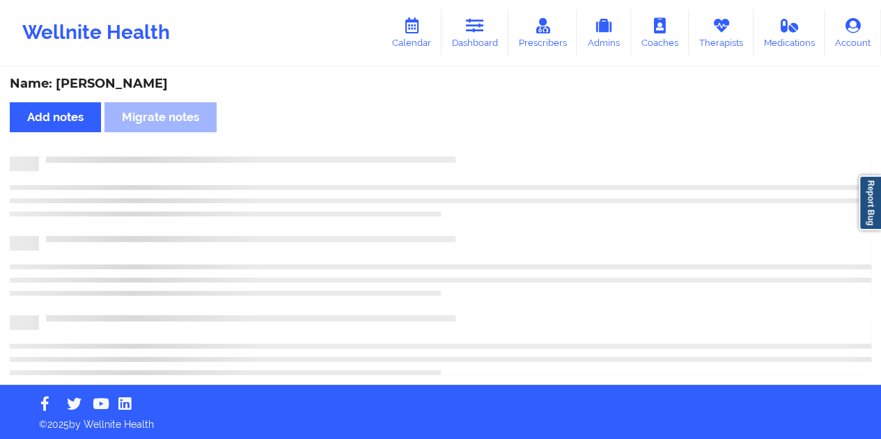
click at [129, 79] on div "Name: [PERSON_NAME]" at bounding box center [440, 84] width 861 height 16
click at [131, 79] on div "Name: [PERSON_NAME]" at bounding box center [440, 84] width 861 height 16
click at [138, 81] on div "Name: [PERSON_NAME]" at bounding box center [440, 84] width 861 height 16
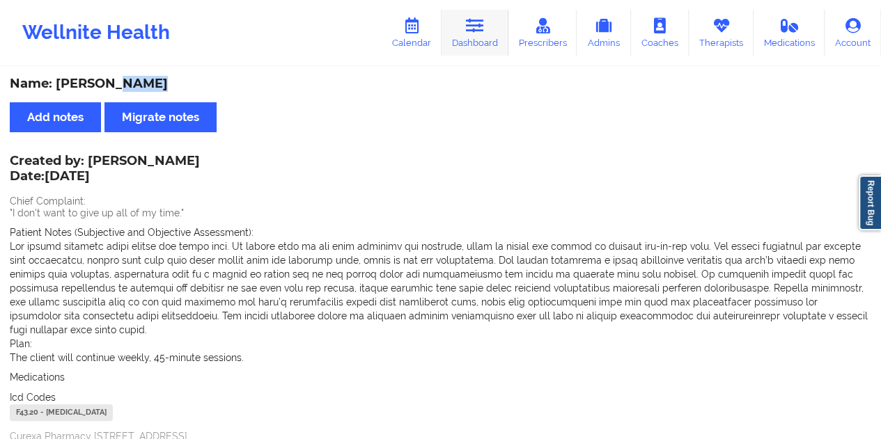
drag, startPoint x: 473, startPoint y: 20, endPoint x: 475, endPoint y: 36, distance: 15.4
click at [473, 20] on icon at bounding box center [475, 25] width 18 height 15
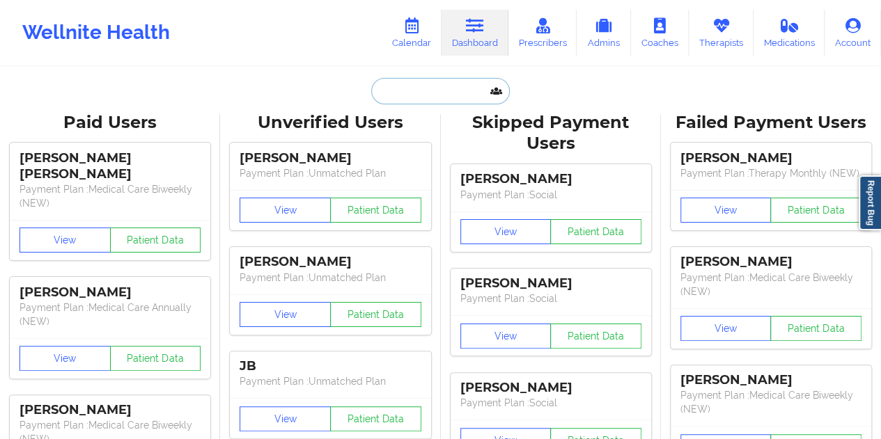
click at [425, 87] on input "text" at bounding box center [440, 91] width 138 height 26
paste input "[PERSON_NAME][EMAIL_ADDRESS][DOMAIN_NAME]"
type input "[PERSON_NAME][EMAIL_ADDRESS][DOMAIN_NAME]"
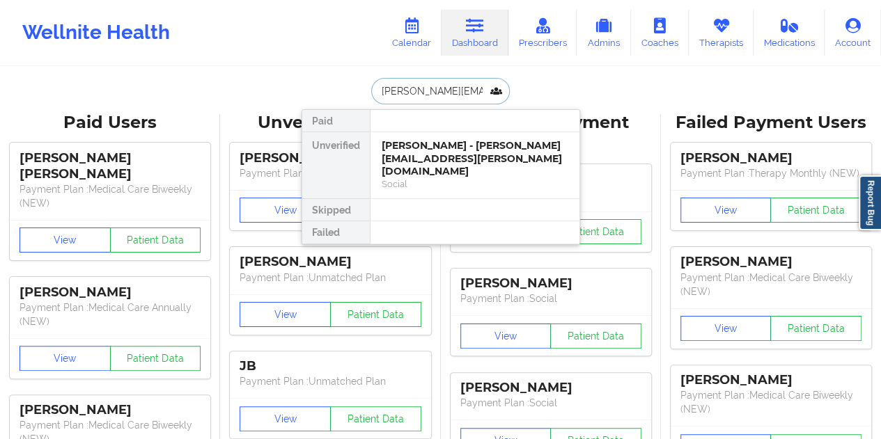
scroll to position [0, 37]
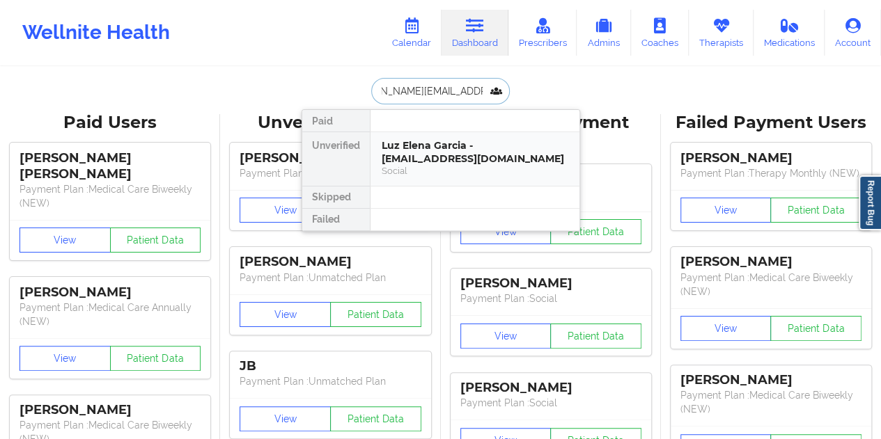
click at [443, 145] on div "Luz Elena Garcia - [EMAIL_ADDRESS][DOMAIN_NAME]" at bounding box center [475, 152] width 187 height 26
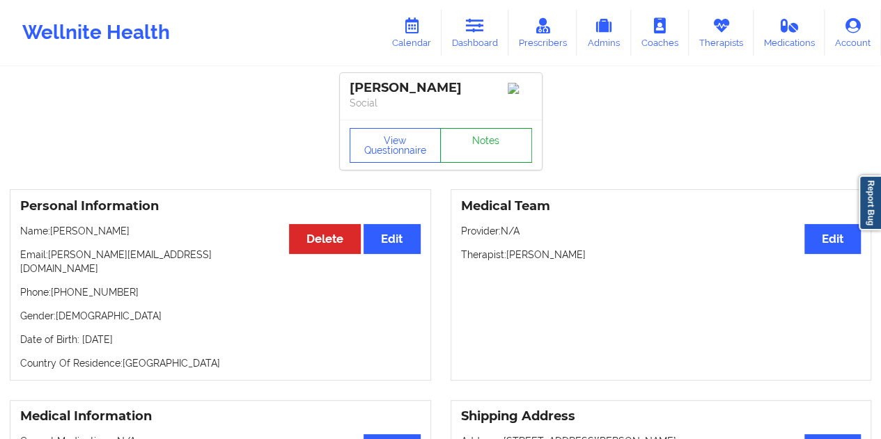
click at [487, 144] on link "Notes" at bounding box center [486, 145] width 92 height 35
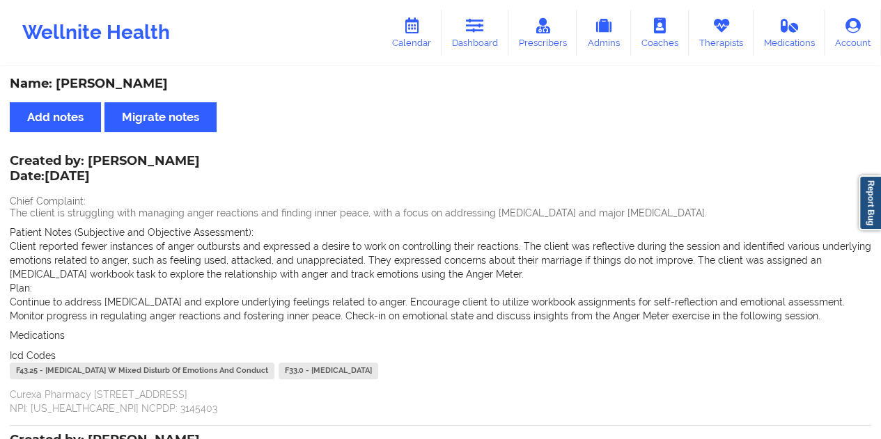
drag, startPoint x: 180, startPoint y: 80, endPoint x: 123, endPoint y: 83, distance: 57.2
click at [123, 83] on div "Name: [PERSON_NAME]" at bounding box center [440, 84] width 861 height 16
drag, startPoint x: 118, startPoint y: 86, endPoint x: 84, endPoint y: 81, distance: 35.1
click at [84, 81] on div "Name: [PERSON_NAME]" at bounding box center [440, 84] width 861 height 16
drag, startPoint x: 166, startPoint y: 81, endPoint x: 57, endPoint y: 79, distance: 109.3
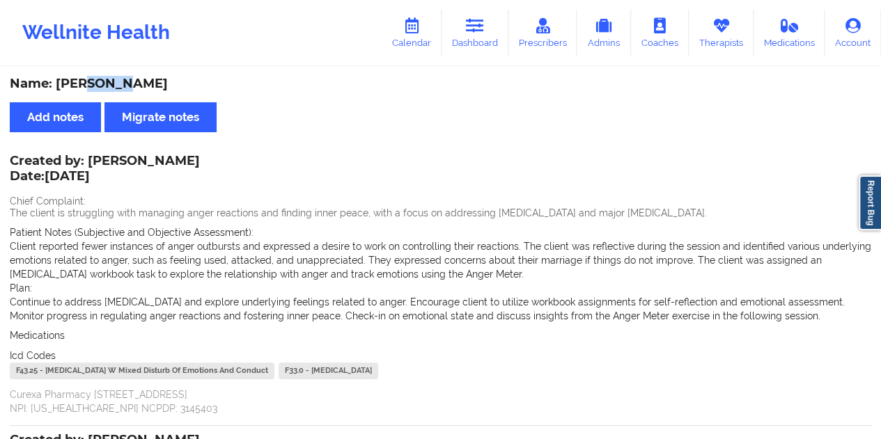
click at [57, 79] on div "Name: [PERSON_NAME]" at bounding box center [440, 84] width 861 height 16
click at [496, 32] on link "Dashboard" at bounding box center [474, 33] width 67 height 46
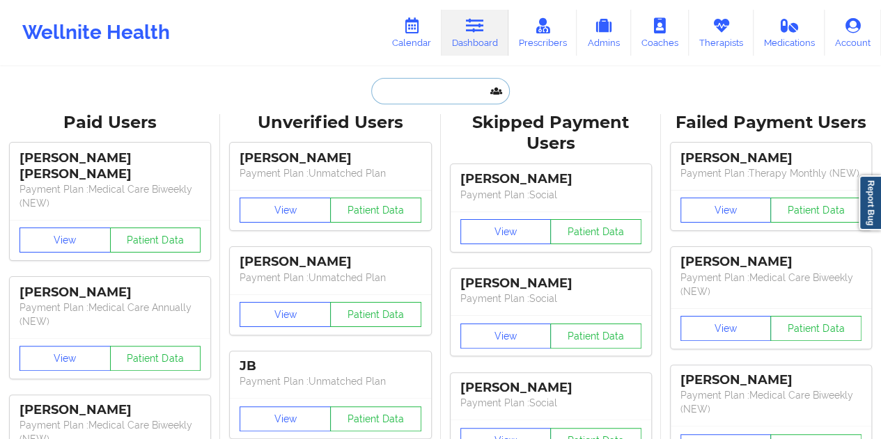
click at [413, 95] on input "text" at bounding box center [440, 91] width 138 height 26
paste input "[EMAIL_ADDRESS][DOMAIN_NAME]"
type input "[EMAIL_ADDRESS][DOMAIN_NAME]"
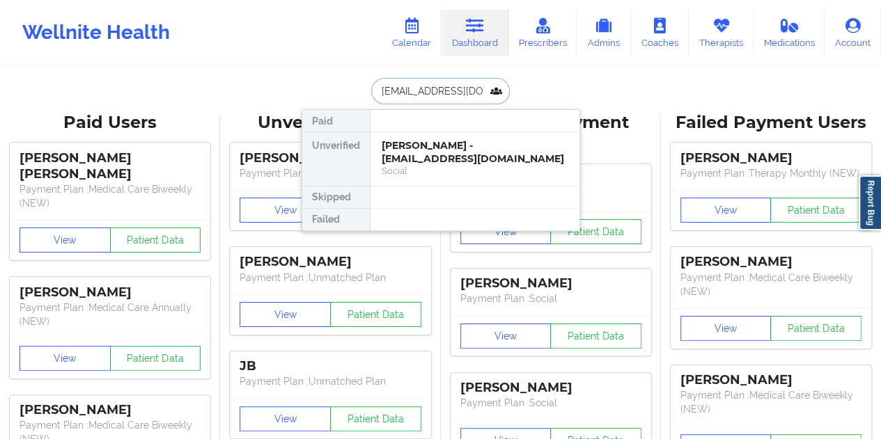
click at [440, 166] on div "[PERSON_NAME] - [EMAIL_ADDRESS][DOMAIN_NAME] Social" at bounding box center [474, 159] width 209 height 54
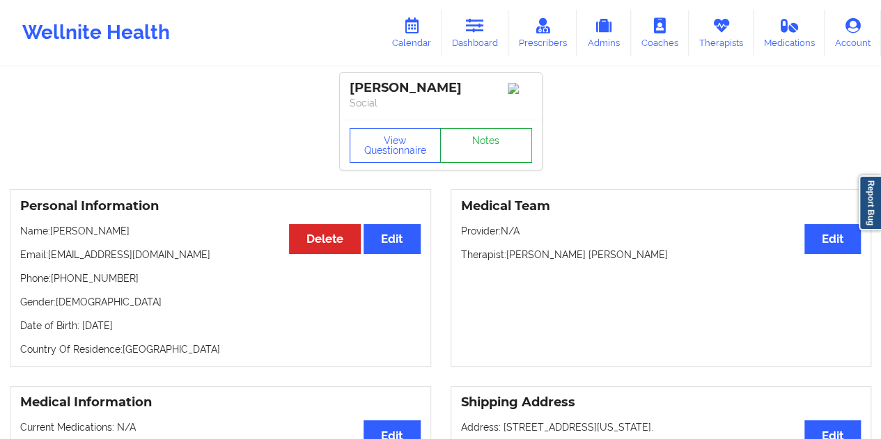
click at [464, 156] on link "Notes" at bounding box center [486, 145] width 92 height 35
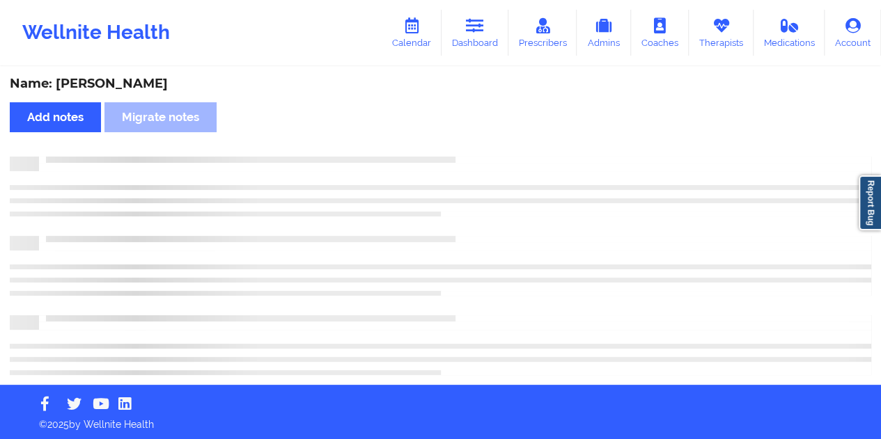
click at [120, 84] on div "Name: [PERSON_NAME]" at bounding box center [440, 84] width 861 height 16
click at [119, 84] on div "Name: [PERSON_NAME]" at bounding box center [440, 84] width 861 height 16
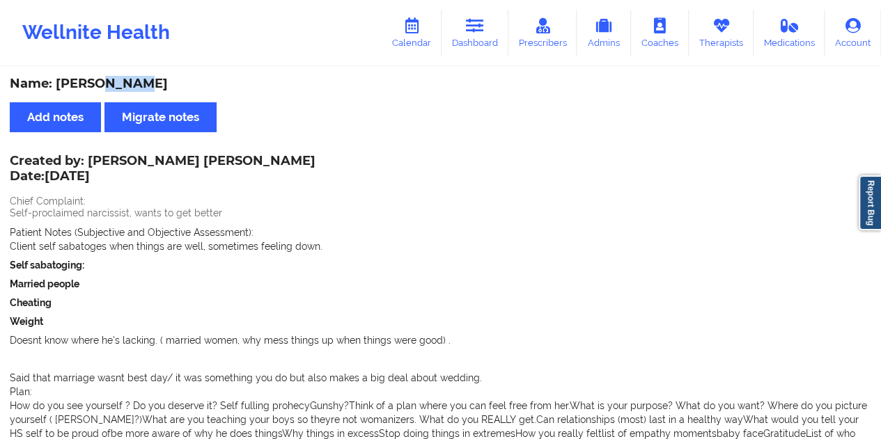
drag, startPoint x: 476, startPoint y: 24, endPoint x: 466, endPoint y: 58, distance: 35.0
click at [476, 24] on icon at bounding box center [475, 25] width 18 height 15
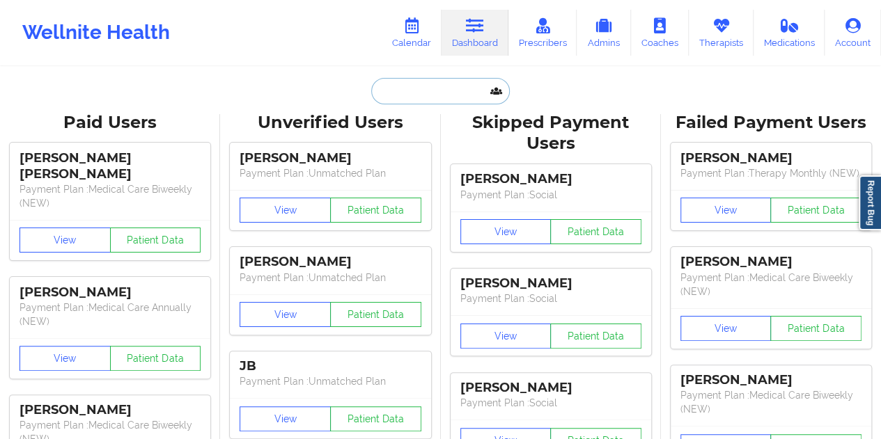
click at [415, 84] on input "text" at bounding box center [440, 91] width 138 height 26
paste input "[EMAIL_ADDRESS][DOMAIN_NAME]"
type input "[EMAIL_ADDRESS][DOMAIN_NAME]"
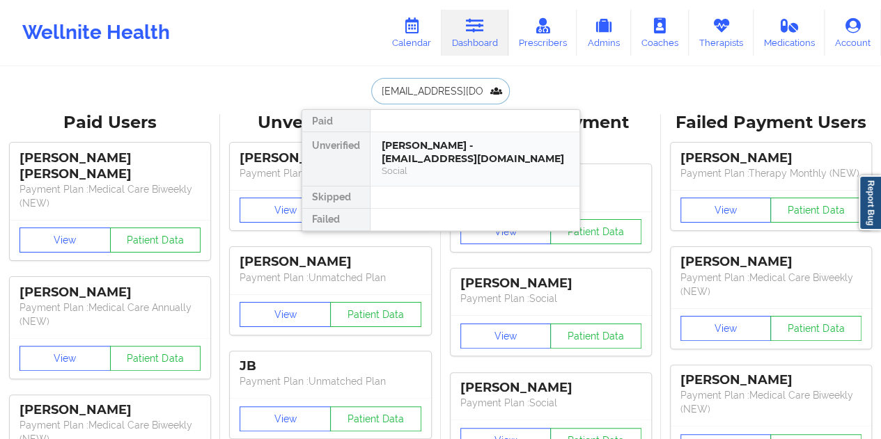
click at [455, 157] on div "[PERSON_NAME] - [EMAIL_ADDRESS][DOMAIN_NAME]" at bounding box center [475, 152] width 187 height 26
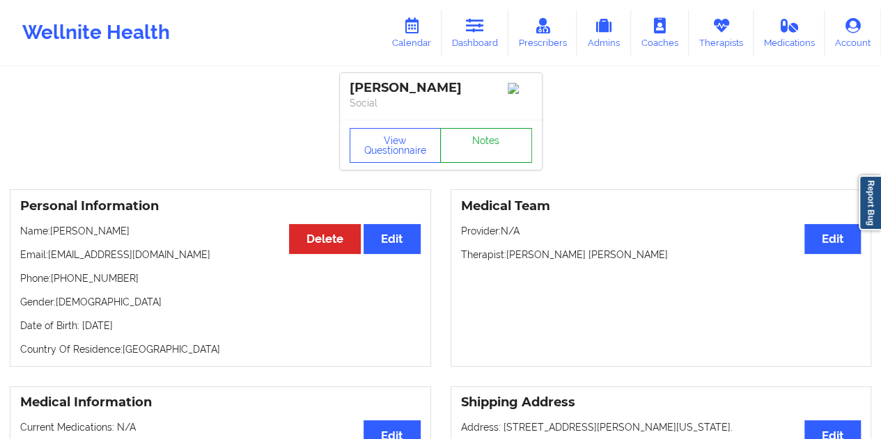
click at [485, 151] on link "Notes" at bounding box center [486, 145] width 92 height 35
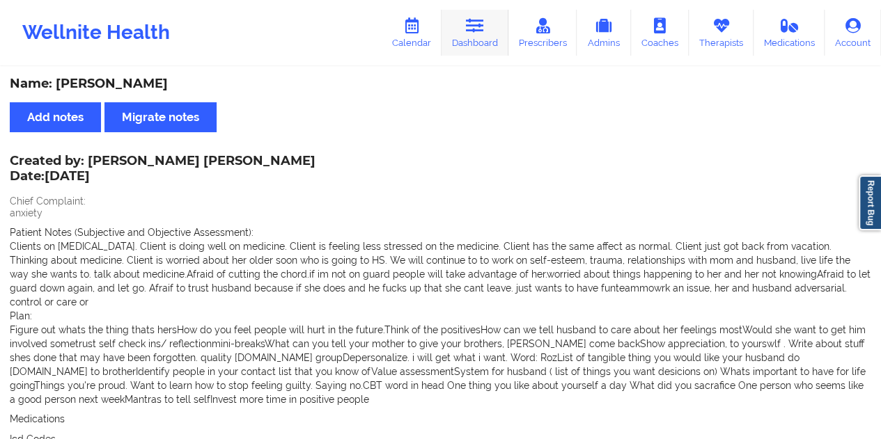
click at [487, 21] on link "Dashboard" at bounding box center [474, 33] width 67 height 46
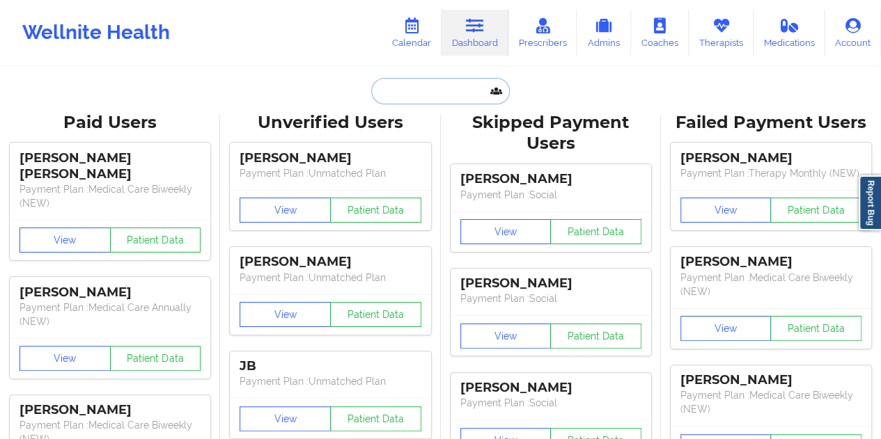
click at [443, 85] on input "text" at bounding box center [440, 91] width 138 height 26
paste input "[EMAIL_ADDRESS][DOMAIN_NAME]"
type input "[EMAIL_ADDRESS][DOMAIN_NAME]"
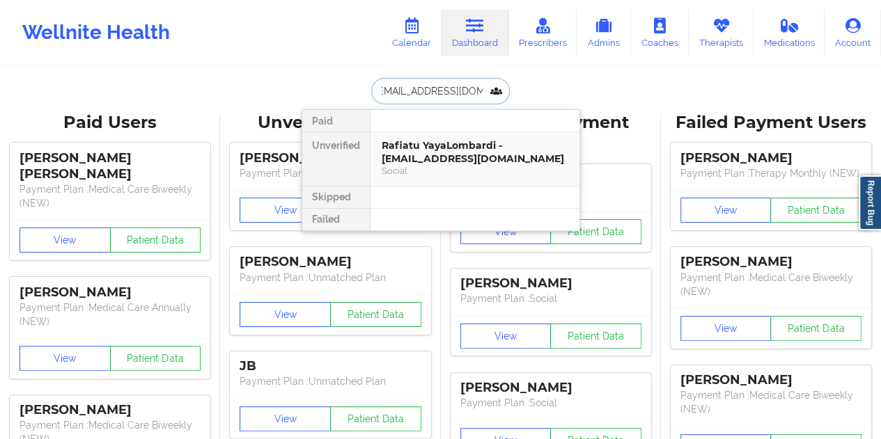
click at [458, 152] on div "Rafiatu YayaLombardi - [EMAIL_ADDRESS][DOMAIN_NAME]" at bounding box center [475, 152] width 187 height 26
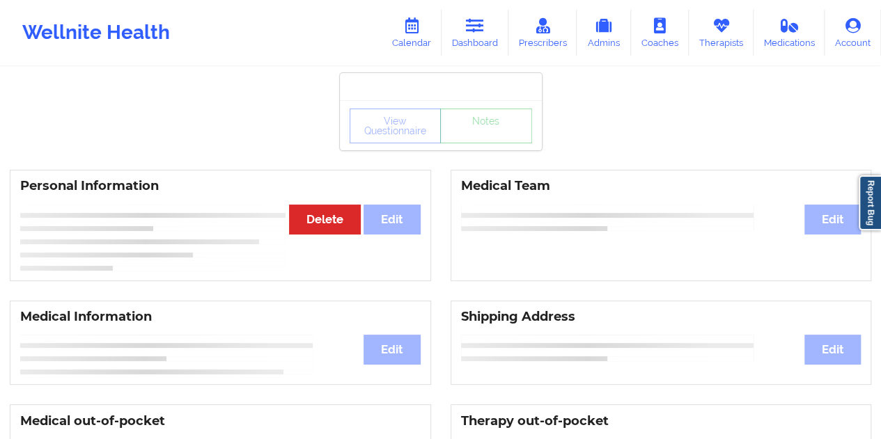
click at [484, 139] on div "View Questionnaire Notes" at bounding box center [441, 126] width 182 height 35
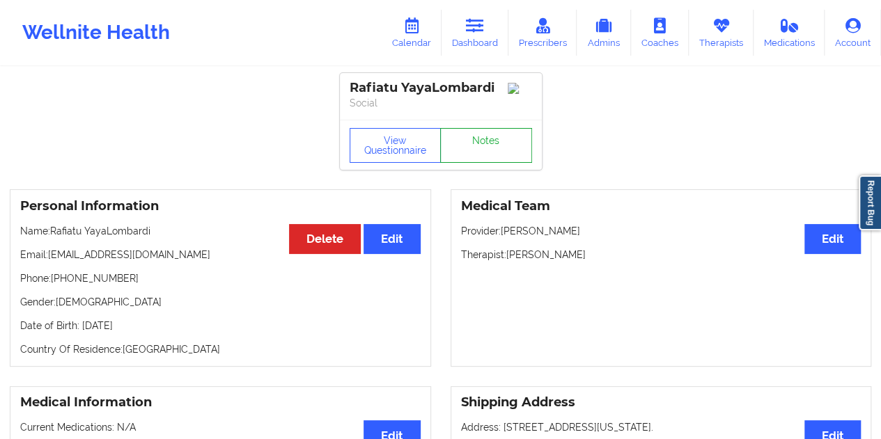
click at [489, 158] on link "Notes" at bounding box center [486, 145] width 92 height 35
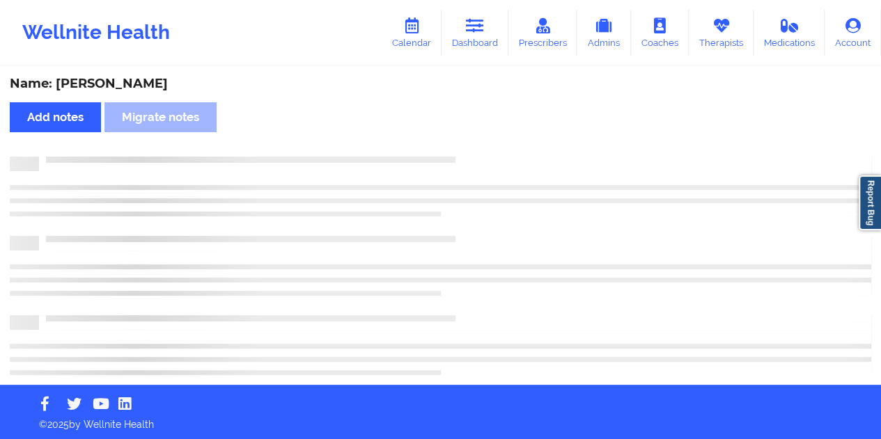
click at [147, 76] on div "Name: [PERSON_NAME]" at bounding box center [440, 84] width 861 height 16
click at [148, 76] on div "Name: [PERSON_NAME]" at bounding box center [440, 84] width 861 height 16
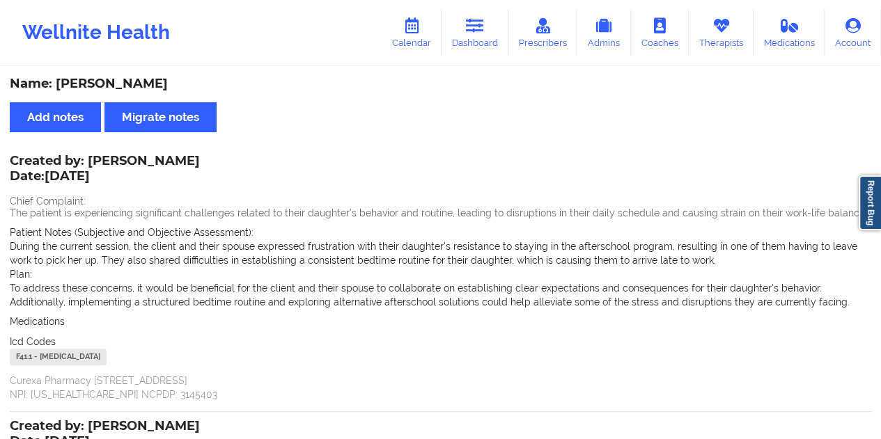
drag, startPoint x: 88, startPoint y: 161, endPoint x: 180, endPoint y: 160, distance: 92.6
click at [180, 160] on div "Created by: [PERSON_NAME] Date: [DATE]" at bounding box center [105, 170] width 190 height 32
click at [479, 26] on icon at bounding box center [475, 25] width 18 height 15
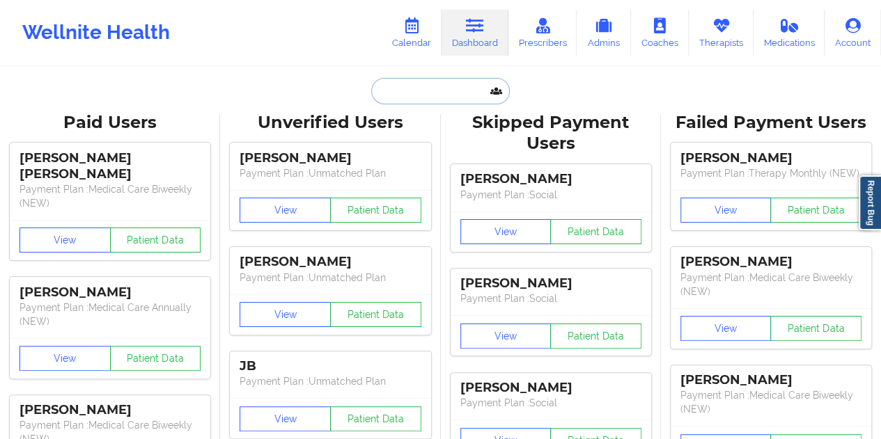
click at [433, 89] on input "text" at bounding box center [440, 91] width 138 height 26
paste input "[EMAIL_ADDRESS][DOMAIN_NAME]"
type input "[EMAIL_ADDRESS][DOMAIN_NAME]"
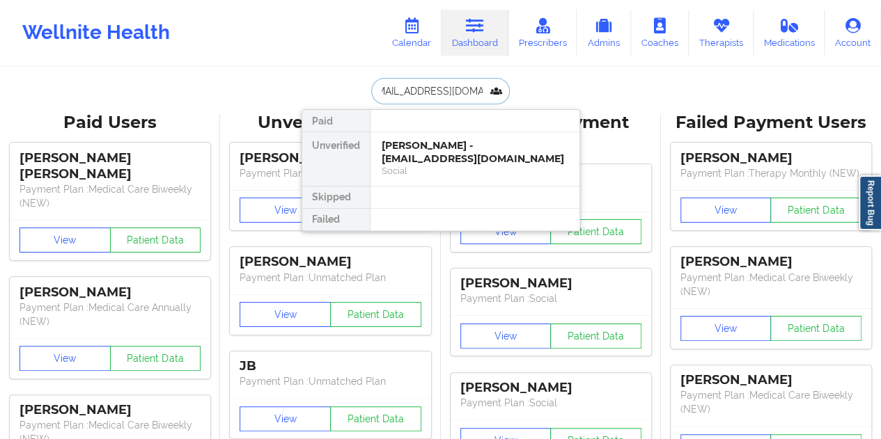
click at [446, 163] on div "[PERSON_NAME] - [EMAIL_ADDRESS][DOMAIN_NAME]" at bounding box center [475, 152] width 187 height 26
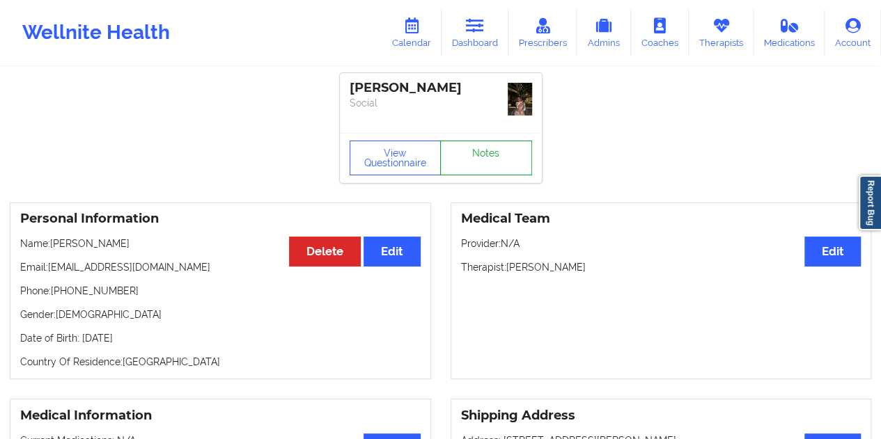
click at [478, 154] on link "Notes" at bounding box center [486, 158] width 92 height 35
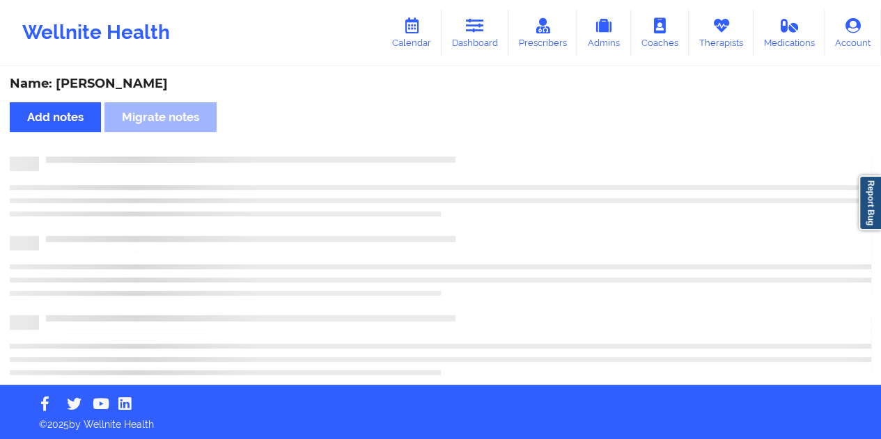
click at [130, 81] on div "Name: [PERSON_NAME]" at bounding box center [440, 84] width 861 height 16
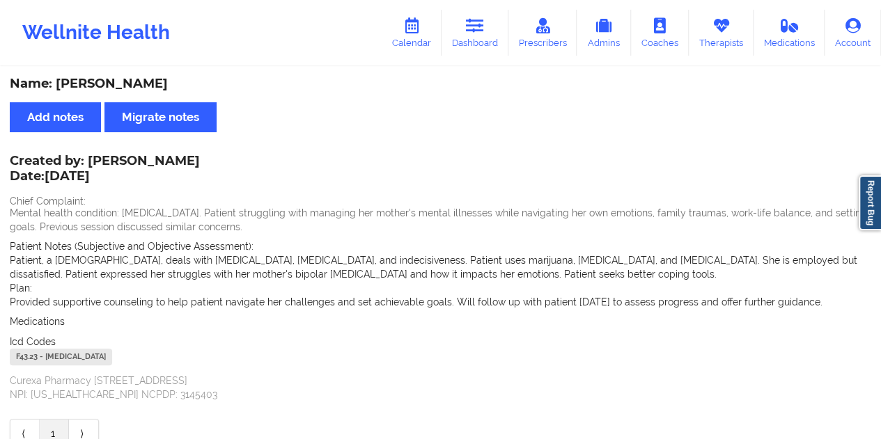
click at [130, 81] on div "Name: [PERSON_NAME]" at bounding box center [440, 84] width 861 height 16
click at [466, 37] on link "Dashboard" at bounding box center [474, 33] width 67 height 46
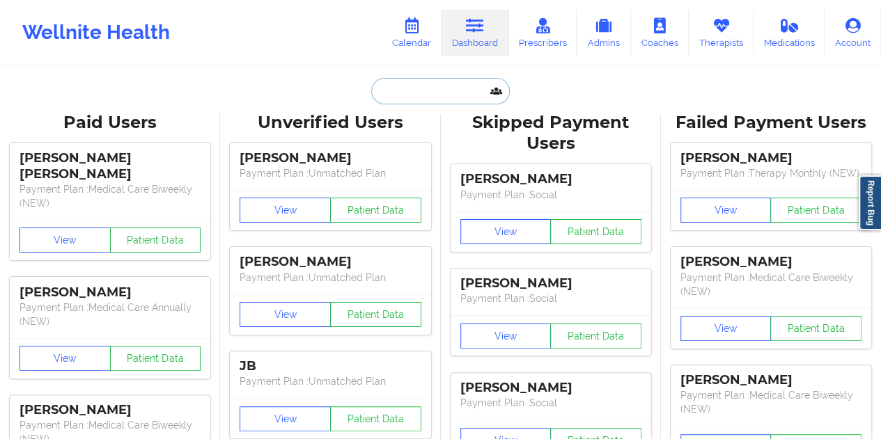
click at [441, 88] on input "text" at bounding box center [440, 91] width 138 height 26
paste input "[EMAIL_ADDRESS][DOMAIN_NAME]"
type input "[EMAIL_ADDRESS][DOMAIN_NAME]"
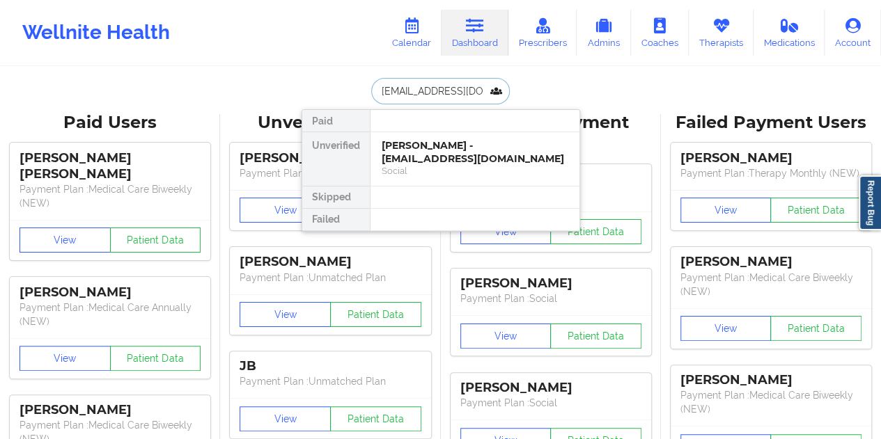
scroll to position [0, 13]
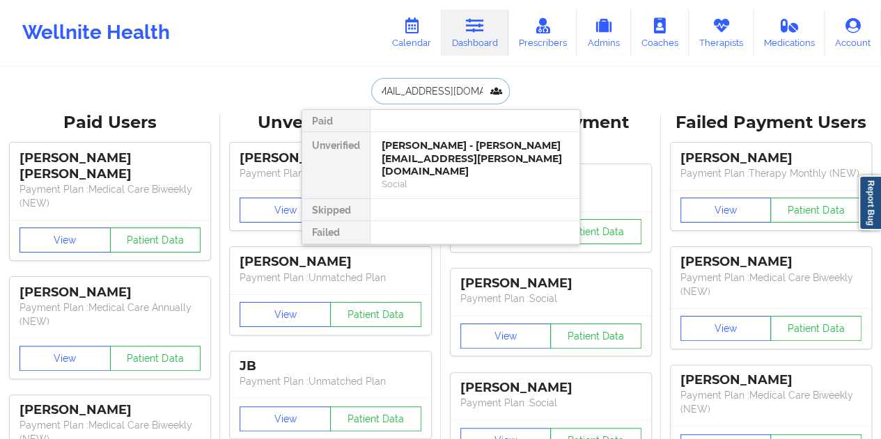
click at [444, 164] on div "[PERSON_NAME] - [PERSON_NAME][EMAIL_ADDRESS][PERSON_NAME][DOMAIN_NAME]" at bounding box center [475, 158] width 187 height 39
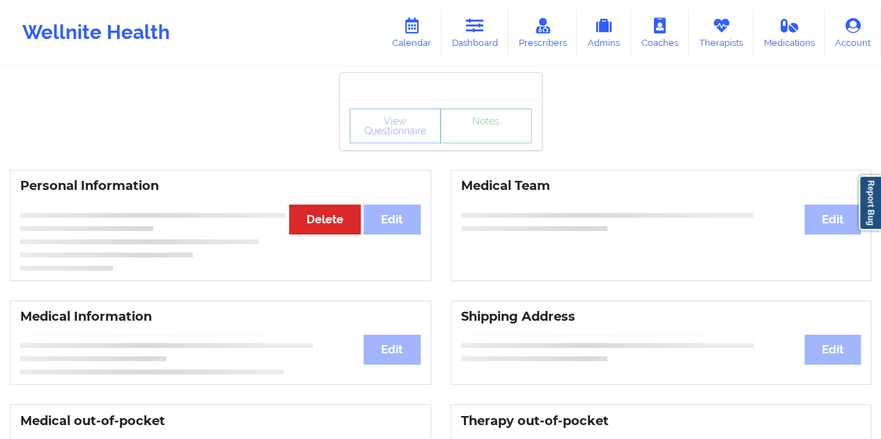
click at [473, 143] on link "Notes" at bounding box center [486, 126] width 92 height 35
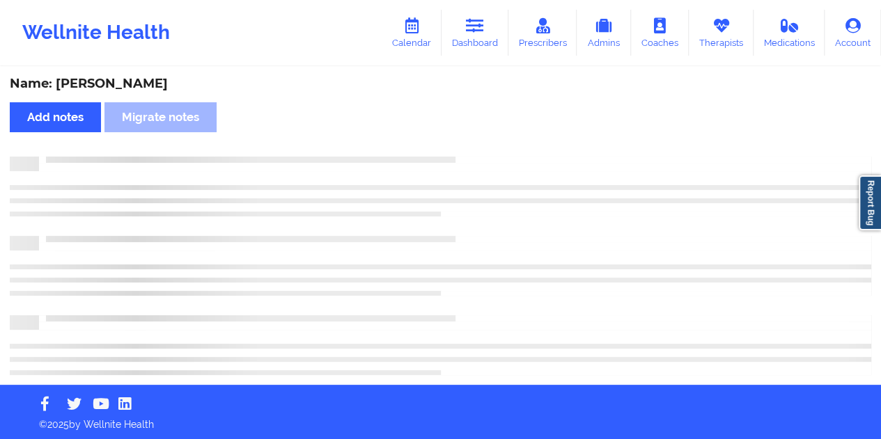
click at [140, 80] on div "Name: [PERSON_NAME]" at bounding box center [440, 84] width 861 height 16
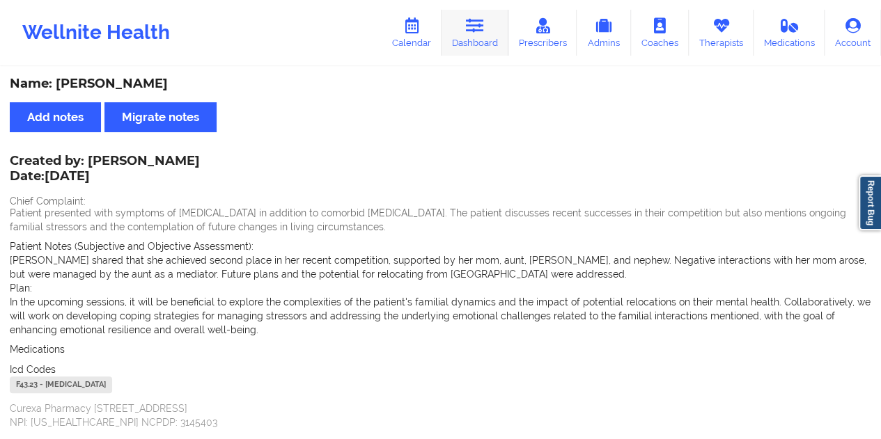
click at [490, 44] on link "Dashboard" at bounding box center [474, 33] width 67 height 46
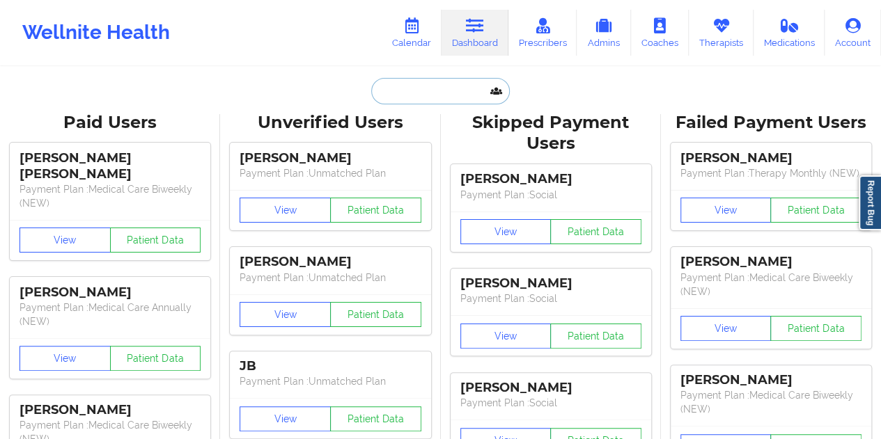
click at [441, 84] on input "text" at bounding box center [440, 91] width 138 height 26
paste input "[EMAIL_ADDRESS][DOMAIN_NAME]"
type input "[EMAIL_ADDRESS][DOMAIN_NAME]"
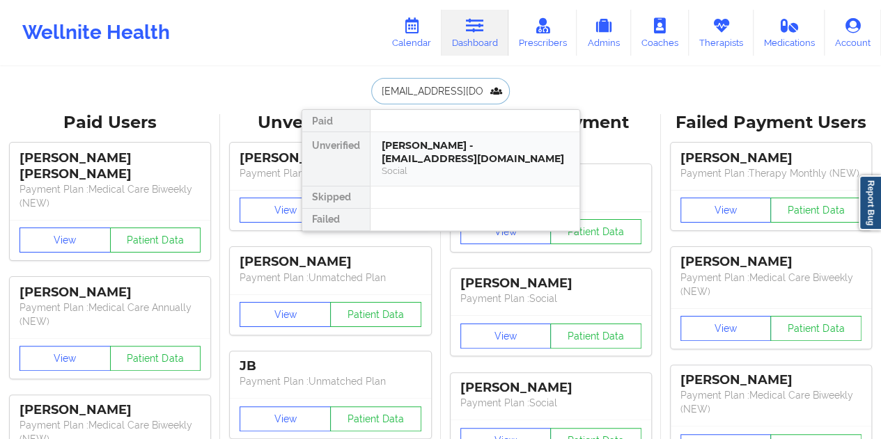
click at [452, 165] on div "Social" at bounding box center [475, 171] width 187 height 12
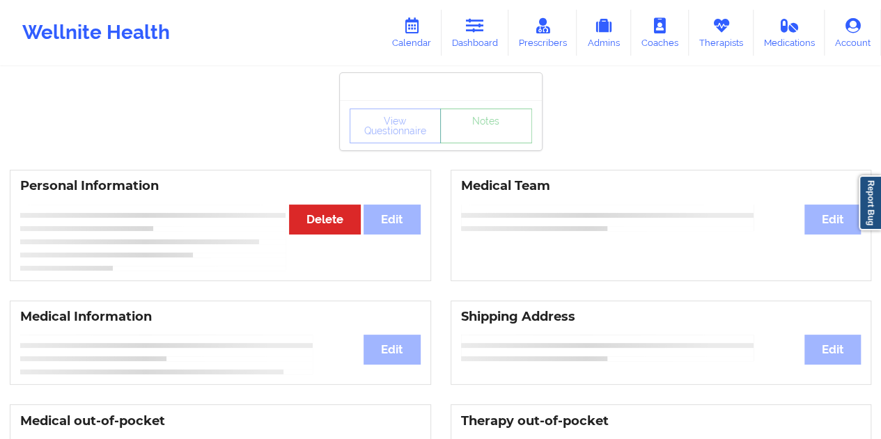
click at [476, 139] on link "Notes" at bounding box center [486, 126] width 92 height 35
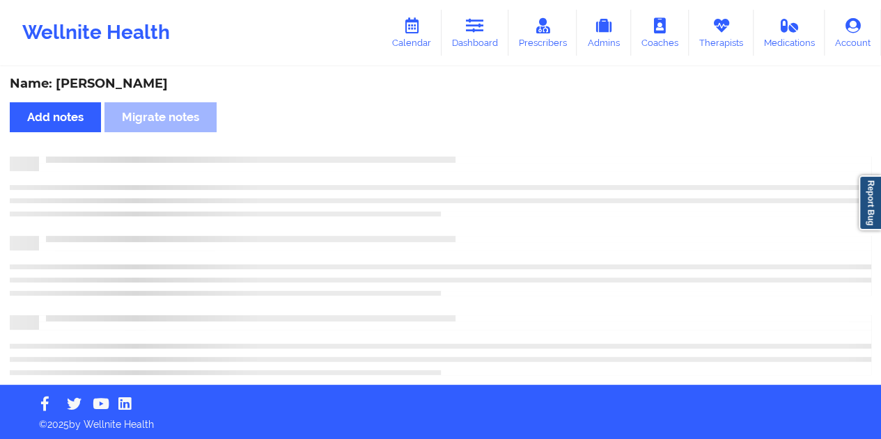
click at [119, 86] on div "Name: [PERSON_NAME]" at bounding box center [440, 84] width 861 height 16
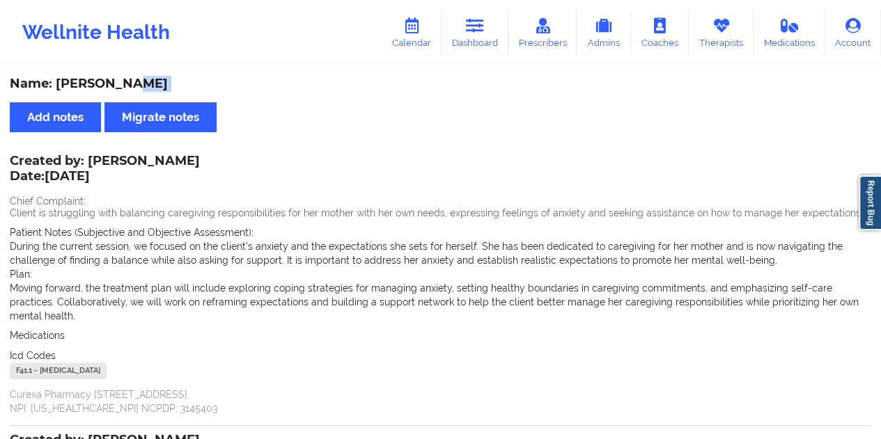
click at [119, 86] on div "Name: [PERSON_NAME]" at bounding box center [440, 84] width 861 height 16
click at [112, 82] on div "Name: [PERSON_NAME]" at bounding box center [440, 84] width 861 height 16
click at [114, 82] on div "Name: [PERSON_NAME]" at bounding box center [440, 84] width 861 height 16
click at [484, 25] on icon at bounding box center [475, 25] width 18 height 15
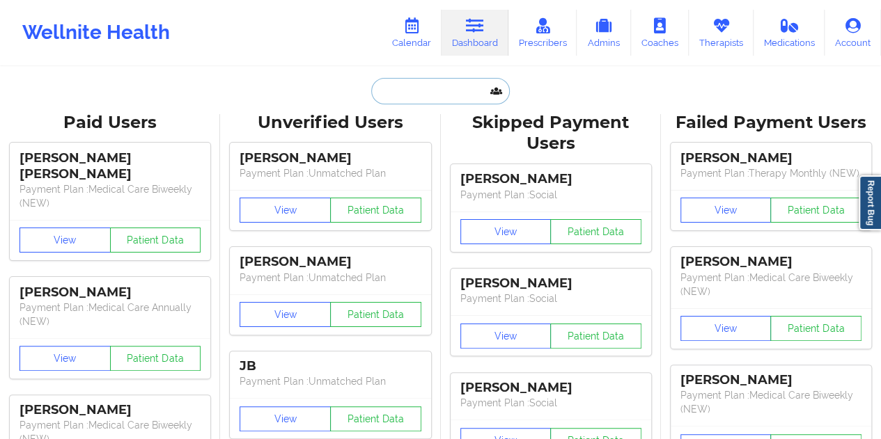
click at [405, 79] on input "text" at bounding box center [440, 91] width 138 height 26
paste input "[EMAIL_ADDRESS][DOMAIN_NAME]"
type input "[EMAIL_ADDRESS][DOMAIN_NAME]"
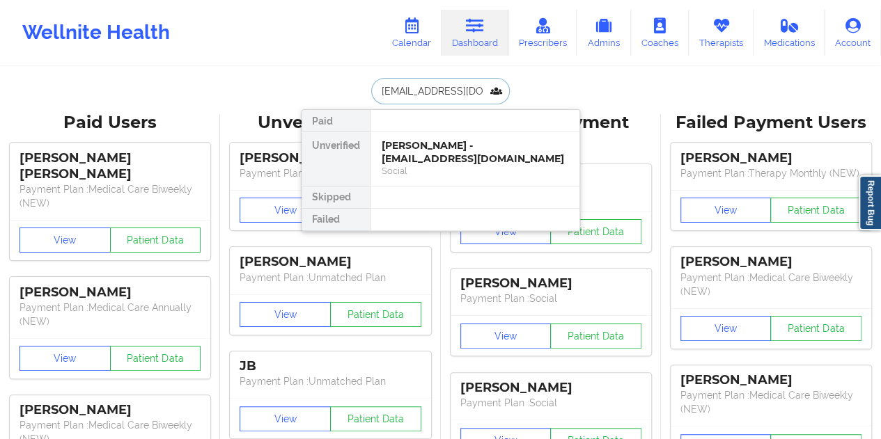
scroll to position [0, 15]
click at [462, 132] on div "[PERSON_NAME] - [EMAIL_ADDRESS][DOMAIN_NAME] Social" at bounding box center [474, 159] width 209 height 54
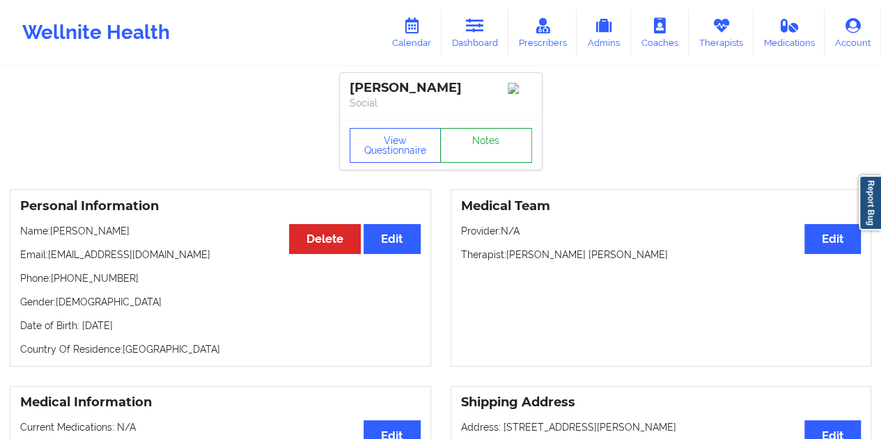
click at [480, 146] on link "Notes" at bounding box center [486, 145] width 92 height 35
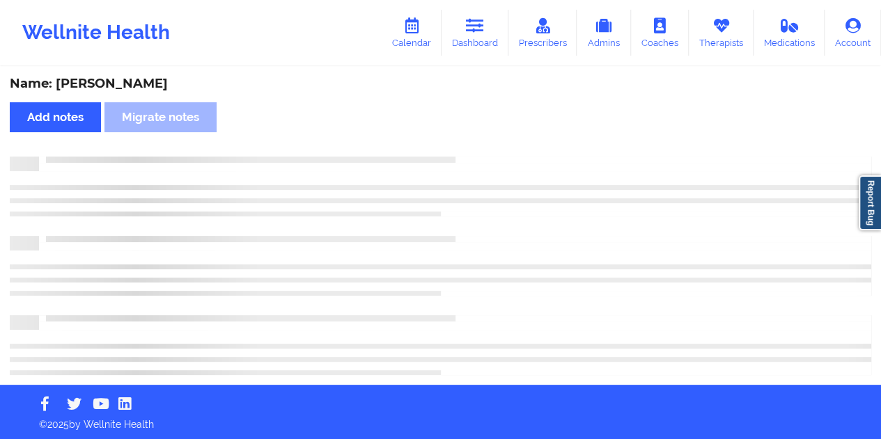
click at [145, 76] on div "Name: [PERSON_NAME]" at bounding box center [440, 84] width 861 height 16
click at [145, 77] on div "Name: [PERSON_NAME]" at bounding box center [440, 84] width 861 height 16
